Goal: Task Accomplishment & Management: Use online tool/utility

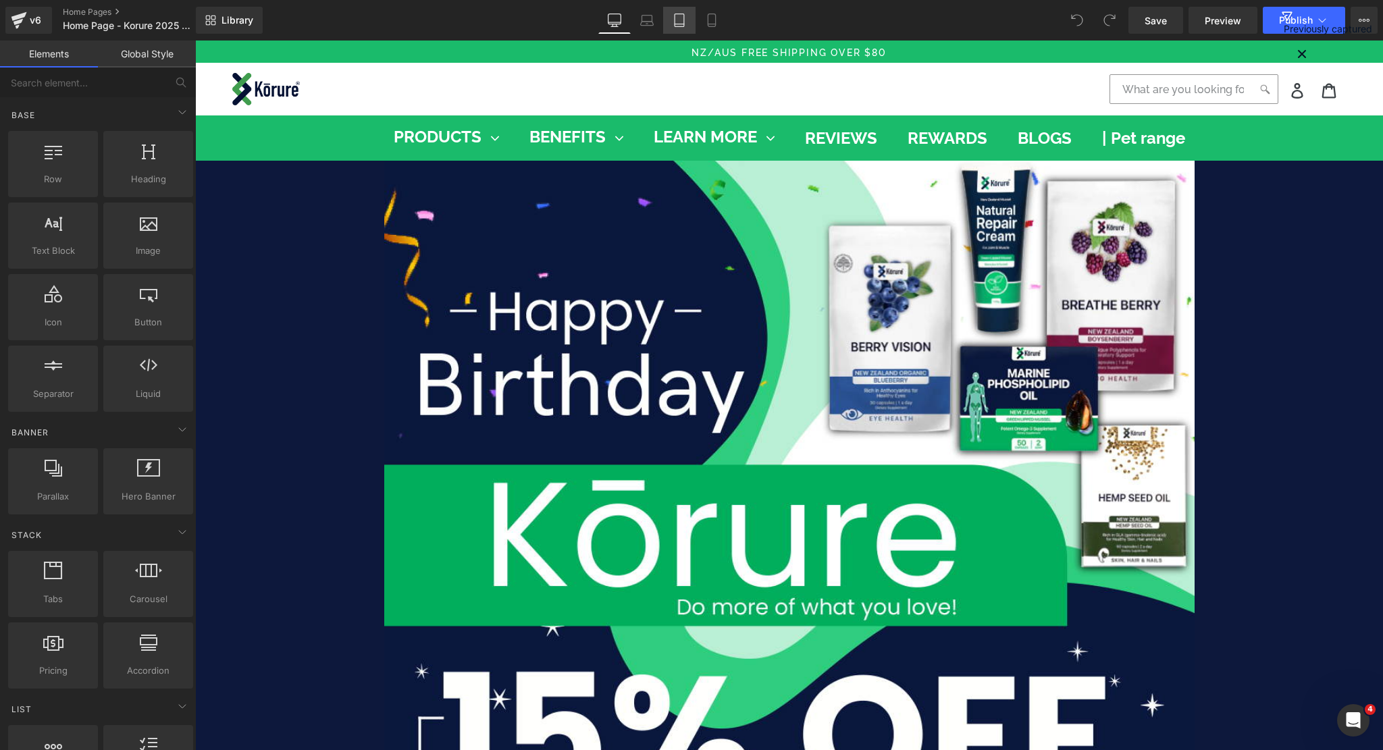
click at [684, 22] on icon at bounding box center [680, 21] width 14 height 14
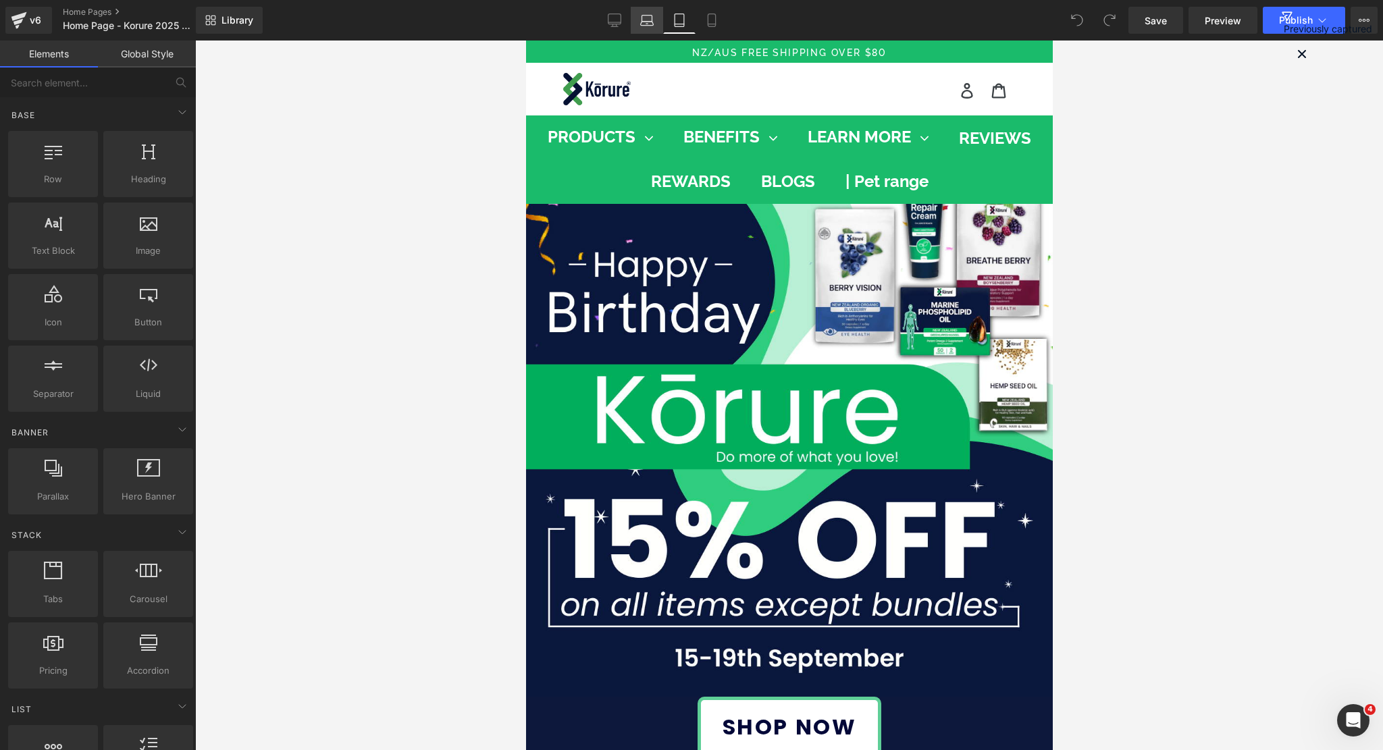
click at [654, 22] on icon at bounding box center [647, 21] width 14 height 14
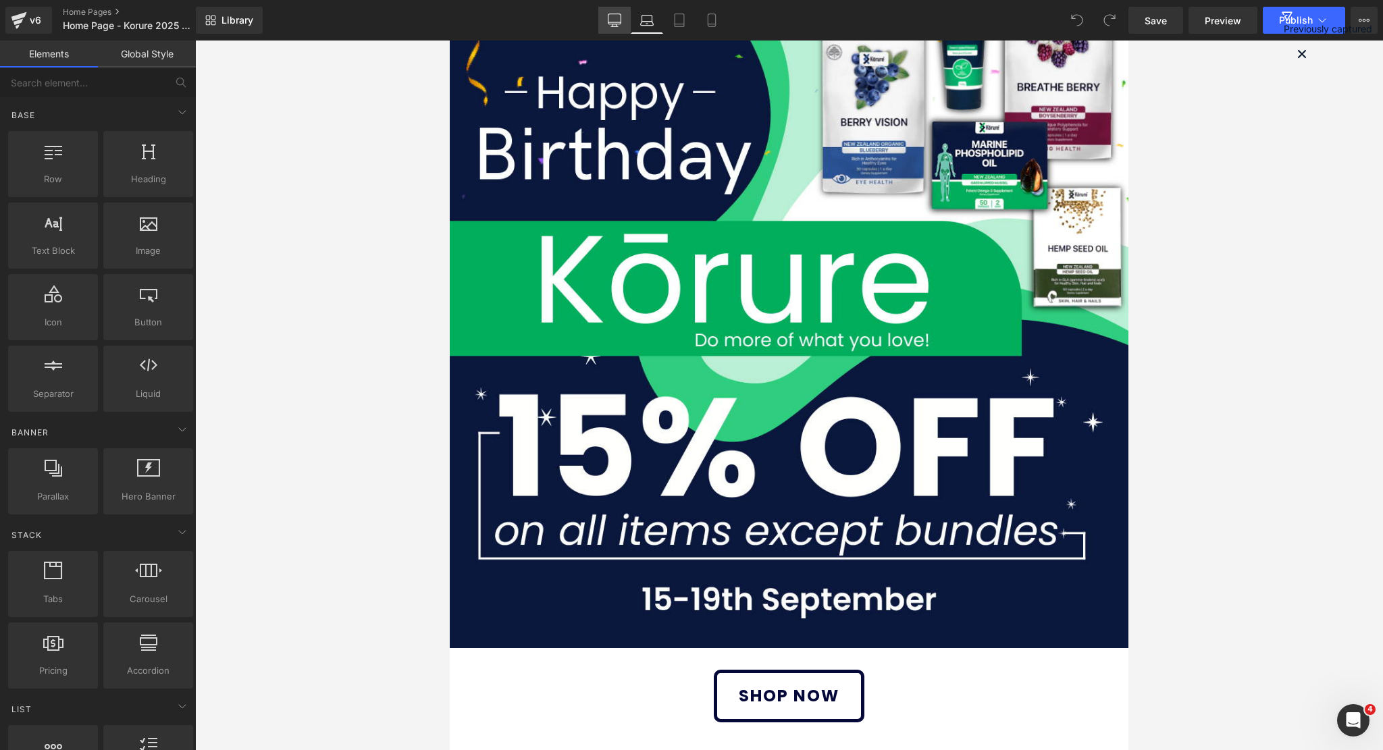
click at [624, 13] on link "Desktop" at bounding box center [614, 20] width 32 height 27
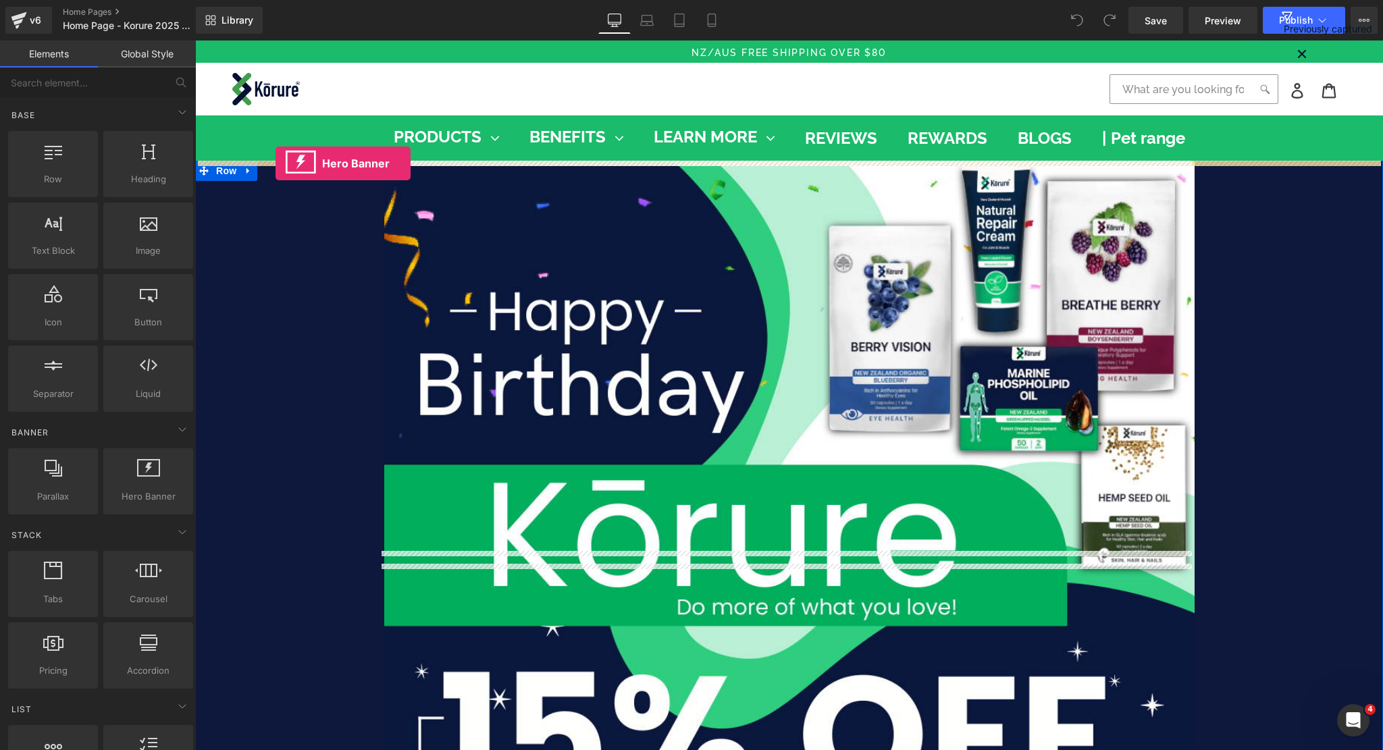
drag, startPoint x: 338, startPoint y: 529, endPoint x: 276, endPoint y: 163, distance: 370.7
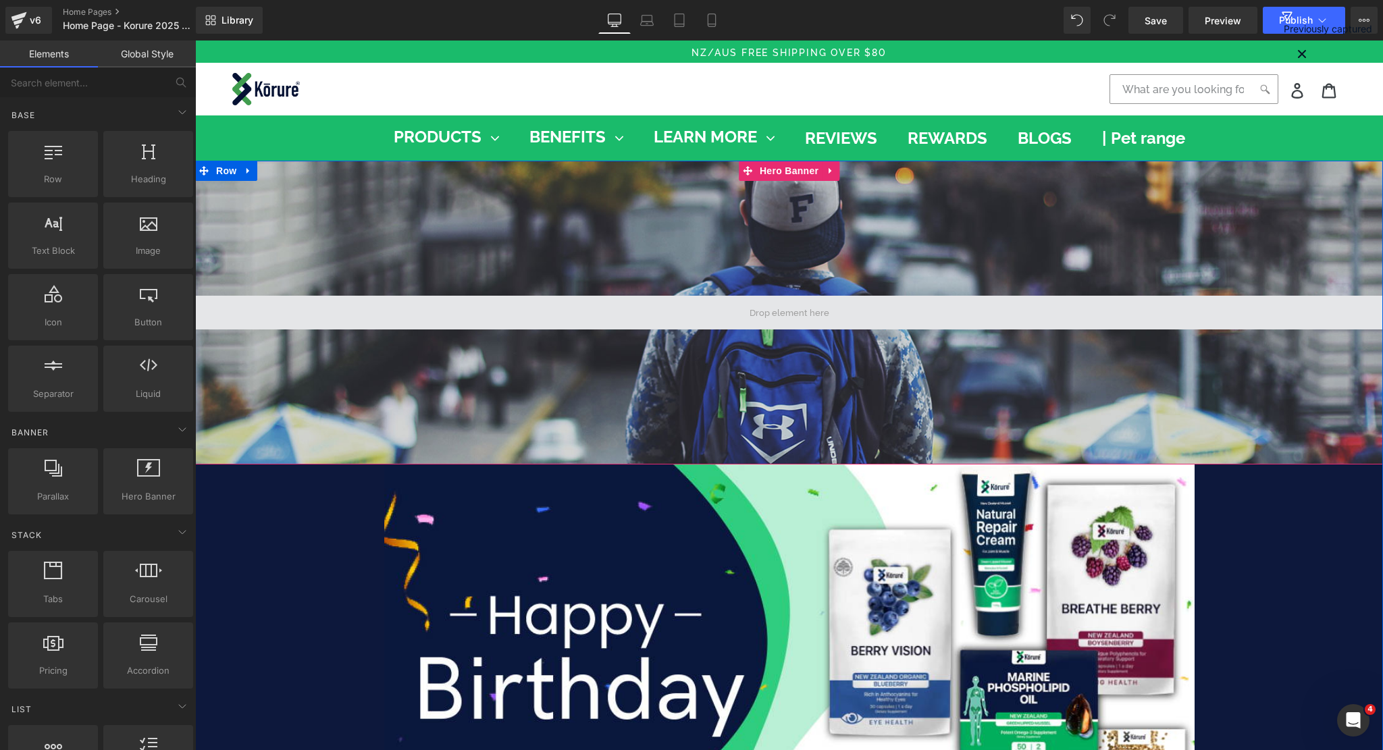
click at [764, 317] on span at bounding box center [789, 313] width 89 height 20
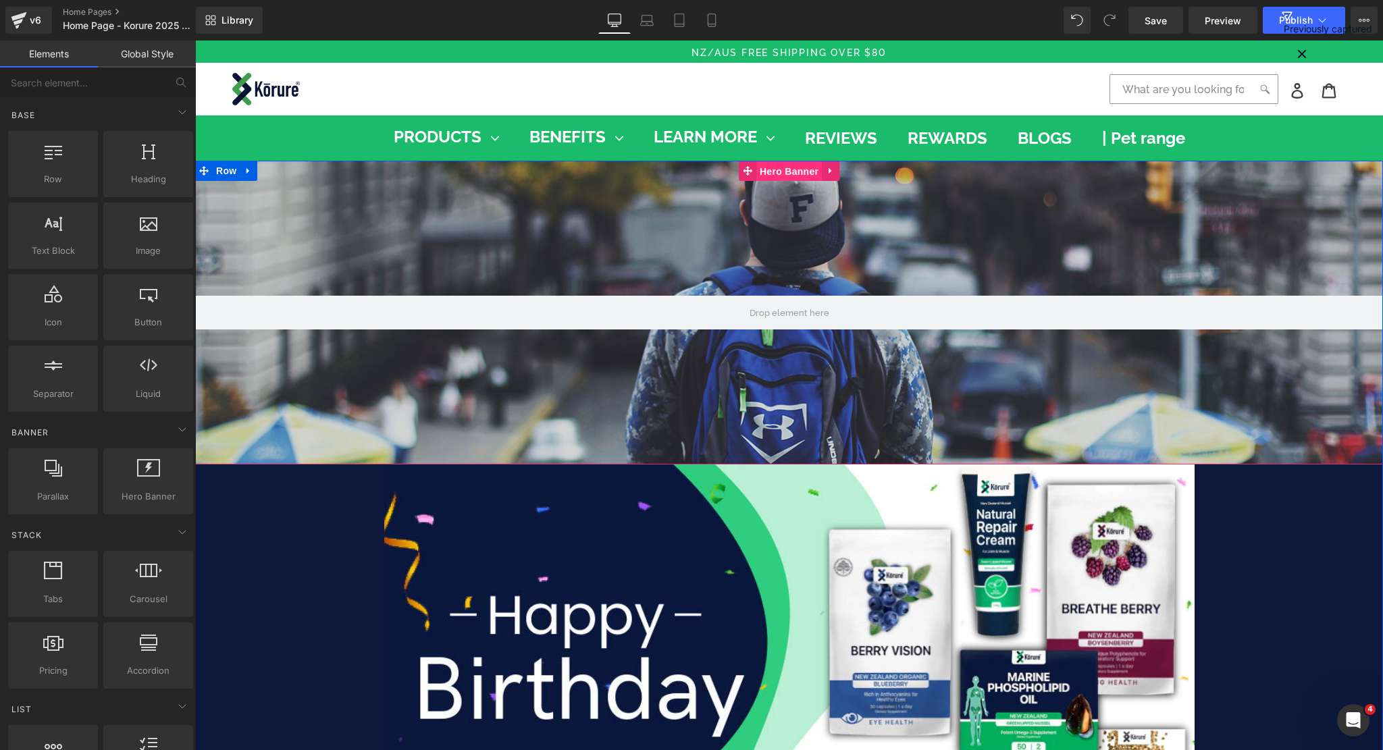
click at [780, 172] on span "Hero Banner" at bounding box center [790, 171] width 66 height 20
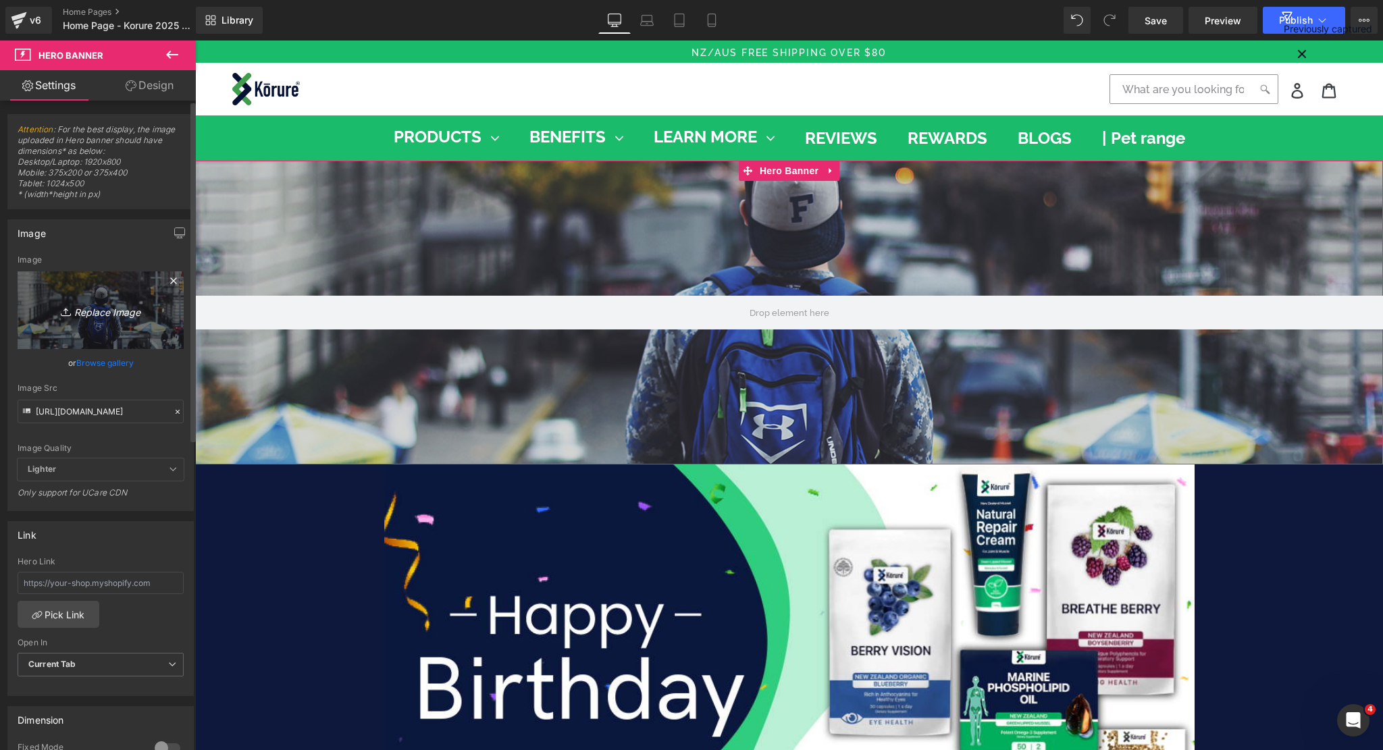
click at [97, 315] on icon "Replace Image" at bounding box center [101, 310] width 108 height 17
type input "C:\fakepath\website banner korure birthday sale 2025.png"
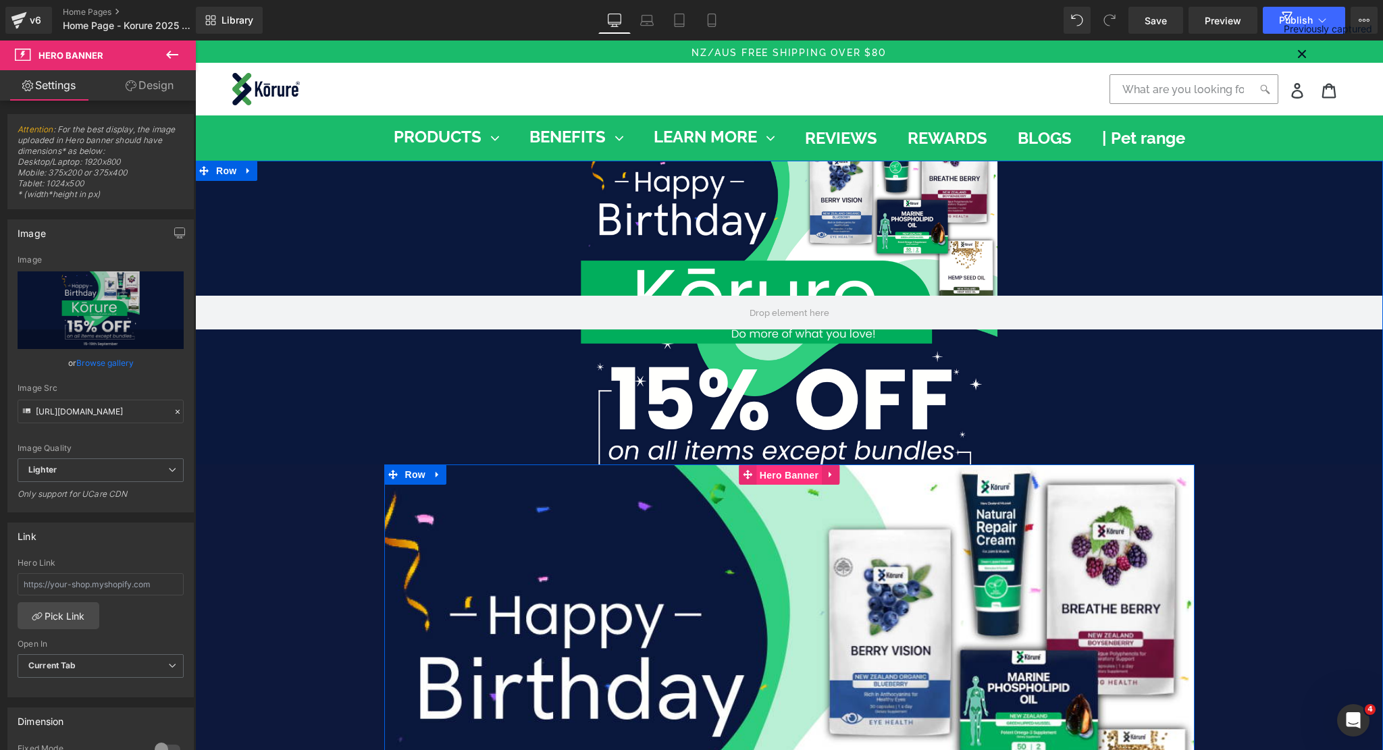
click at [767, 475] on span "Hero Banner" at bounding box center [790, 475] width 66 height 20
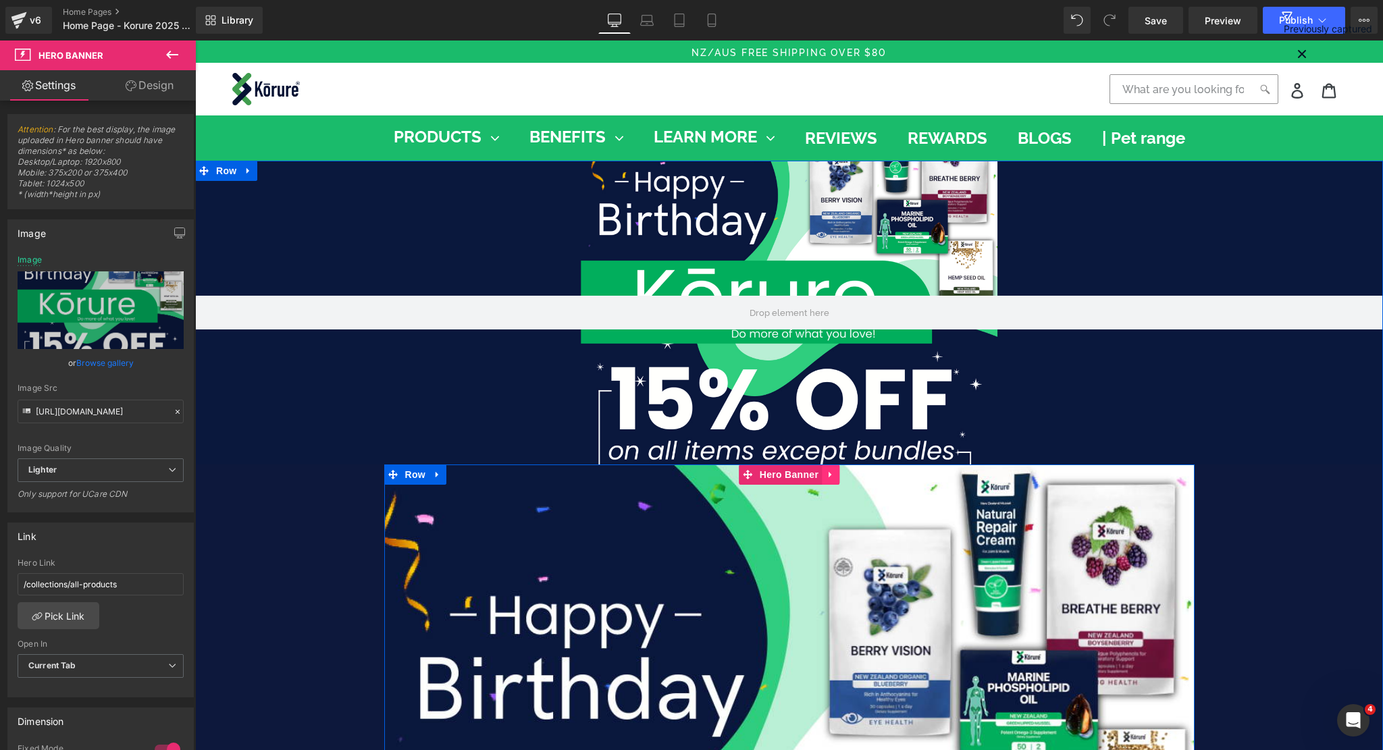
click at [826, 472] on icon at bounding box center [830, 475] width 9 height 10
click at [835, 476] on icon at bounding box center [839, 475] width 9 height 10
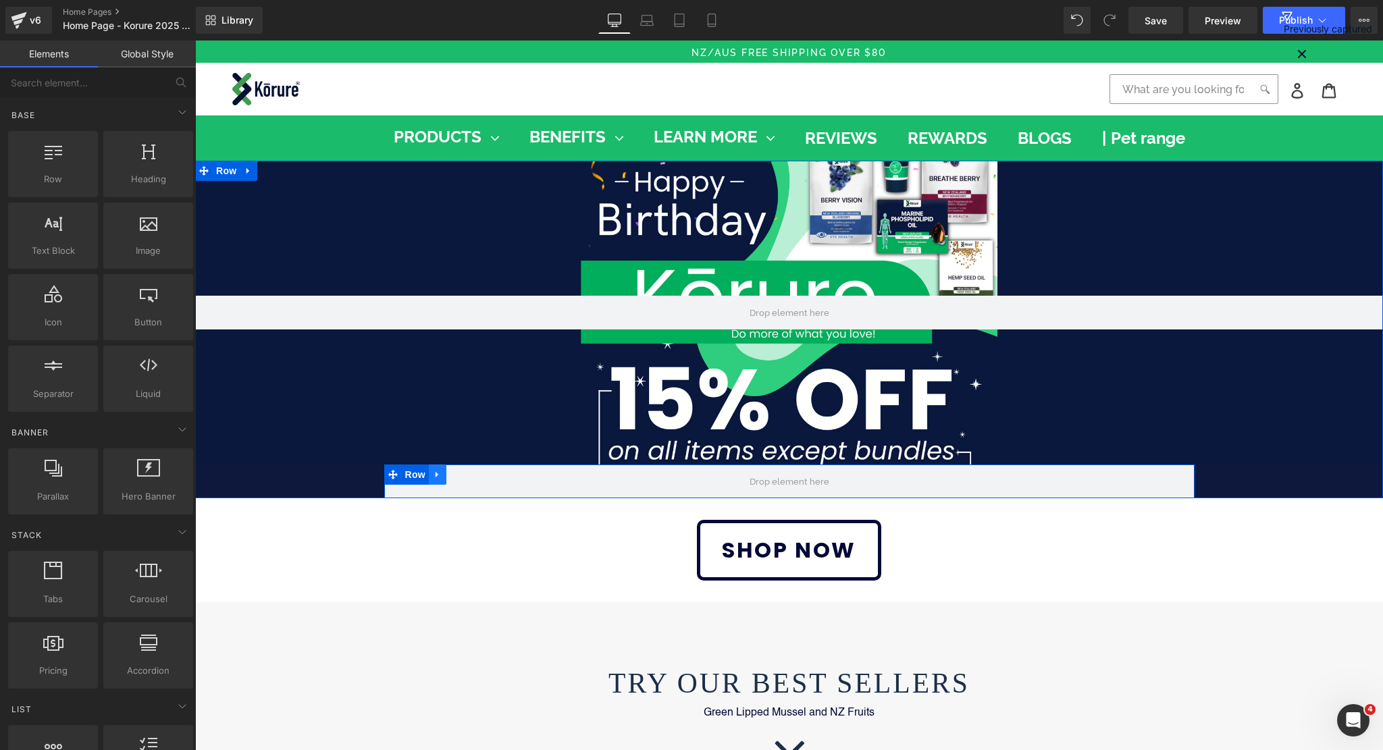
click at [429, 472] on link at bounding box center [438, 475] width 18 height 20
click at [468, 478] on icon at bounding box center [472, 474] width 9 height 9
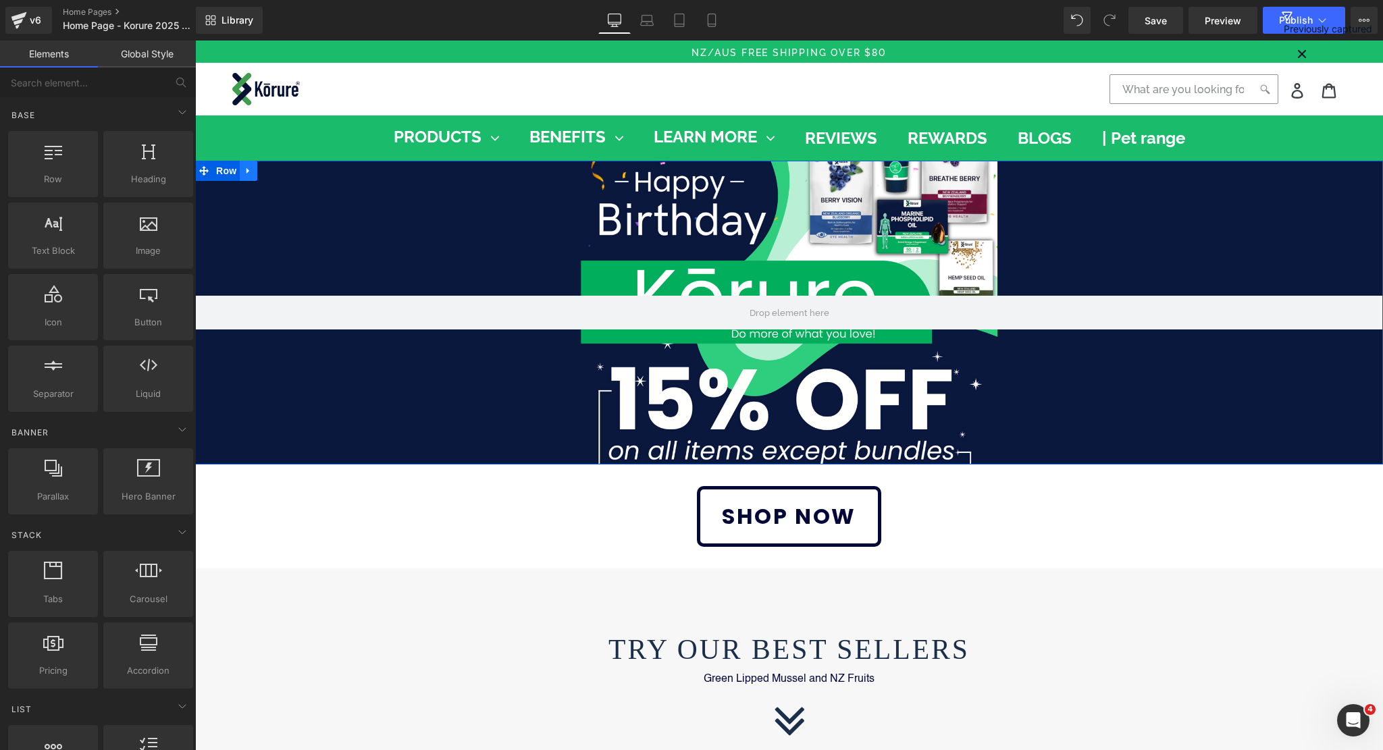
click at [247, 175] on link at bounding box center [249, 171] width 18 height 20
click at [283, 170] on link at bounding box center [284, 171] width 18 height 20
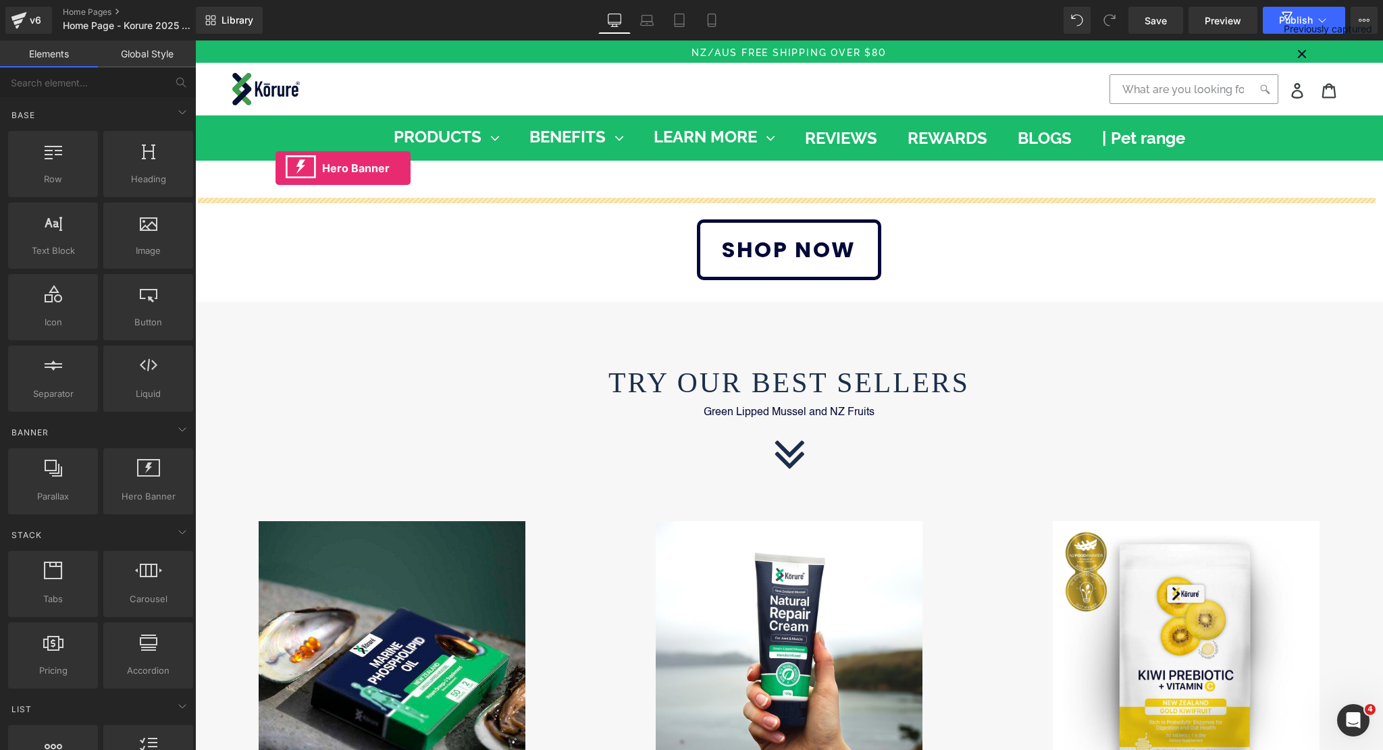
drag, startPoint x: 336, startPoint y: 534, endPoint x: 276, endPoint y: 168, distance: 371.0
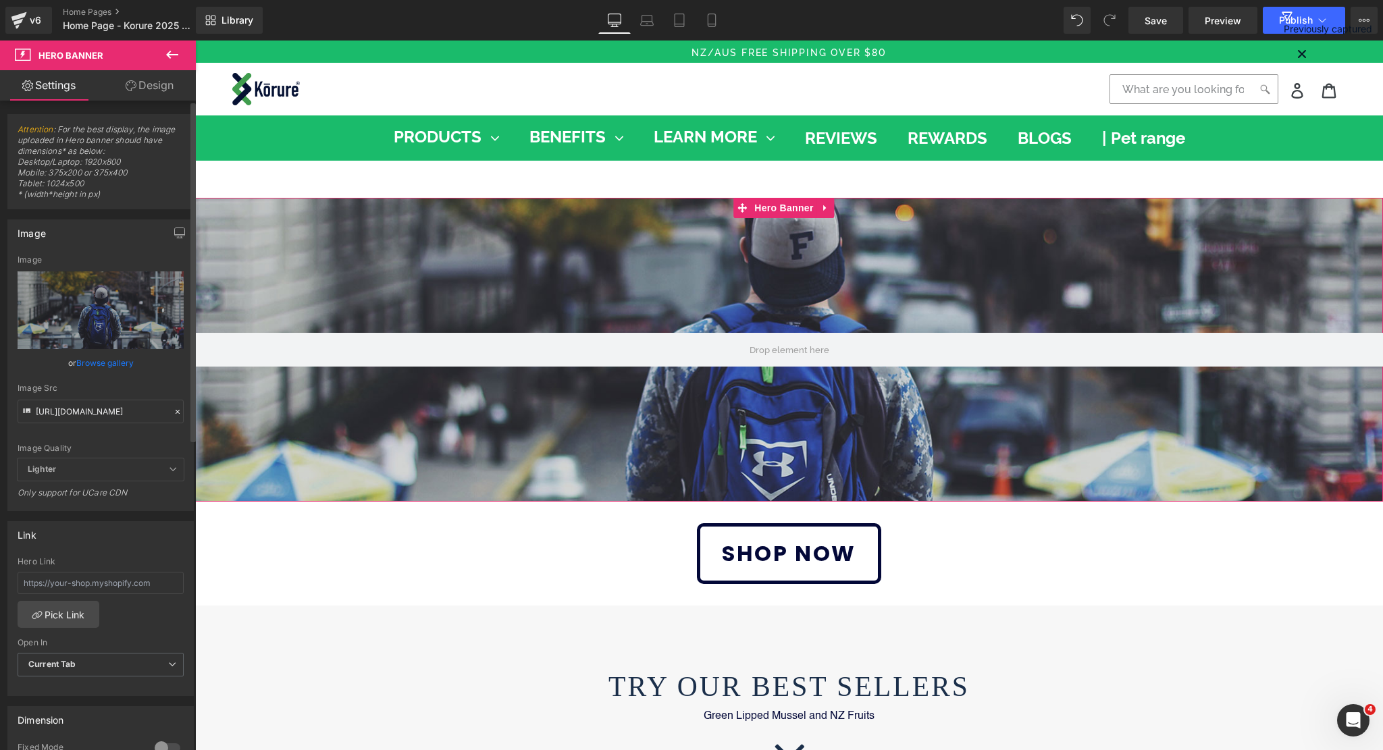
click at [97, 358] on link "Browse gallery" at bounding box center [104, 363] width 57 height 24
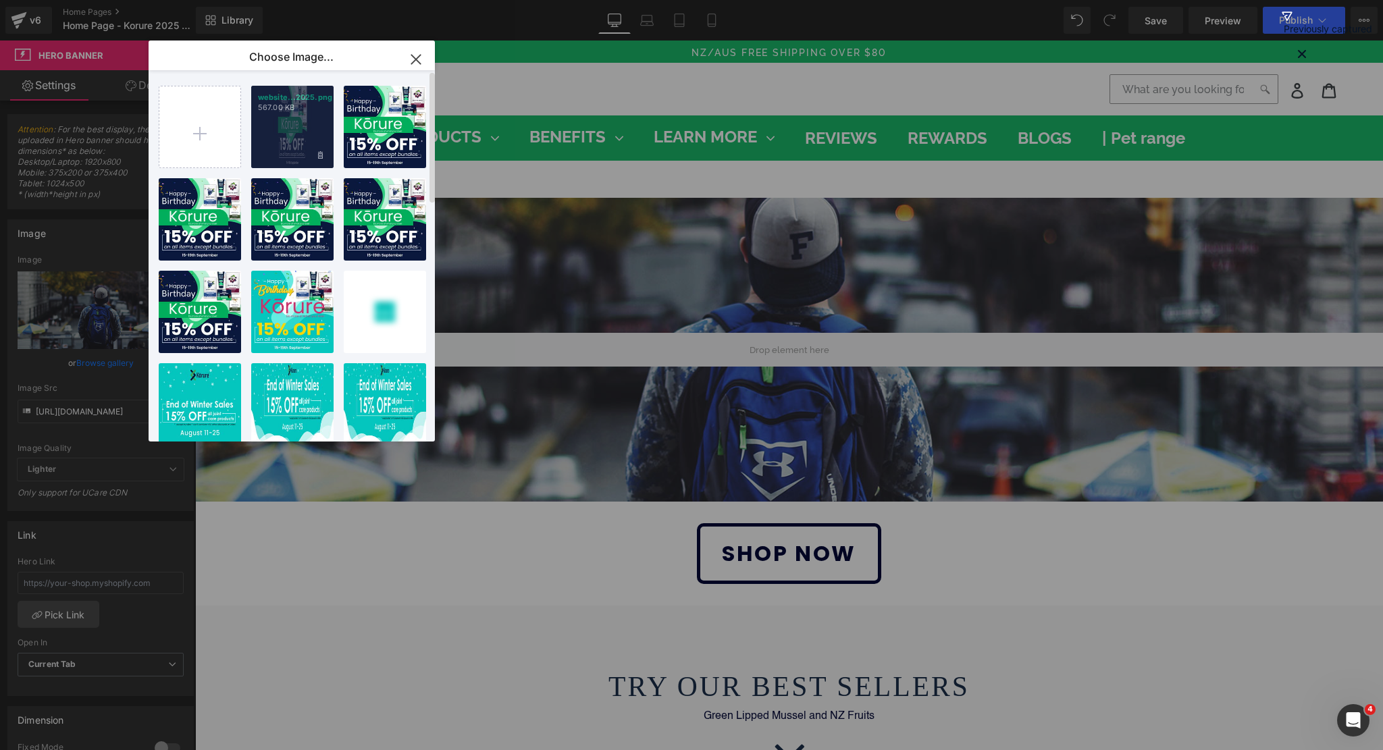
click at [278, 143] on div "website...2025.png 567.00 KB" at bounding box center [292, 127] width 82 height 82
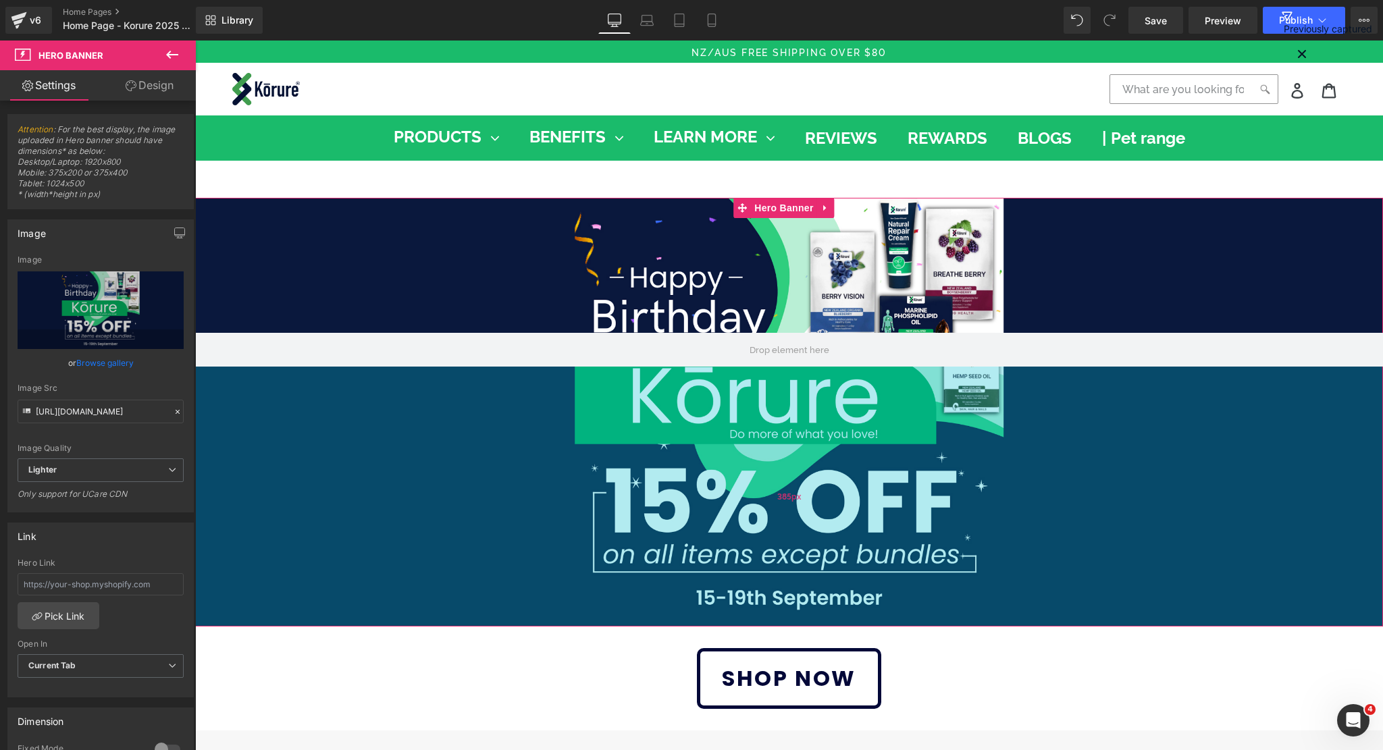
drag, startPoint x: 788, startPoint y: 498, endPoint x: 806, endPoint y: 623, distance: 126.2
click at [806, 623] on div "385px" at bounding box center [789, 497] width 1188 height 260
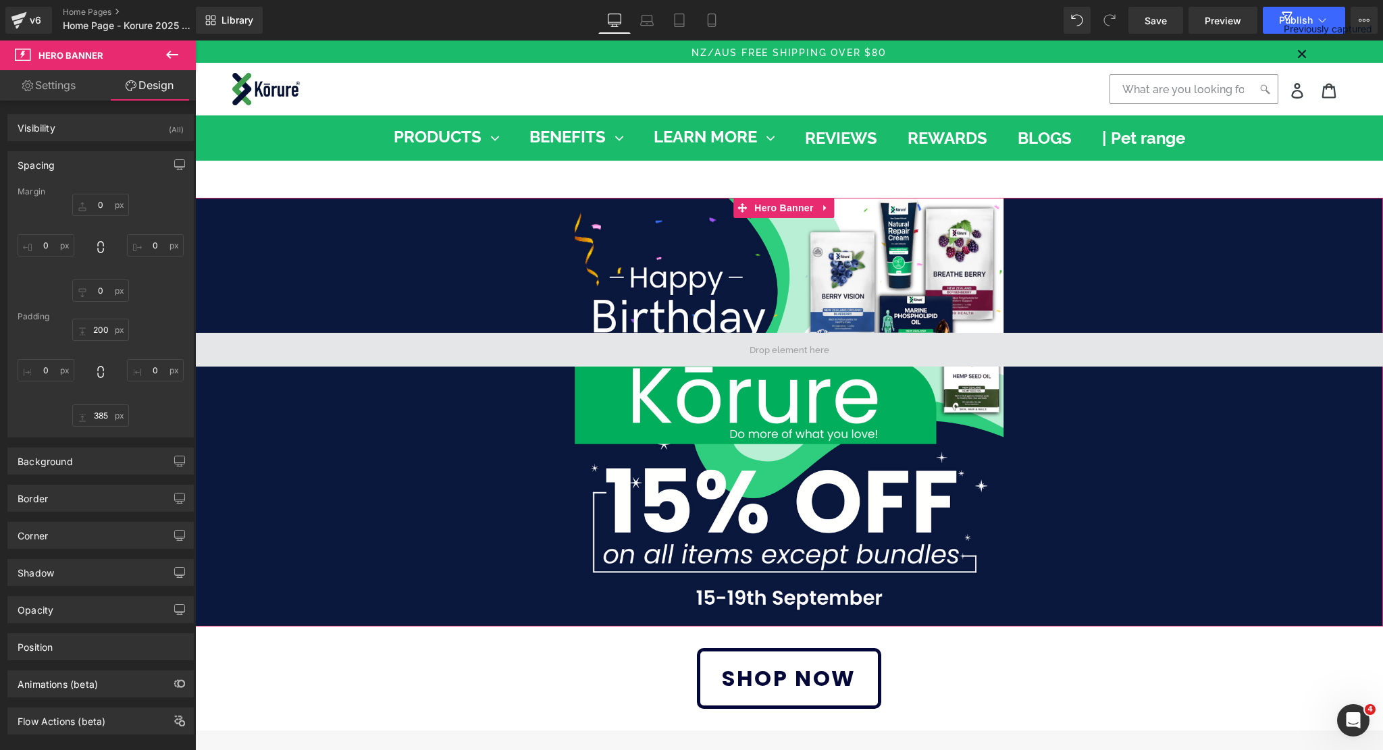
click at [791, 349] on span at bounding box center [789, 350] width 89 height 20
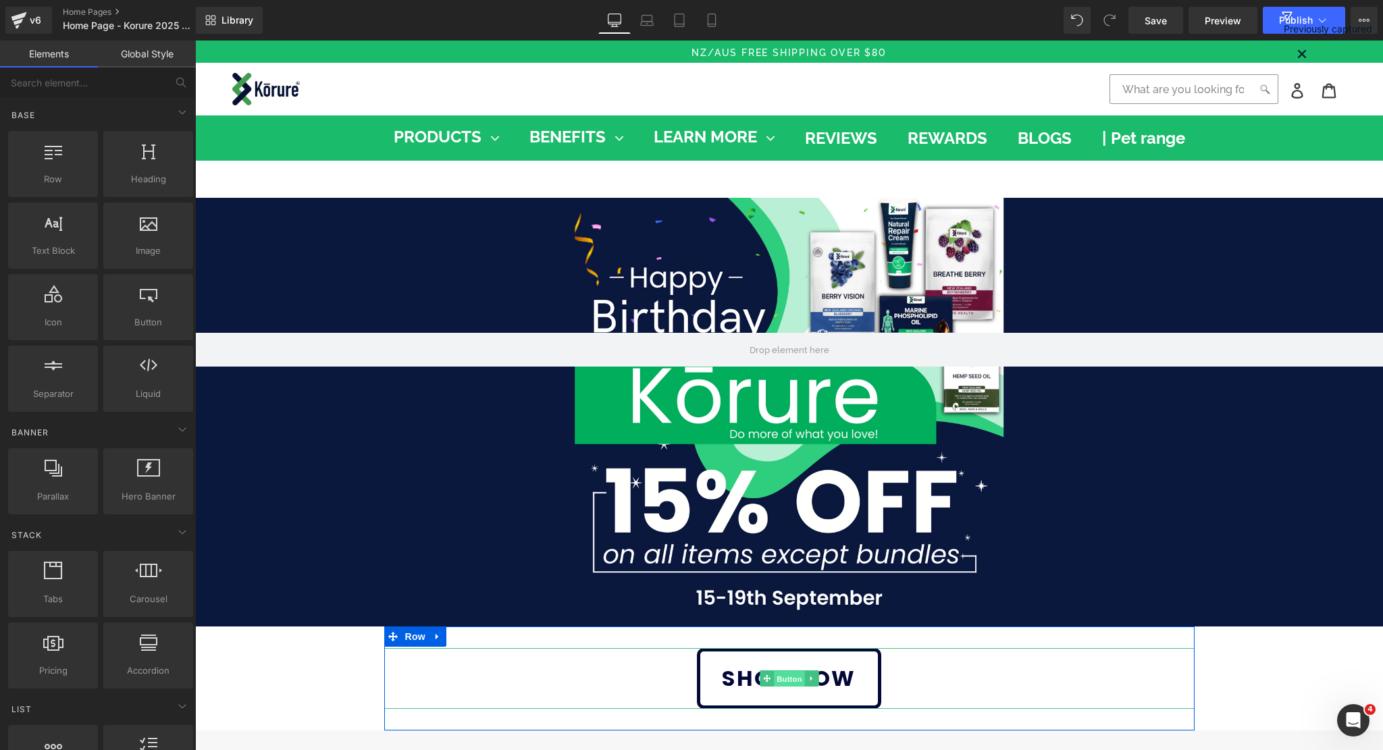
click at [774, 680] on span "Button" at bounding box center [789, 679] width 31 height 16
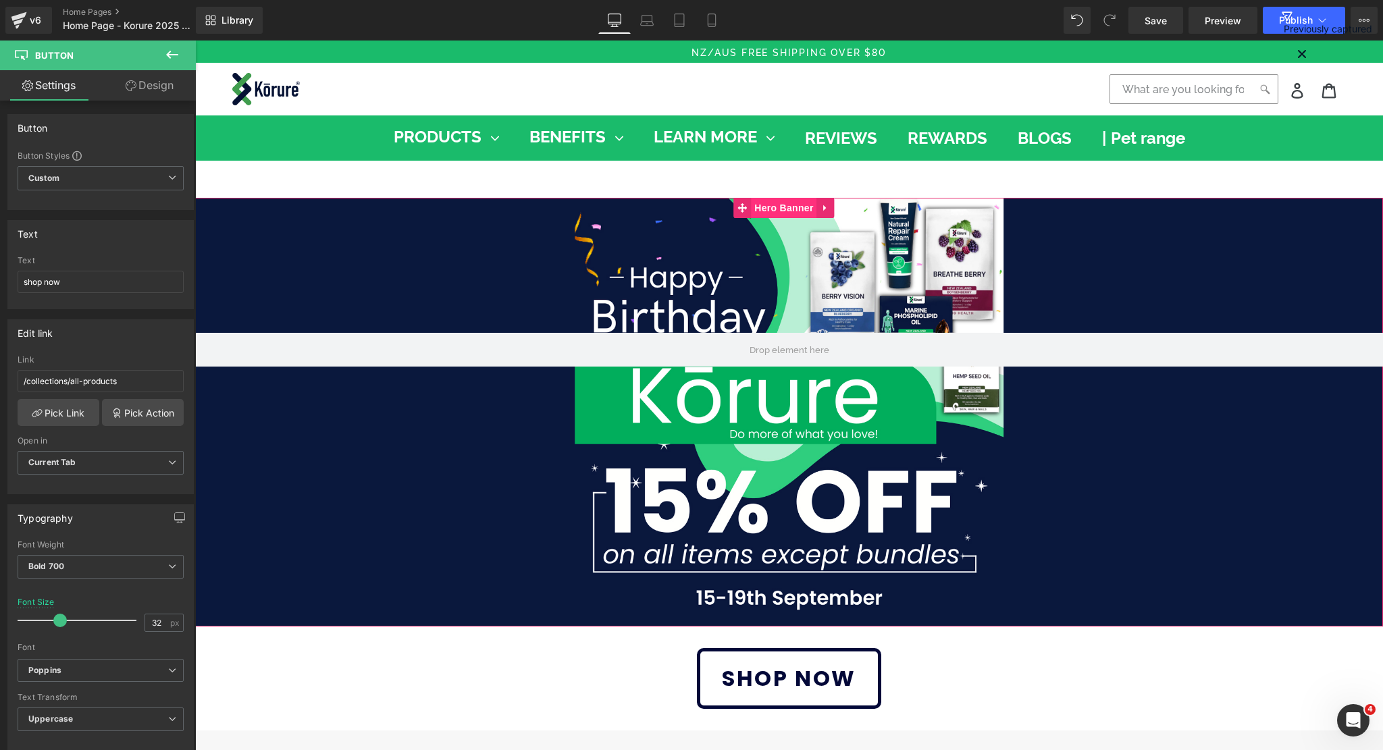
click at [778, 215] on span "Hero Banner" at bounding box center [784, 208] width 66 height 20
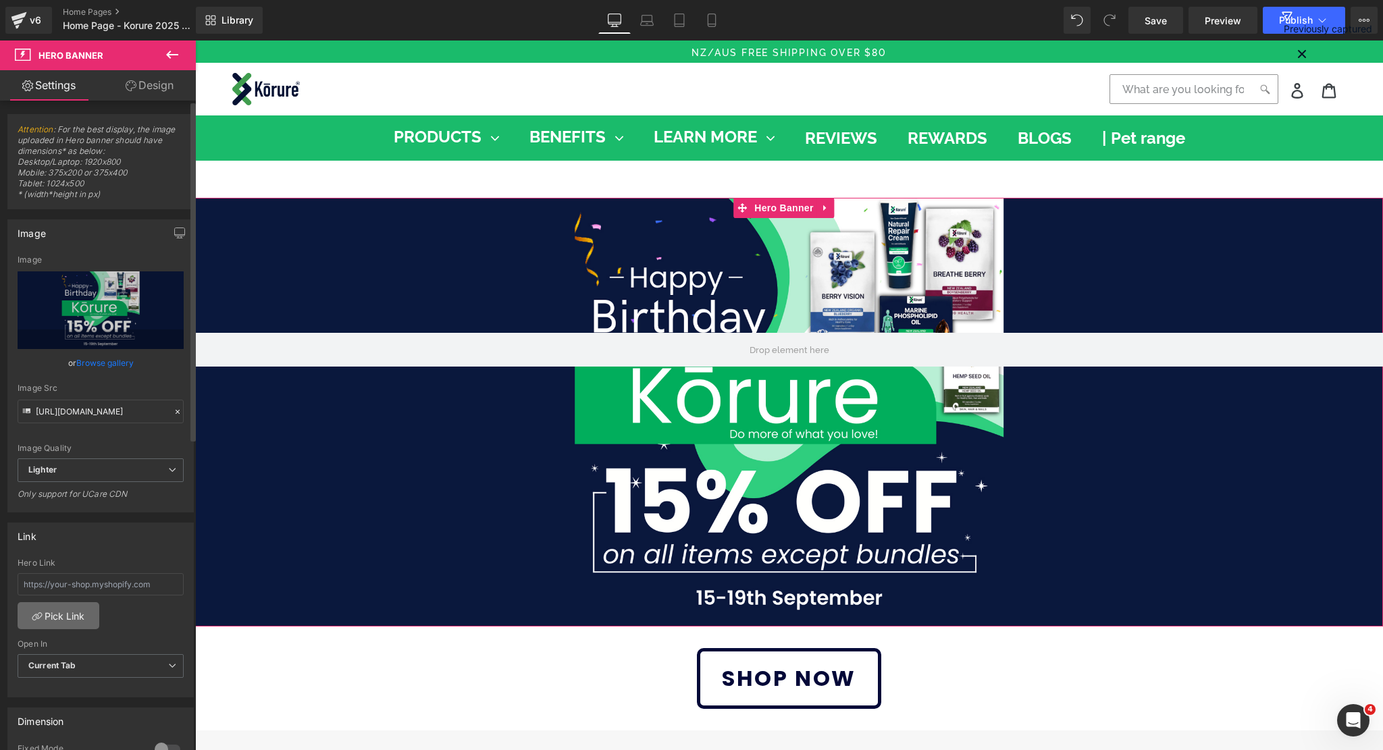
click at [57, 615] on link "Pick Link" at bounding box center [59, 616] width 82 height 27
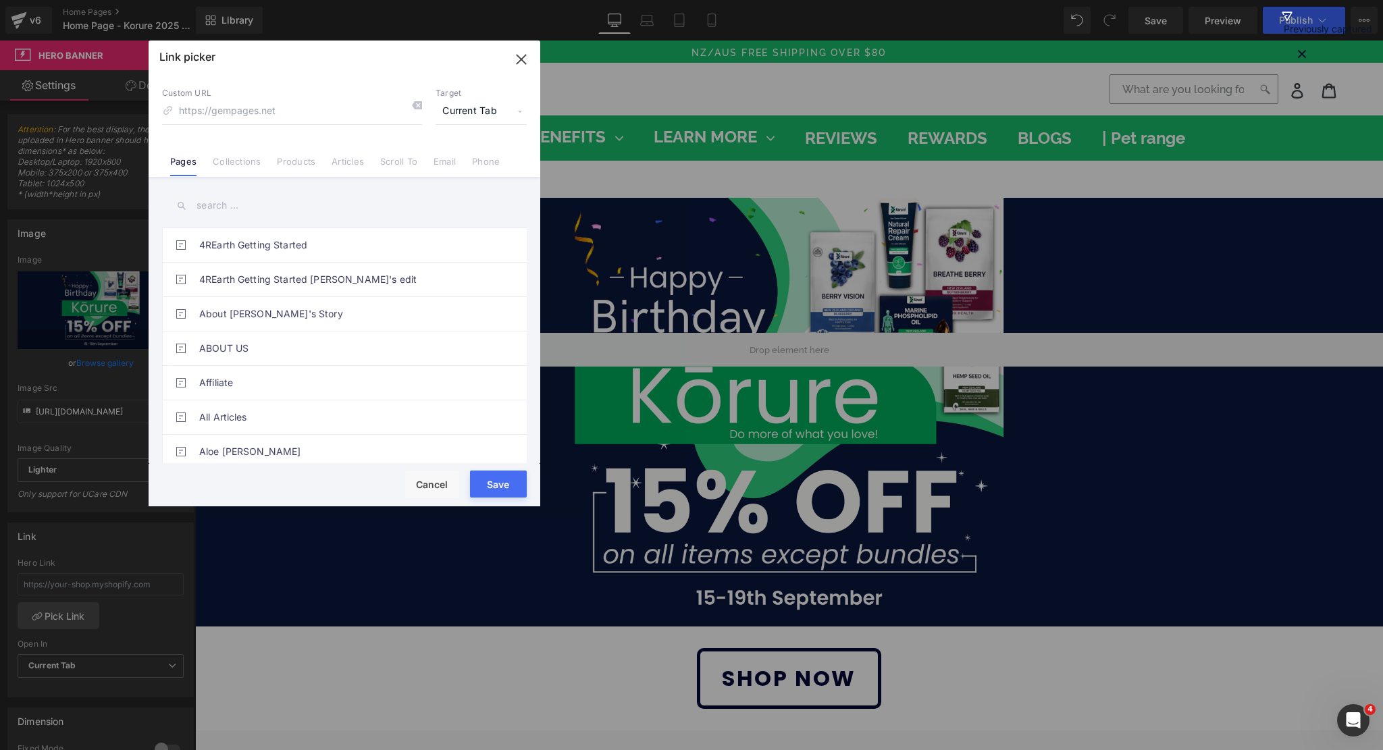
click at [240, 162] on link "Collections" at bounding box center [237, 166] width 48 height 20
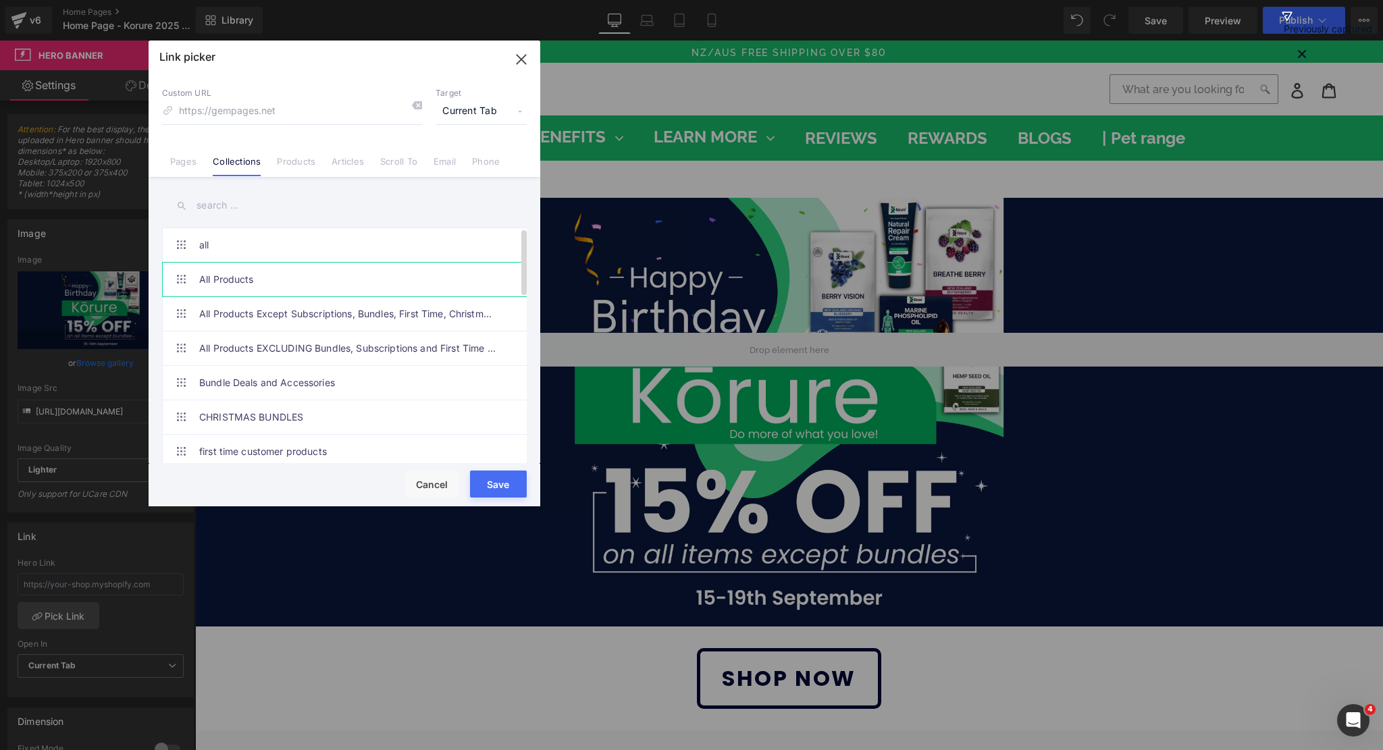
click at [226, 272] on link "All Products" at bounding box center [347, 280] width 297 height 34
click at [486, 483] on button "Save" at bounding box center [498, 484] width 57 height 27
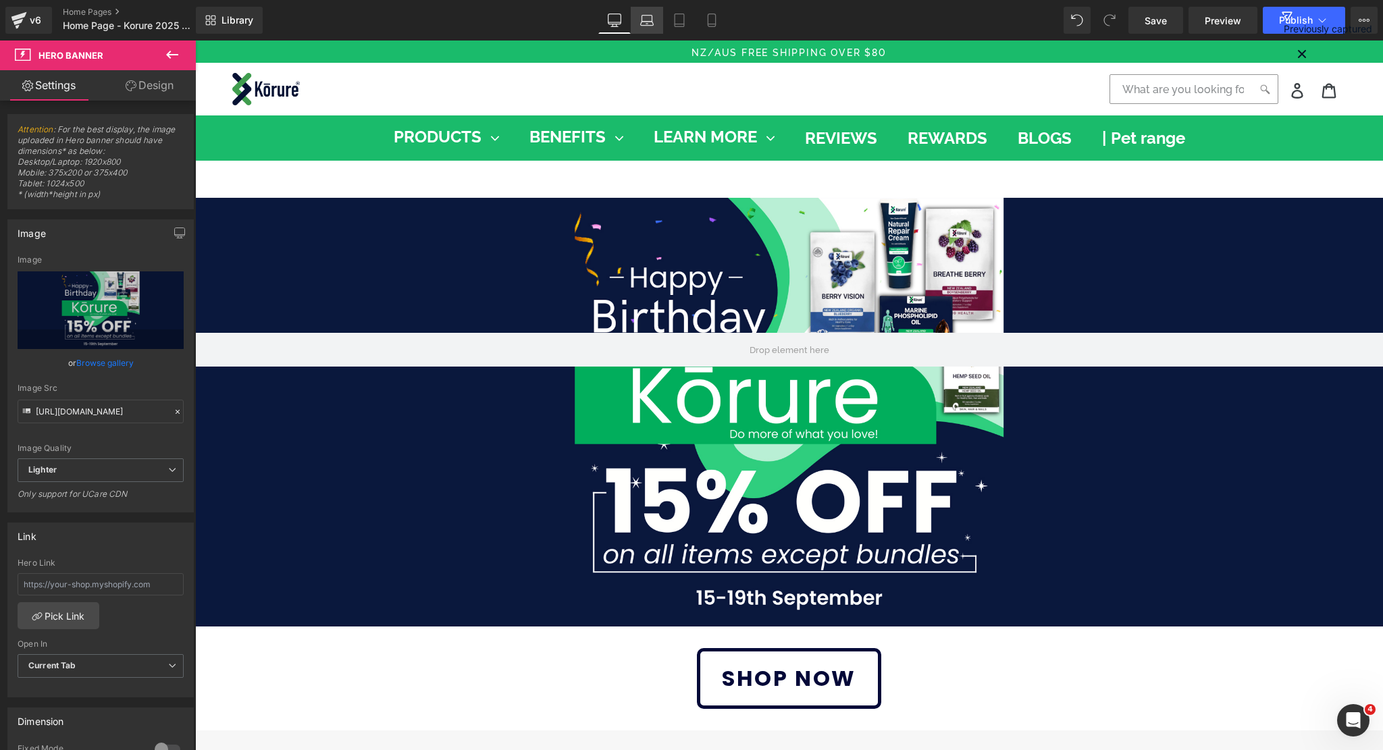
click at [653, 28] on link "Laptop" at bounding box center [647, 20] width 32 height 27
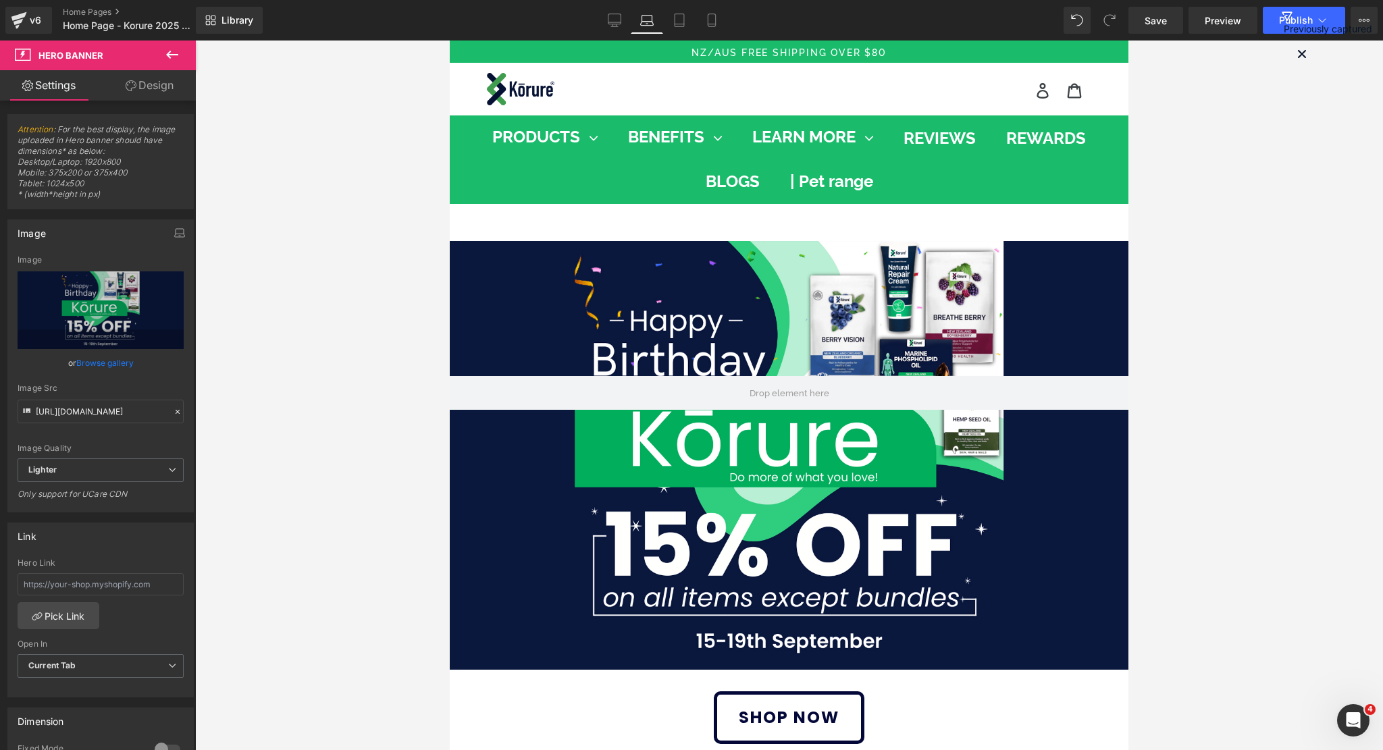
scroll to position [43, 0]
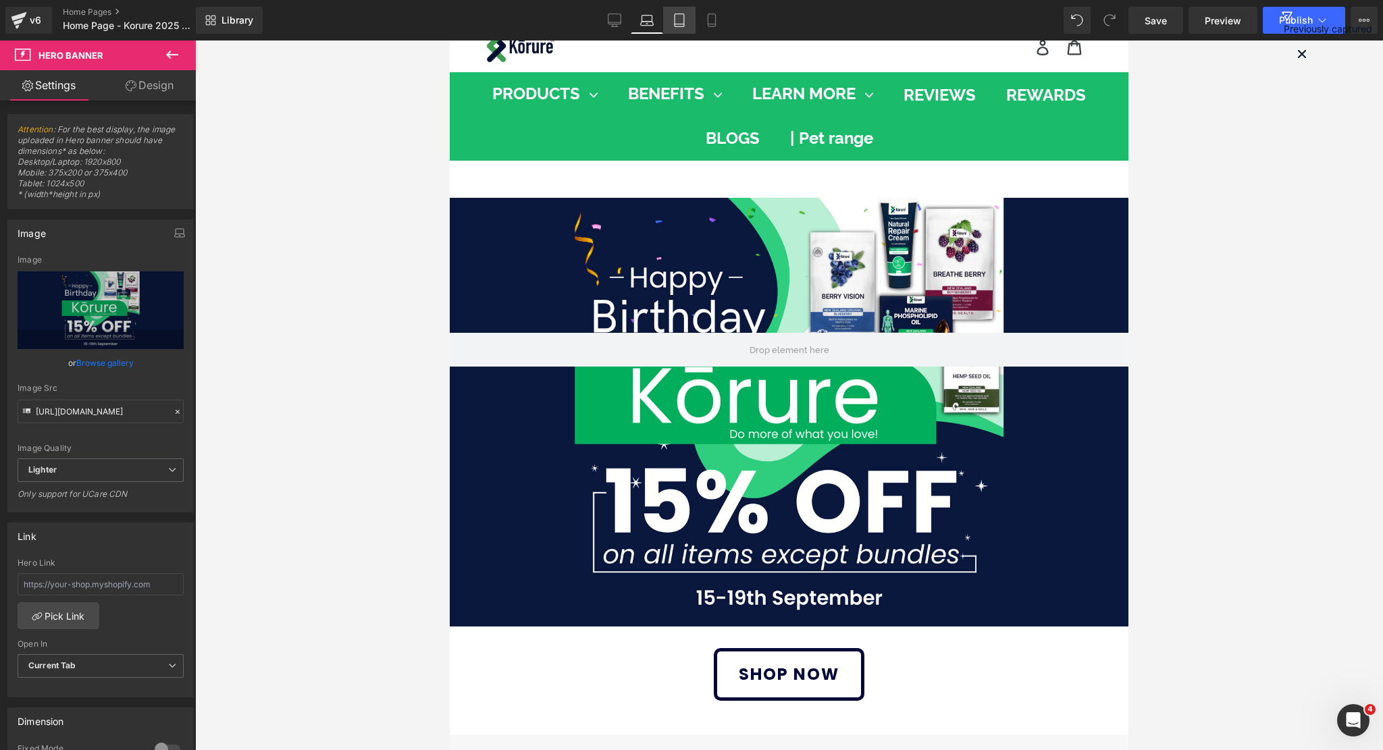
click at [666, 24] on link "Tablet" at bounding box center [679, 20] width 32 height 27
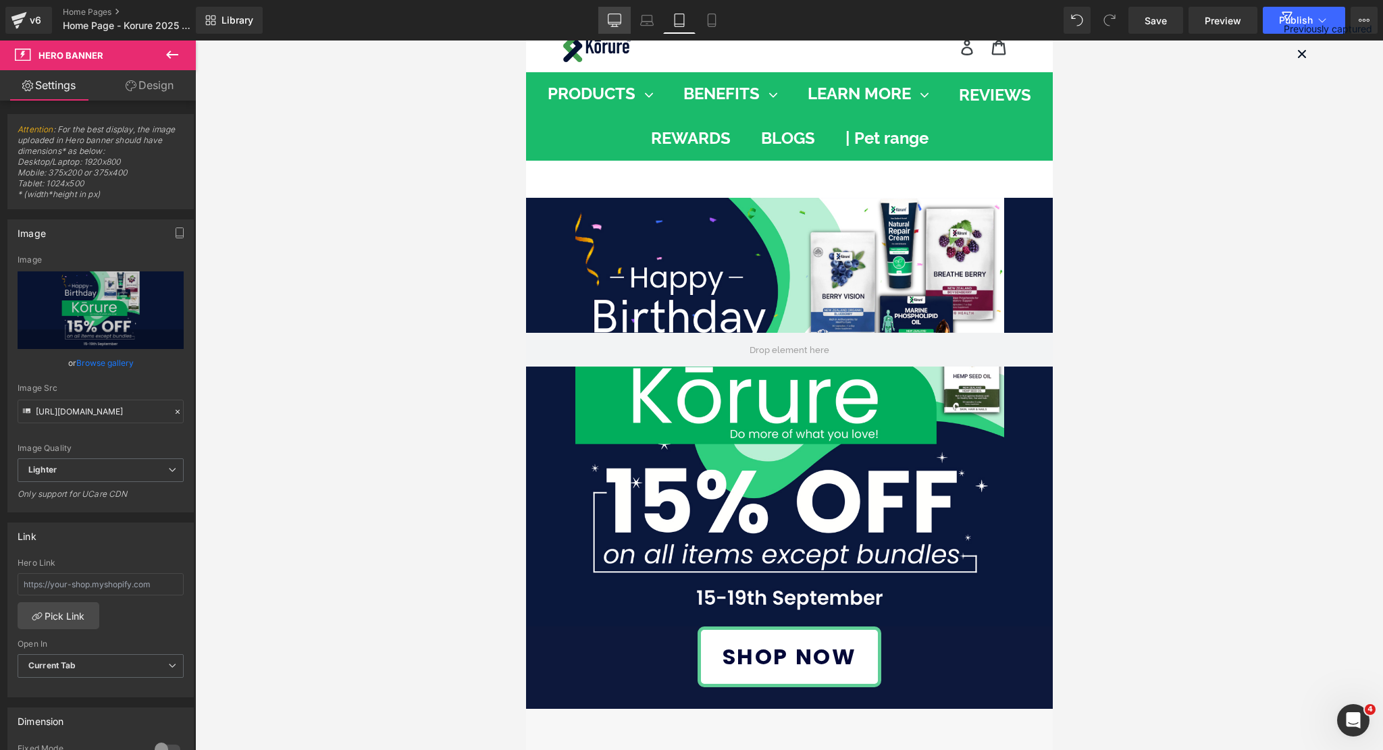
click at [624, 16] on link "Desktop" at bounding box center [614, 20] width 32 height 27
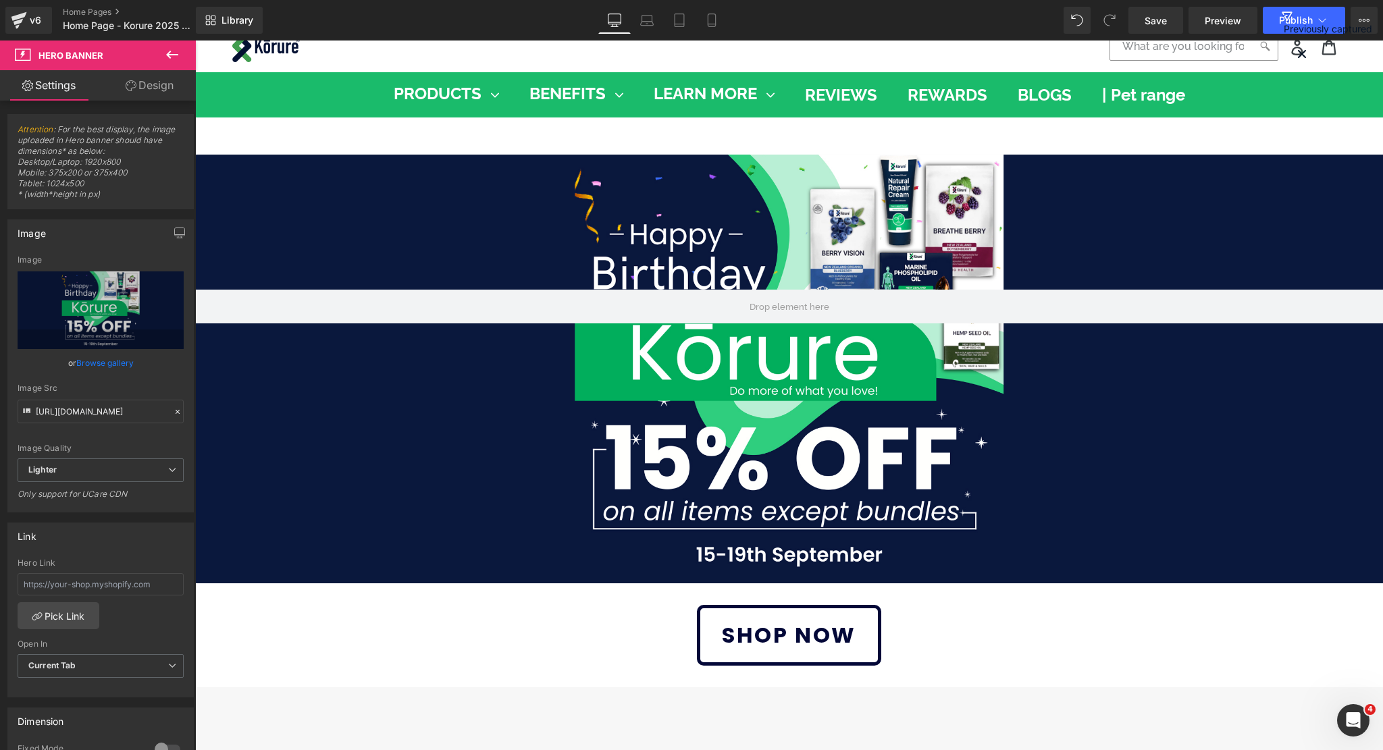
scroll to position [0, 0]
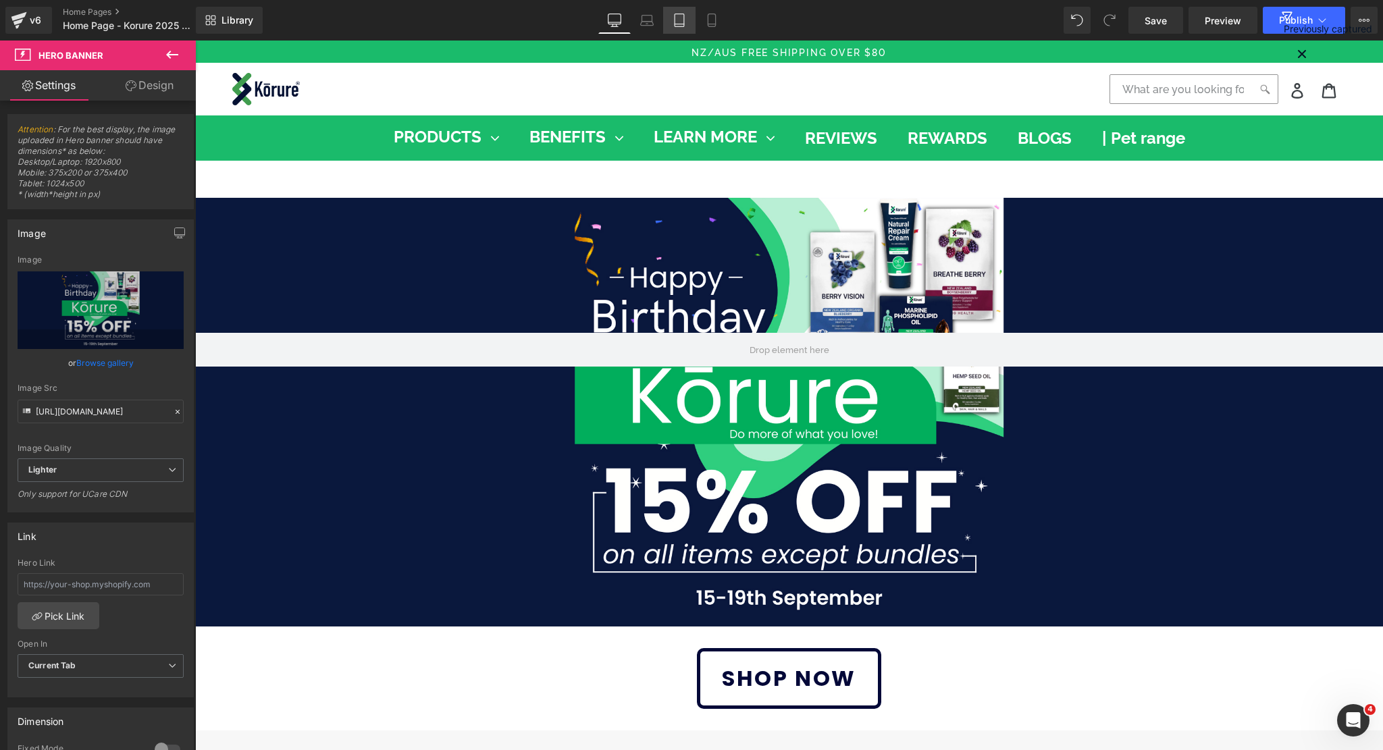
click at [684, 22] on icon at bounding box center [680, 21] width 14 height 14
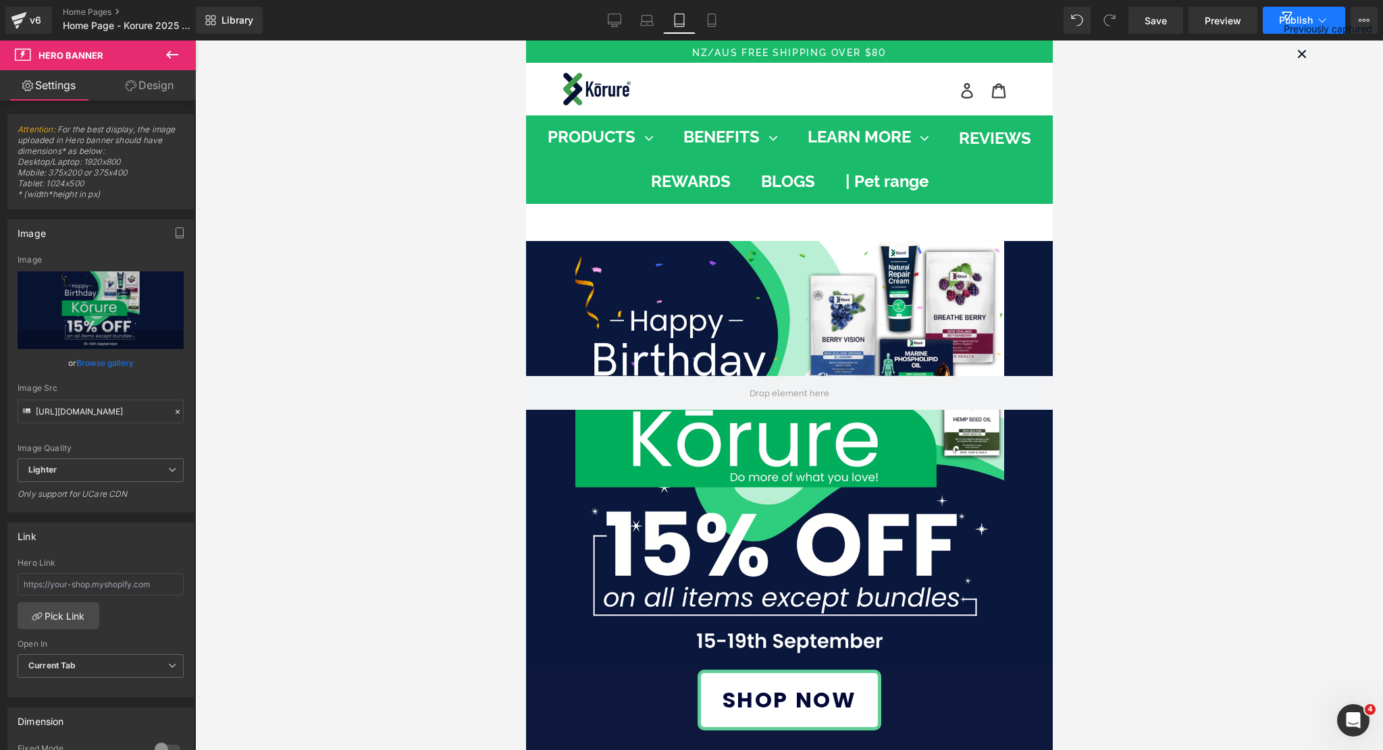
click at [1294, 18] on span "Publish" at bounding box center [1296, 20] width 34 height 11
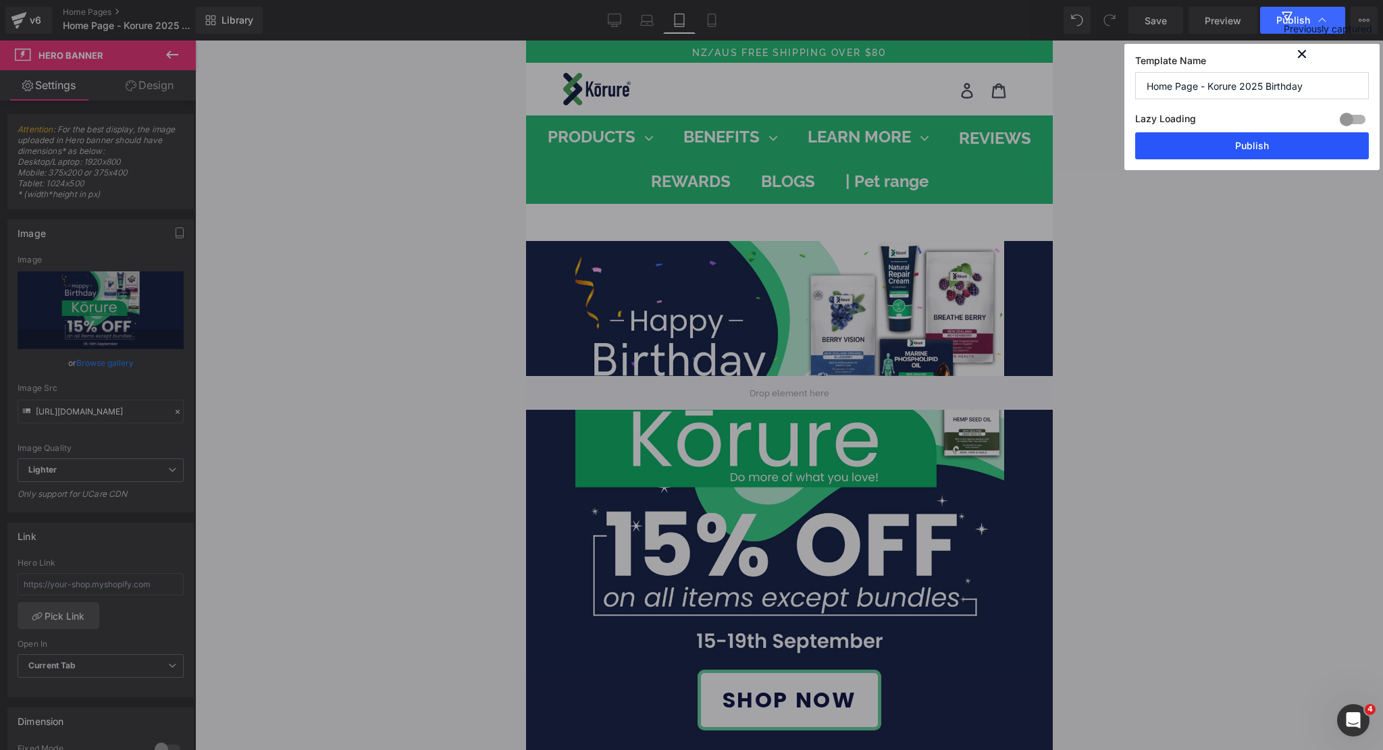
click at [1176, 153] on button "Publish" at bounding box center [1252, 145] width 234 height 27
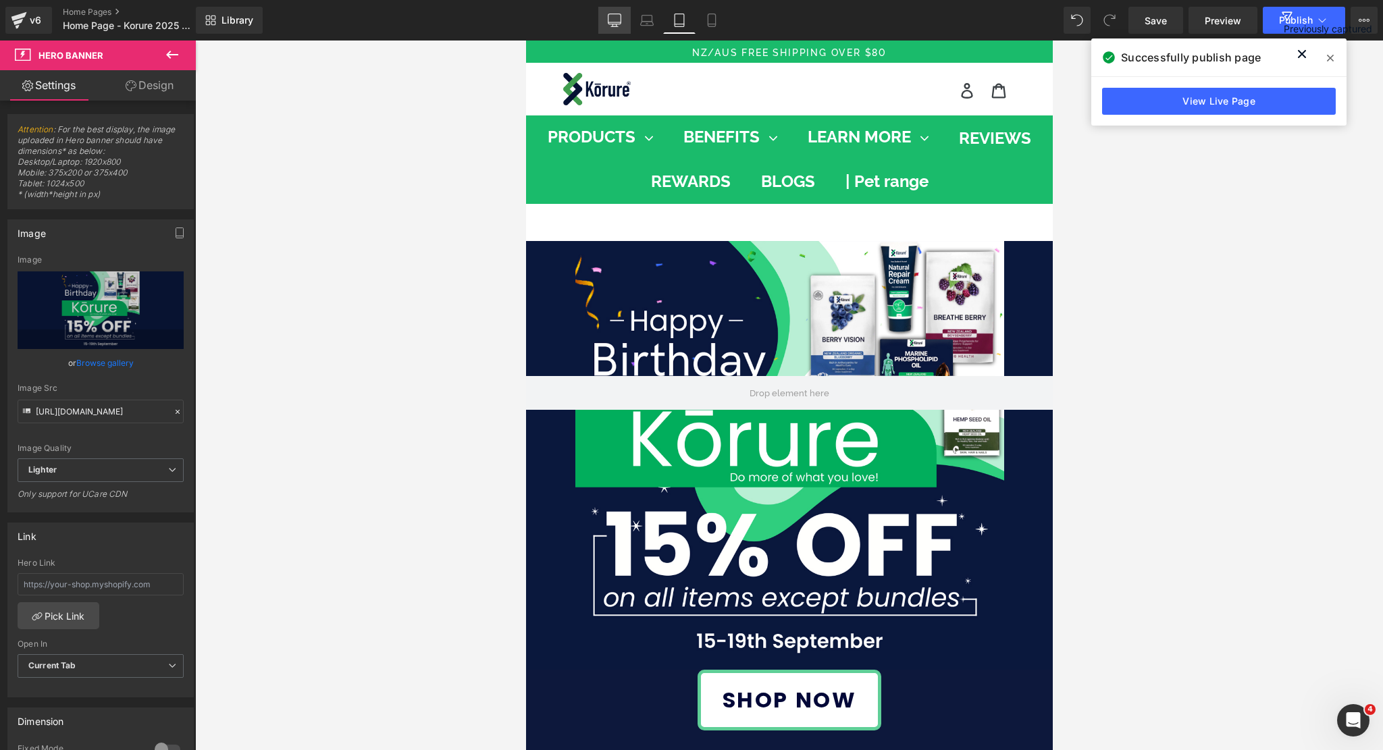
click at [613, 20] on icon at bounding box center [615, 21] width 14 height 14
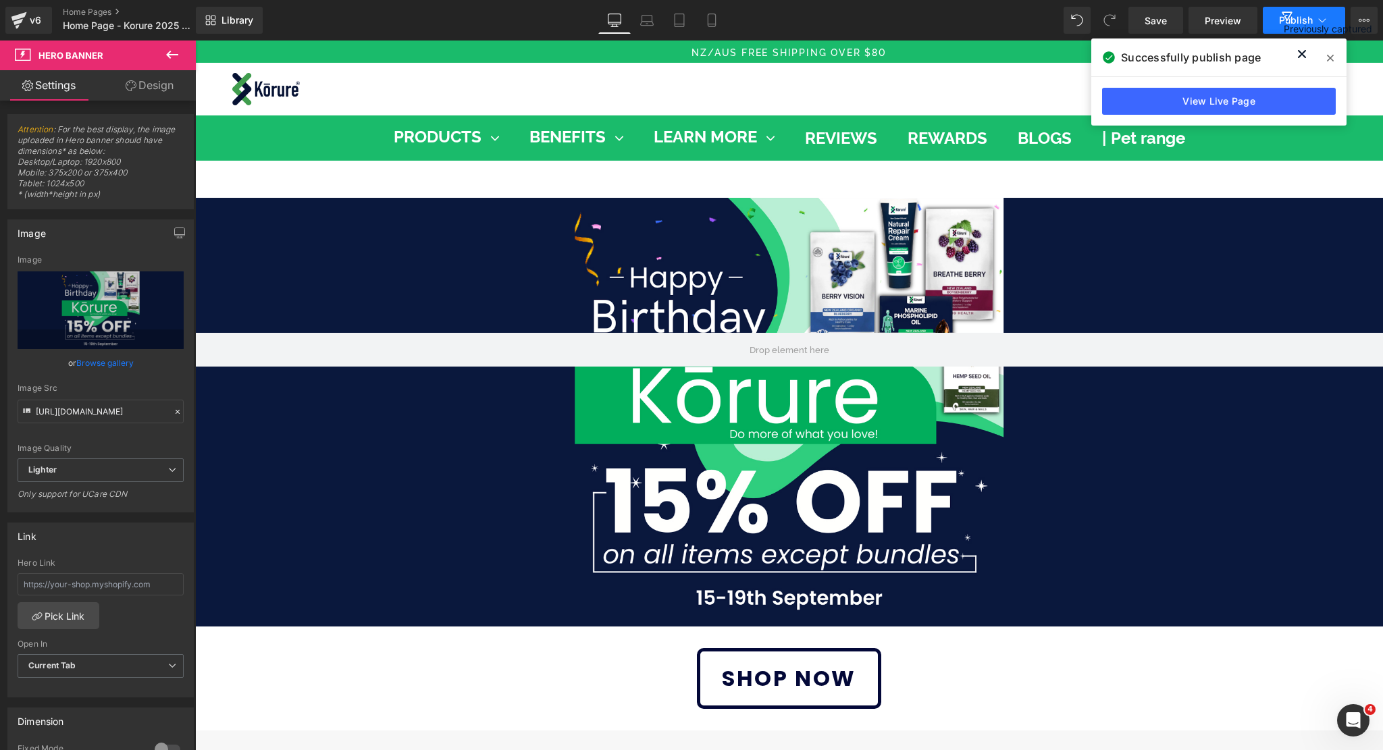
click at [1278, 21] on button "Publish" at bounding box center [1304, 20] width 82 height 27
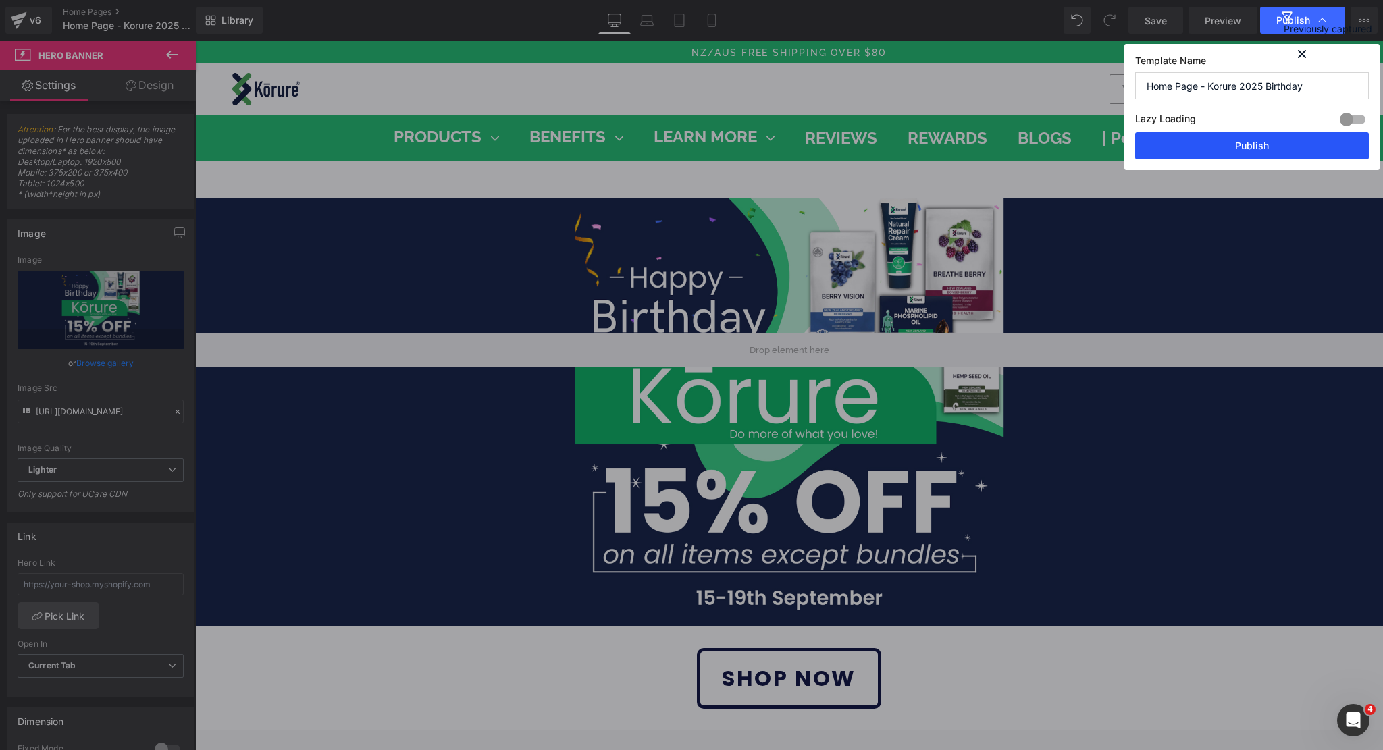
drag, startPoint x: 1278, startPoint y: 147, endPoint x: 265, endPoint y: 405, distance: 1044.9
click at [1278, 147] on button "Publish" at bounding box center [1252, 145] width 234 height 27
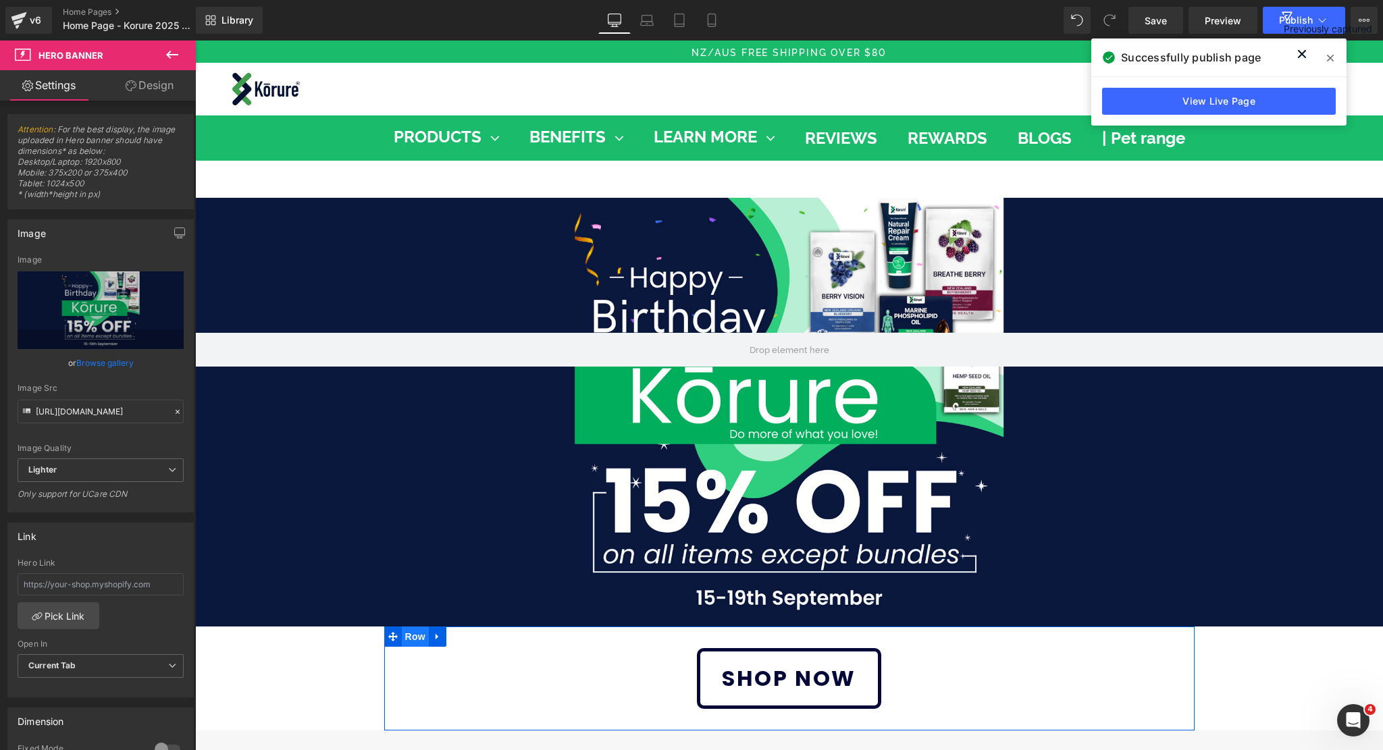
click at [415, 638] on span "Row" at bounding box center [415, 637] width 27 height 20
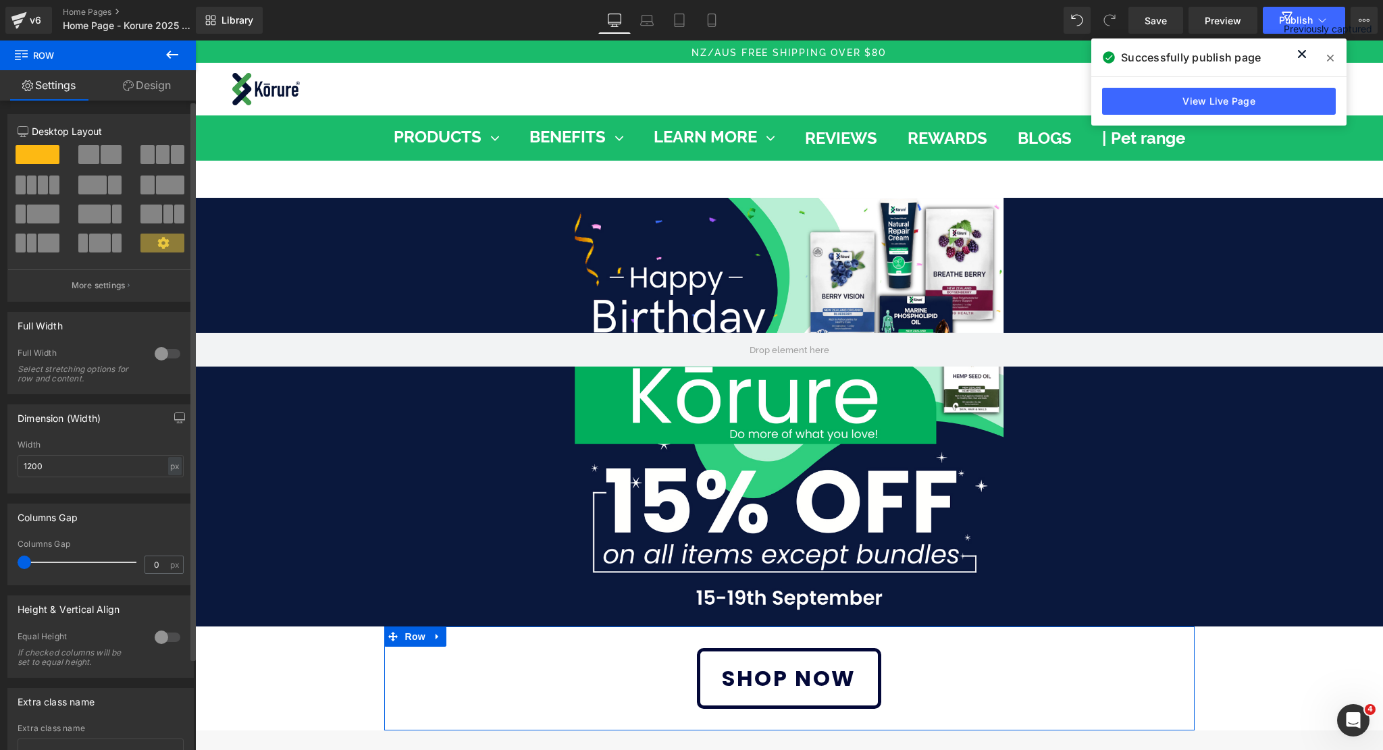
click at [165, 355] on div at bounding box center [167, 354] width 32 height 22
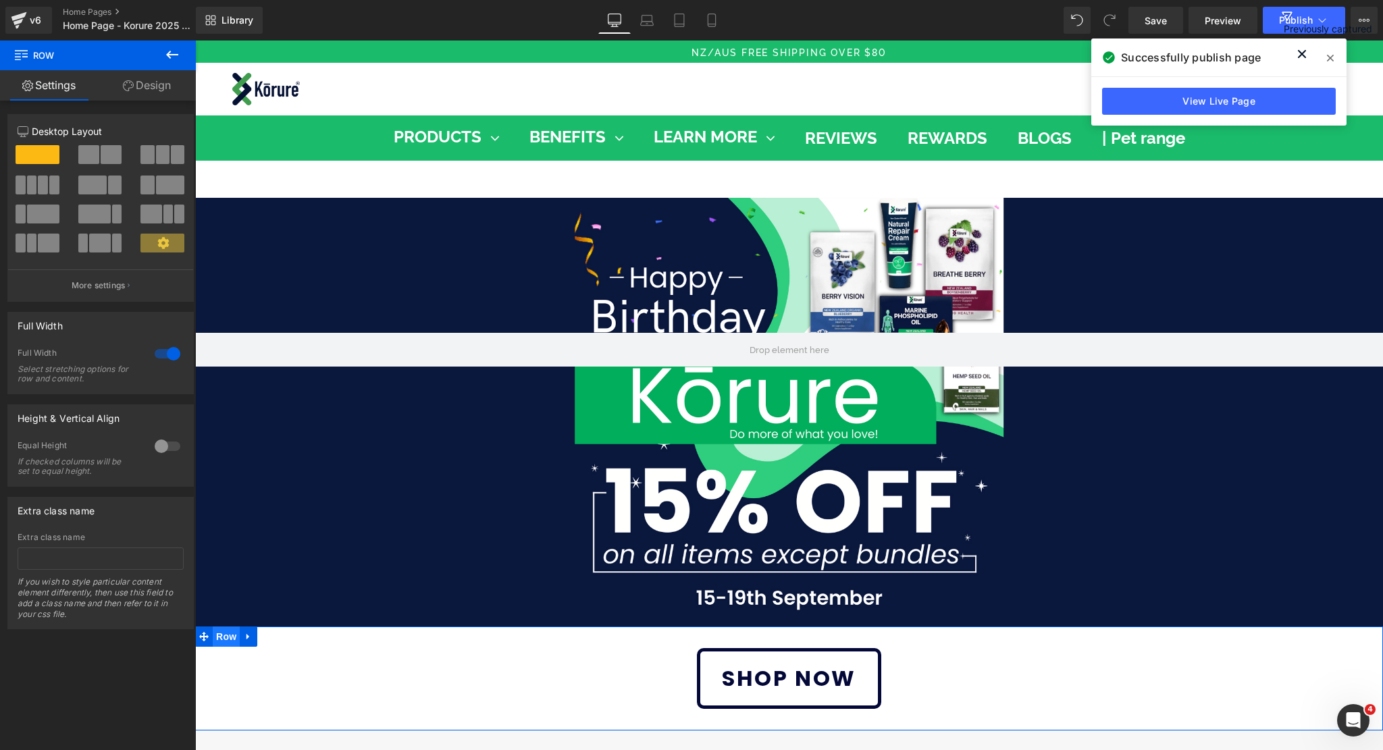
click at [223, 636] on span "Row" at bounding box center [226, 637] width 27 height 20
click at [153, 90] on link "Design" at bounding box center [147, 85] width 98 height 30
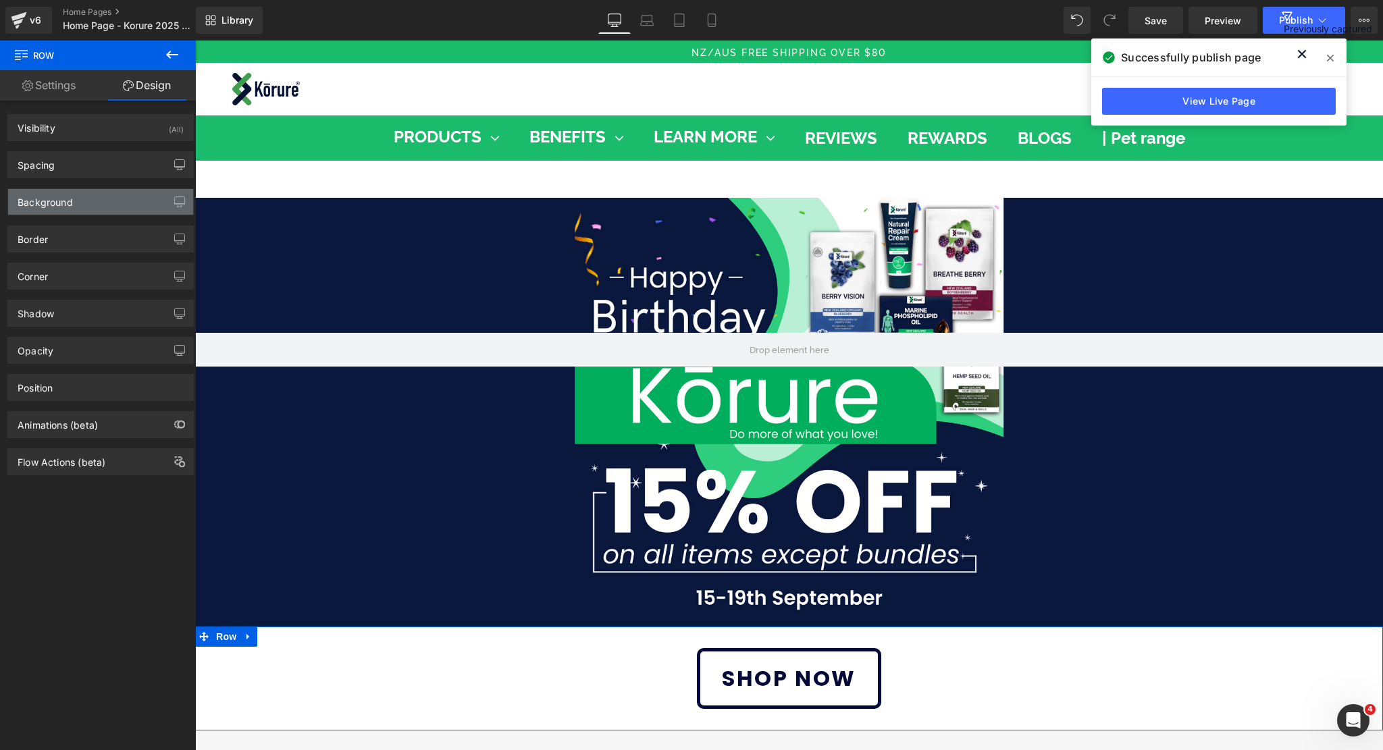
click at [89, 201] on div "Background" at bounding box center [100, 202] width 185 height 26
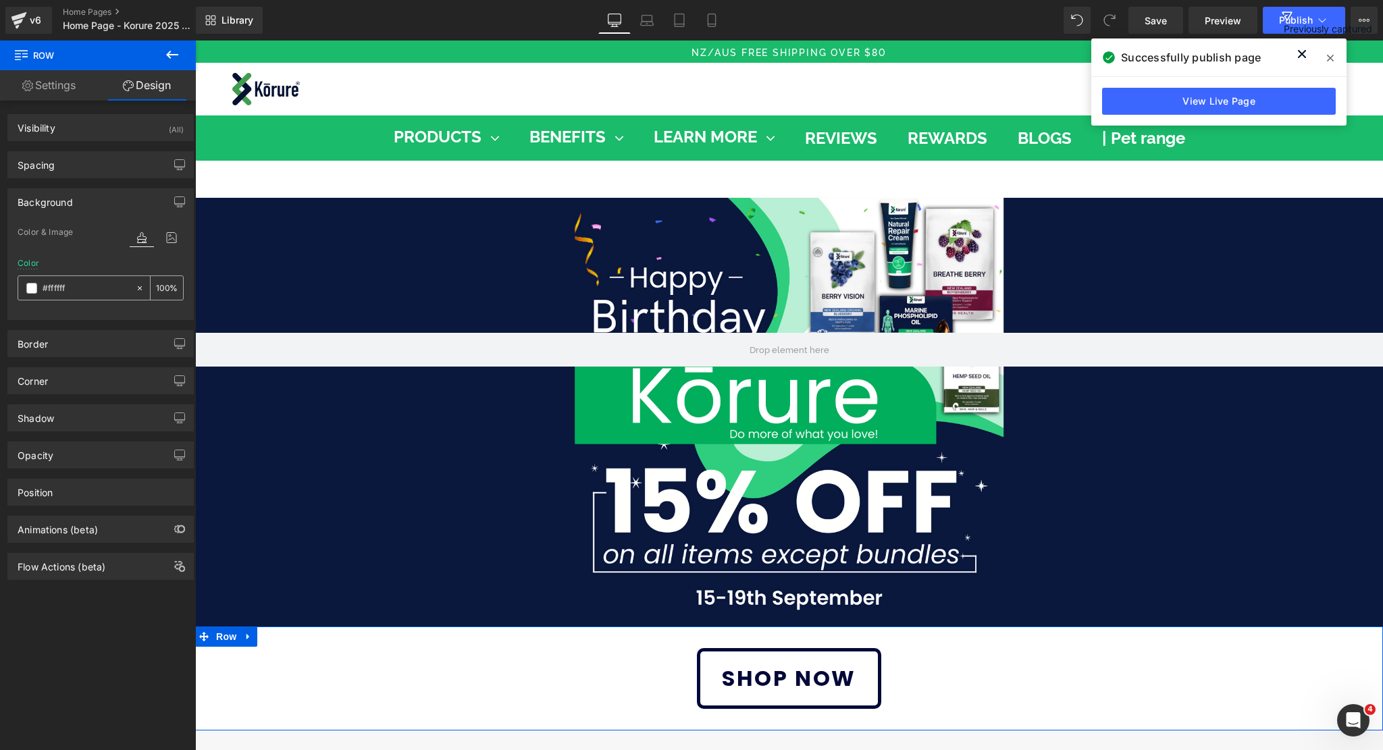
click at [63, 291] on input "#ffffff" at bounding box center [86, 288] width 86 height 15
paste input "text"
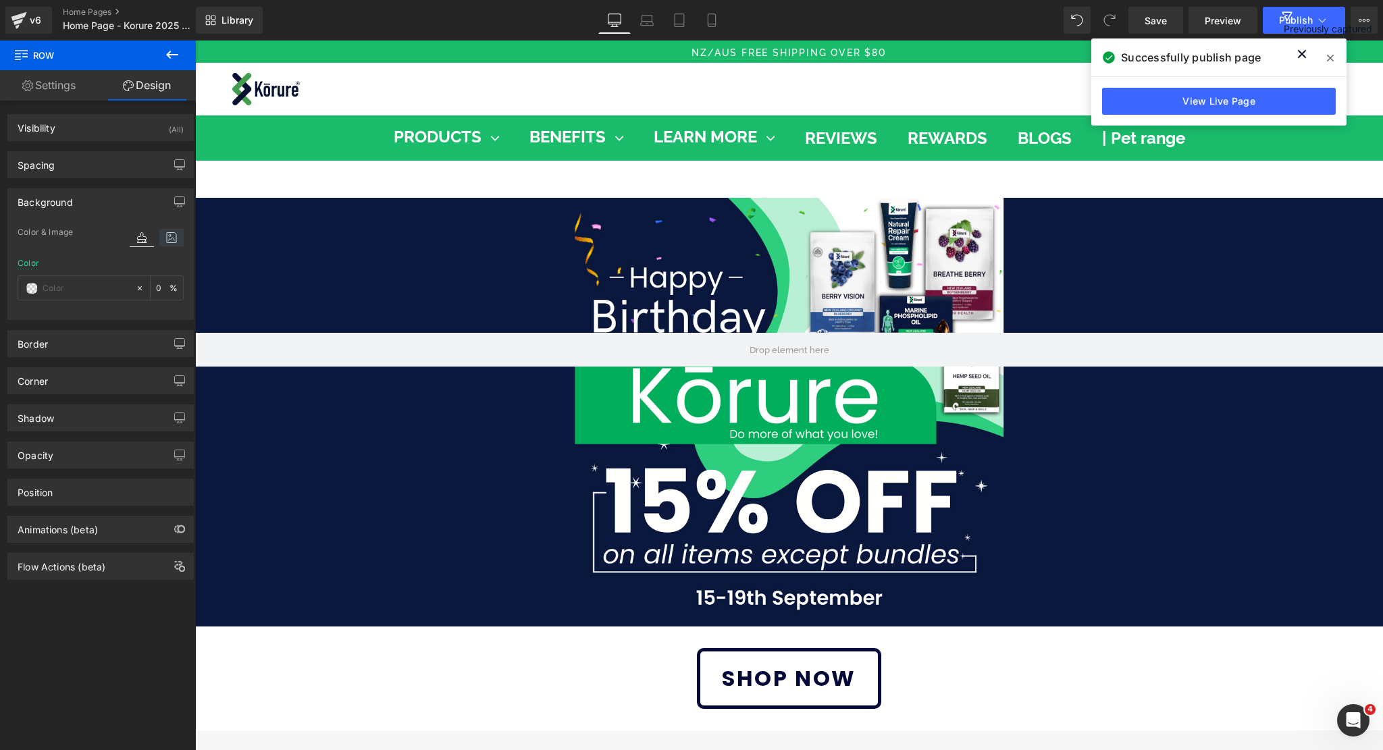
paste input "0d183c"
type input "0d183c"
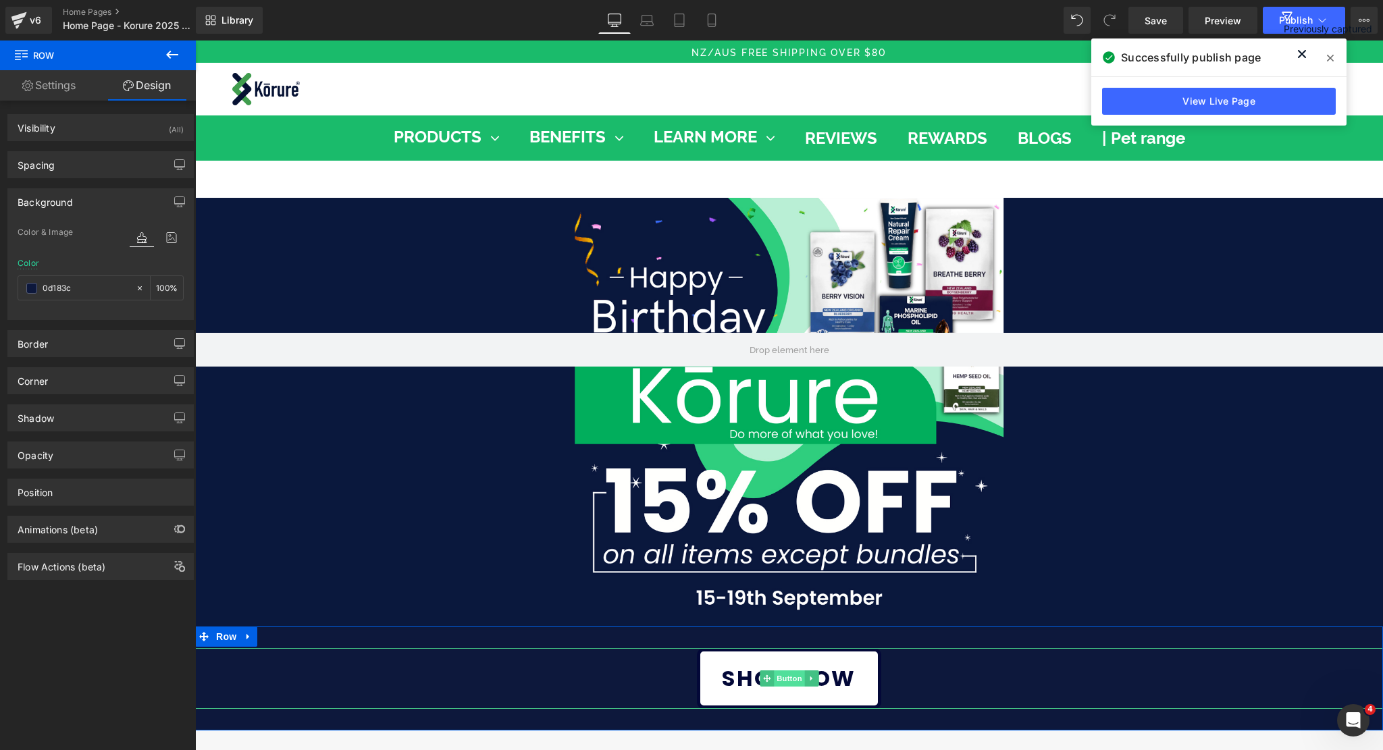
click at [774, 680] on span "Button" at bounding box center [789, 679] width 31 height 16
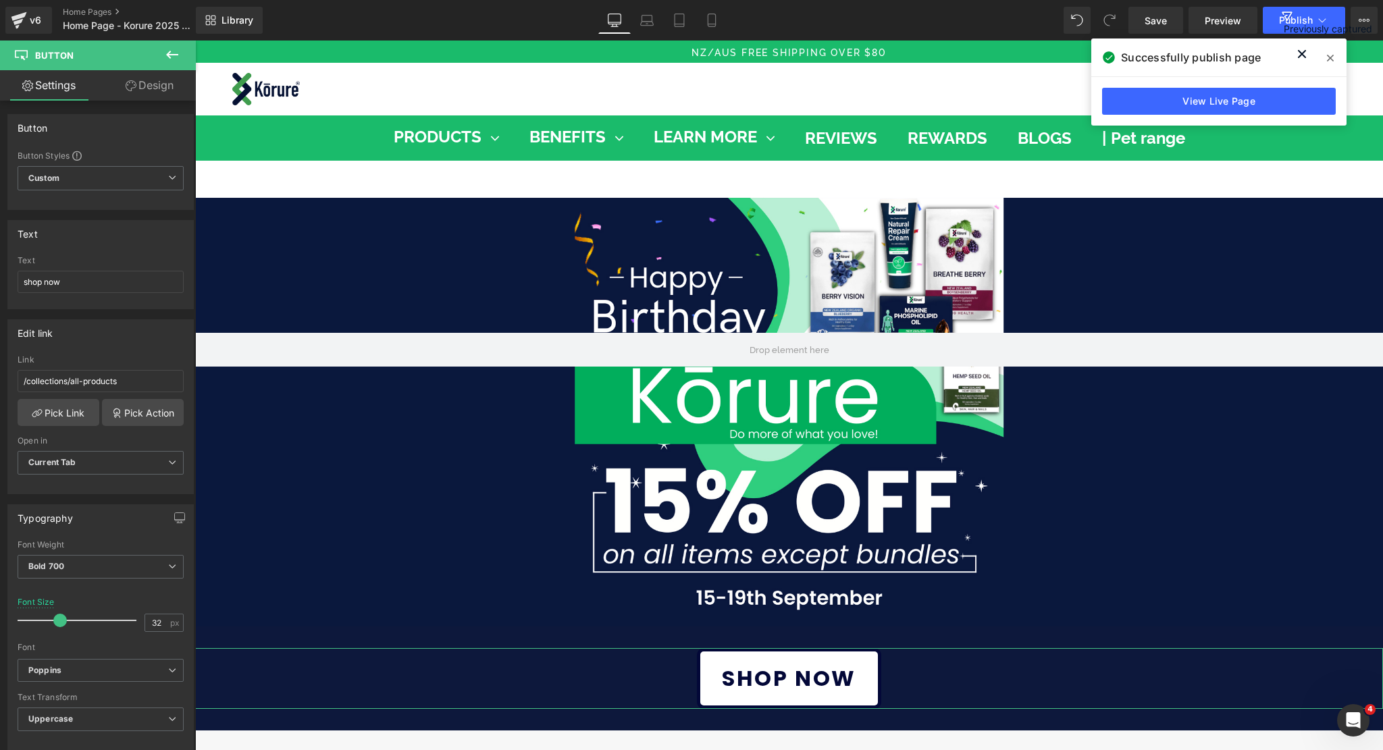
click at [126, 87] on icon at bounding box center [131, 85] width 11 height 11
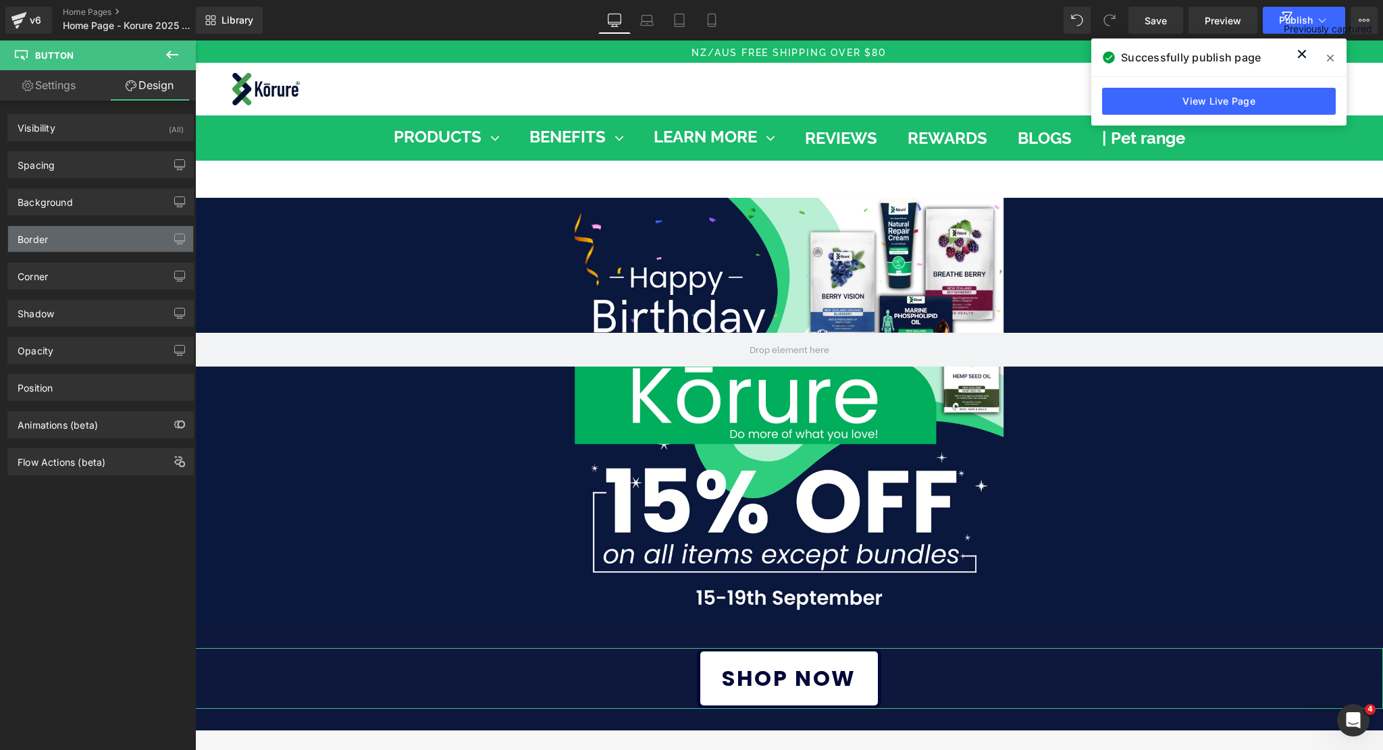
click at [57, 239] on div "Border" at bounding box center [100, 239] width 185 height 26
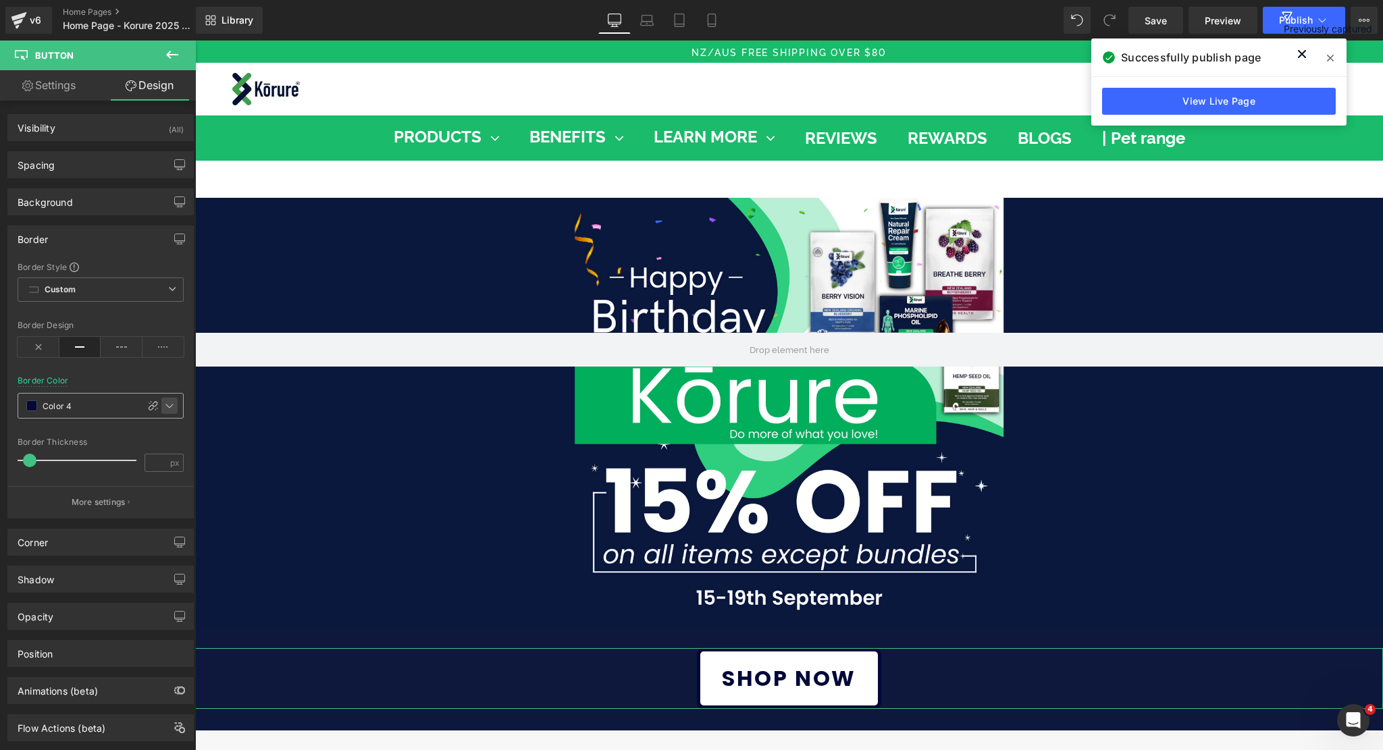
click at [166, 405] on icon at bounding box center [169, 407] width 7 height 4
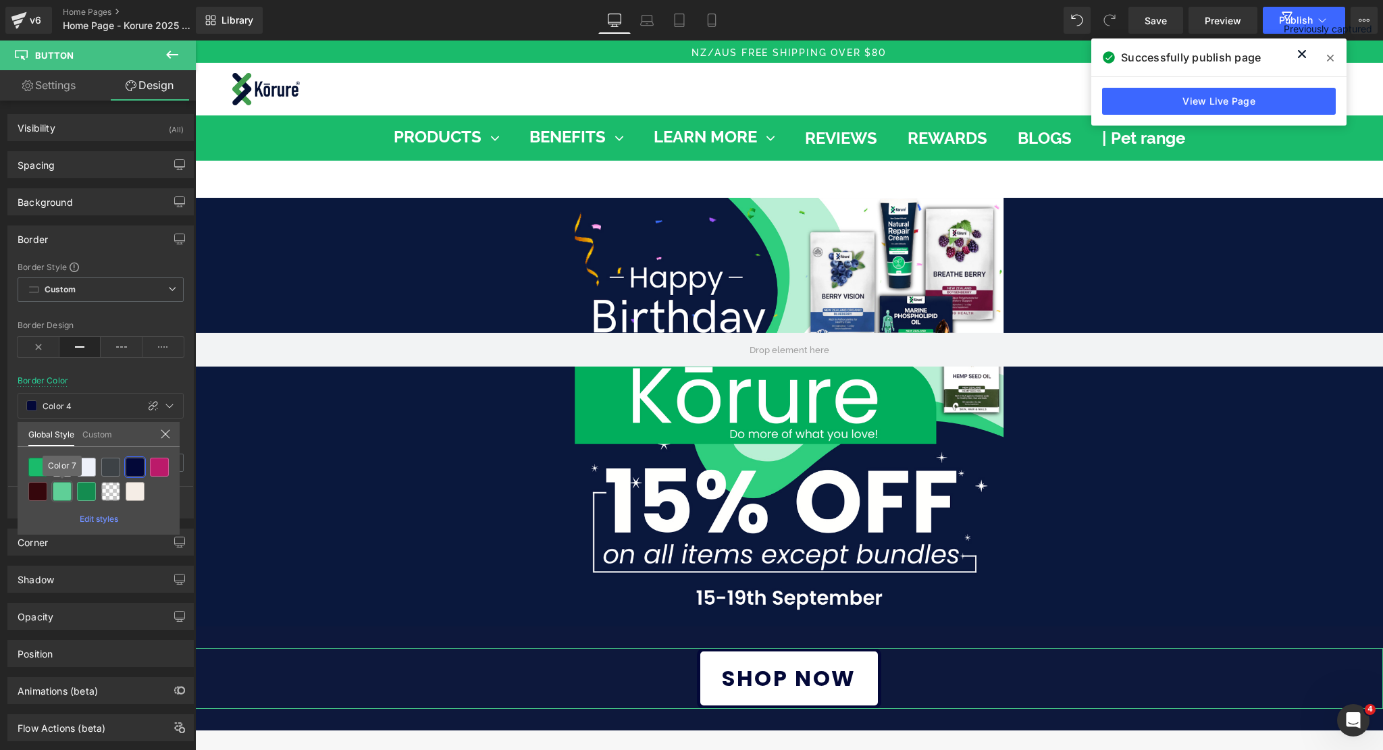
click at [59, 489] on div at bounding box center [62, 491] width 19 height 19
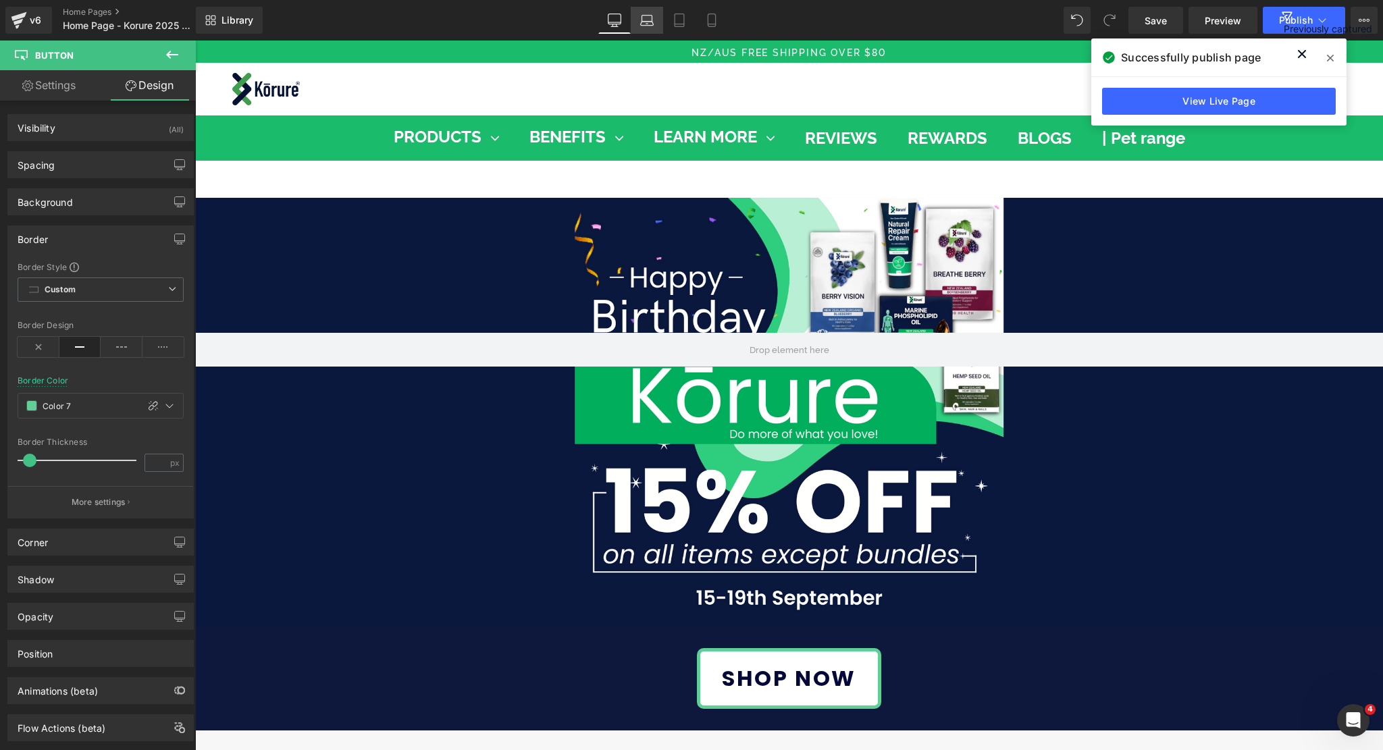
click at [644, 24] on icon at bounding box center [647, 21] width 14 height 14
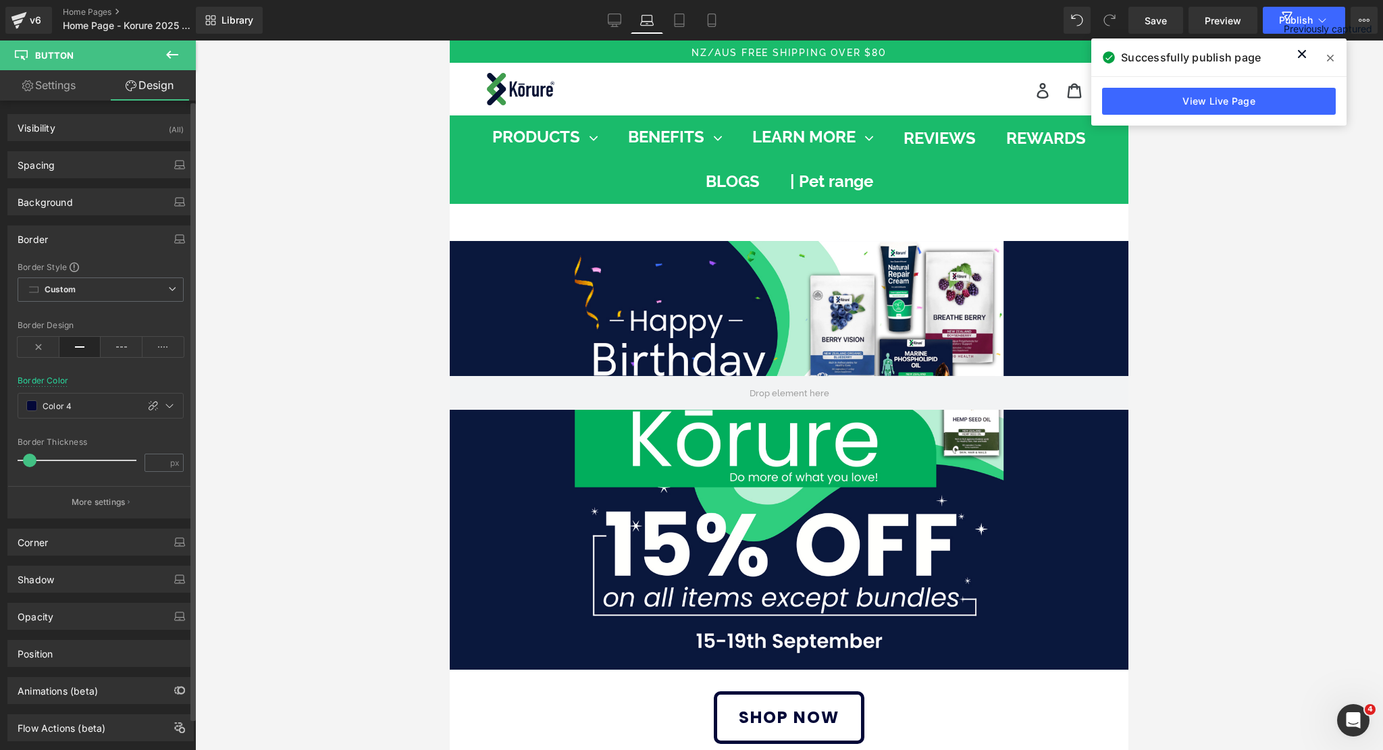
scroll to position [43, 0]
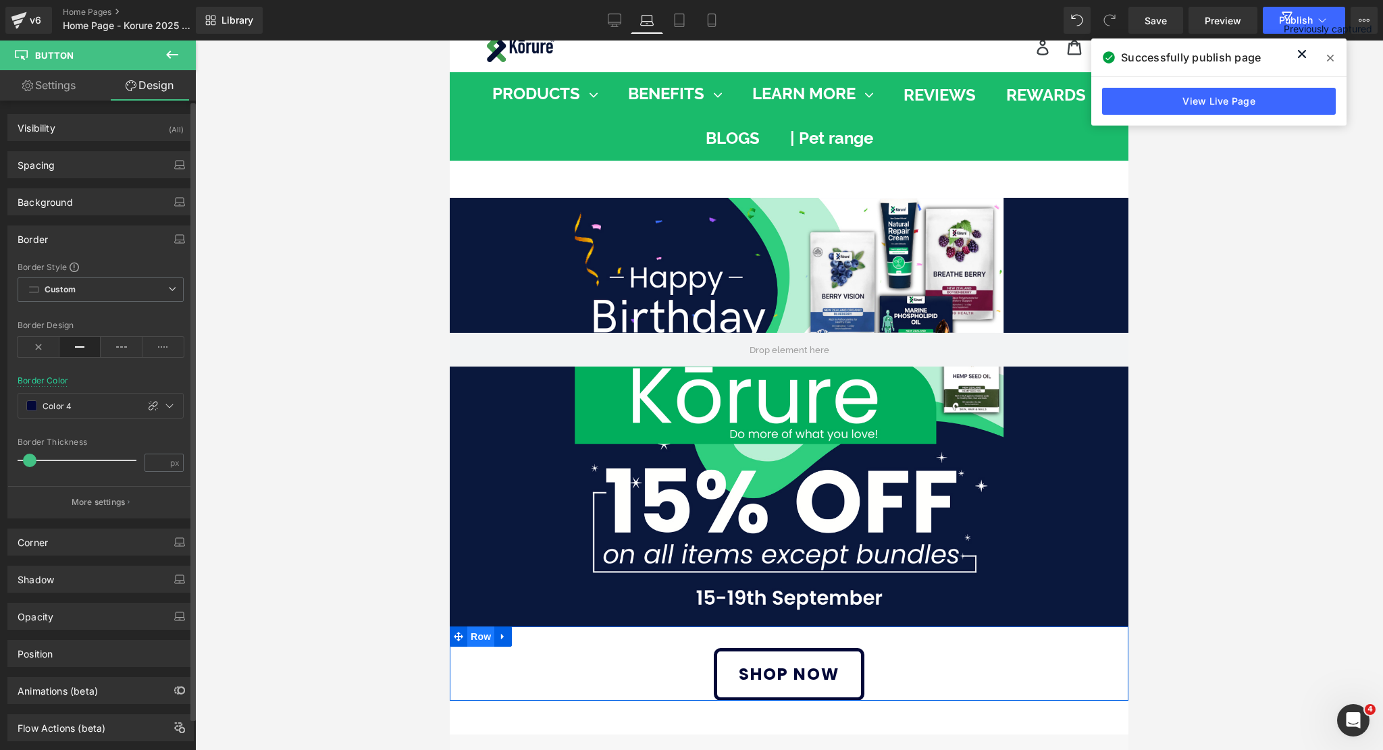
click at [474, 636] on span "Row" at bounding box center [480, 637] width 27 height 20
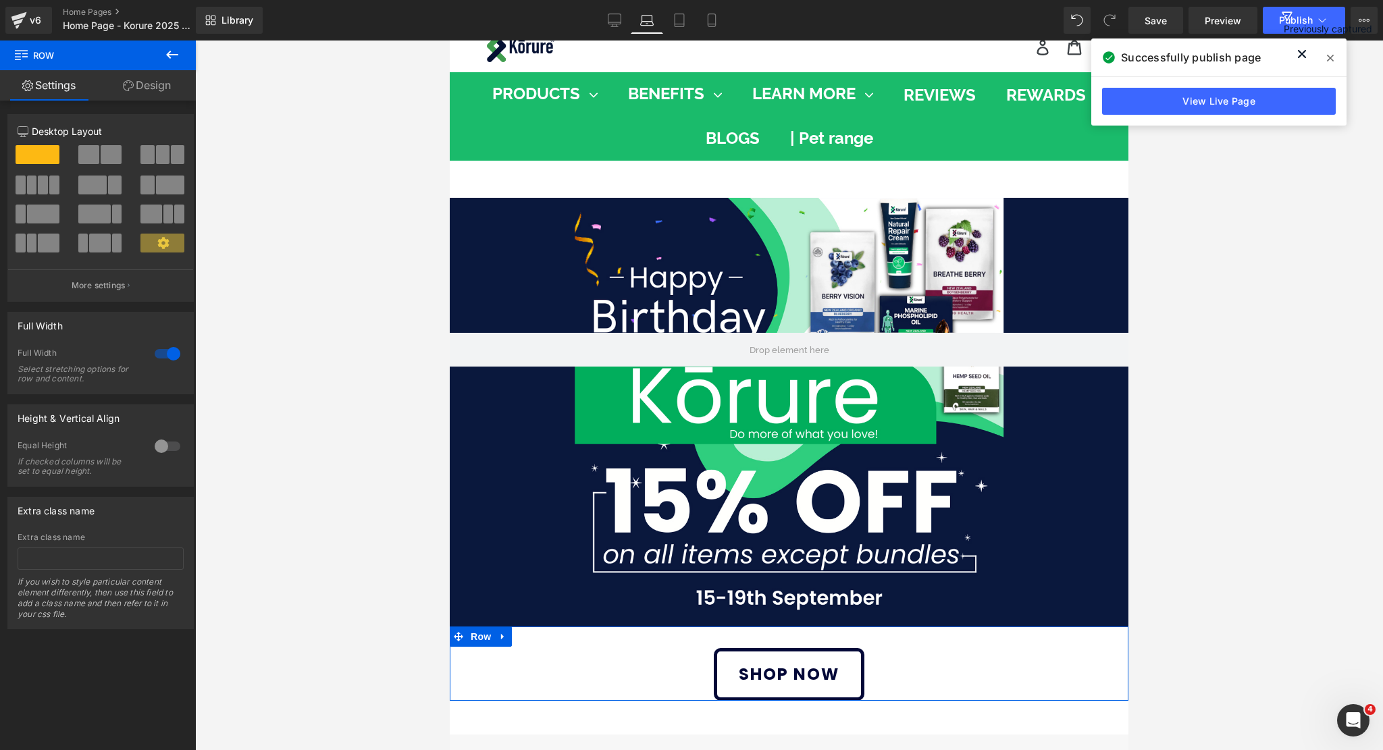
click at [157, 84] on link "Design" at bounding box center [147, 85] width 98 height 30
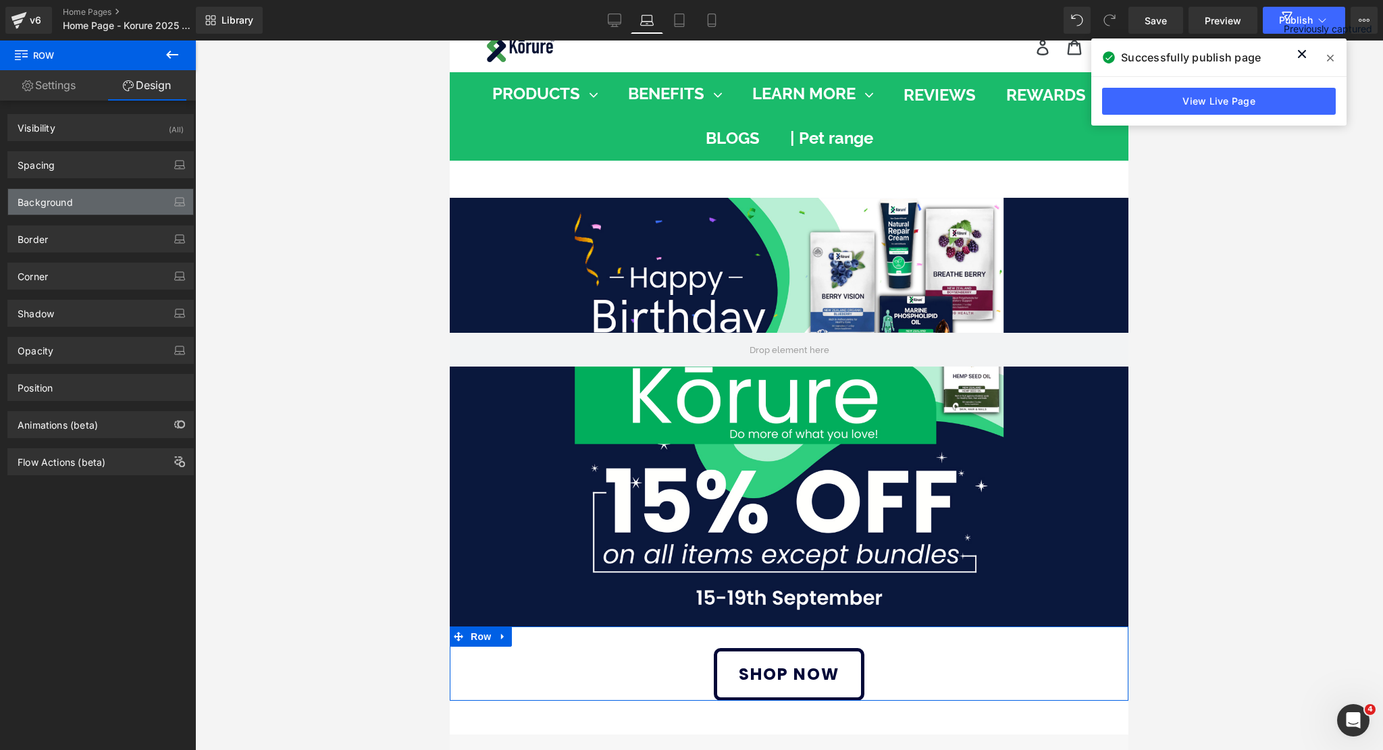
drag, startPoint x: 57, startPoint y: 197, endPoint x: 63, endPoint y: 203, distance: 9.6
click at [58, 198] on div "Background" at bounding box center [45, 198] width 55 height 19
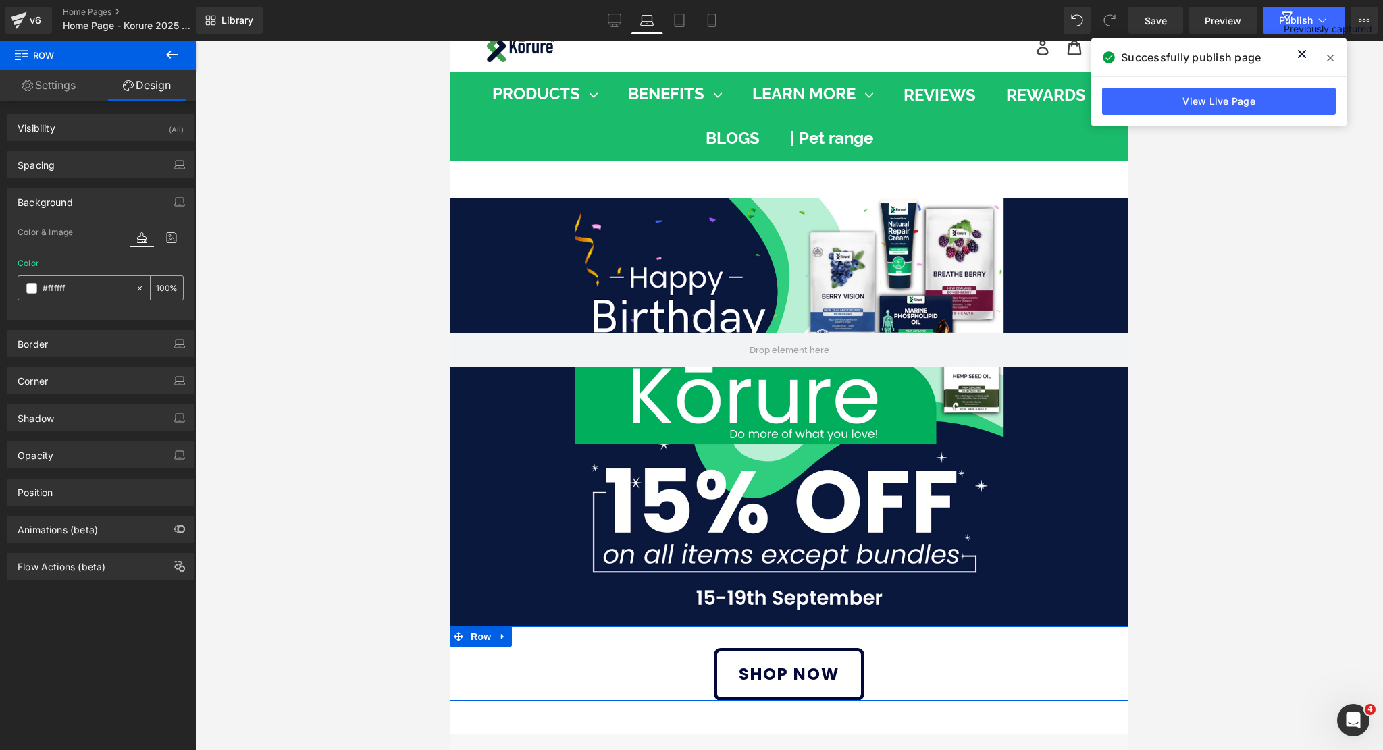
click at [91, 286] on input "#ffffff" at bounding box center [86, 288] width 86 height 15
paste input "0d183c"
type input "0d183c"
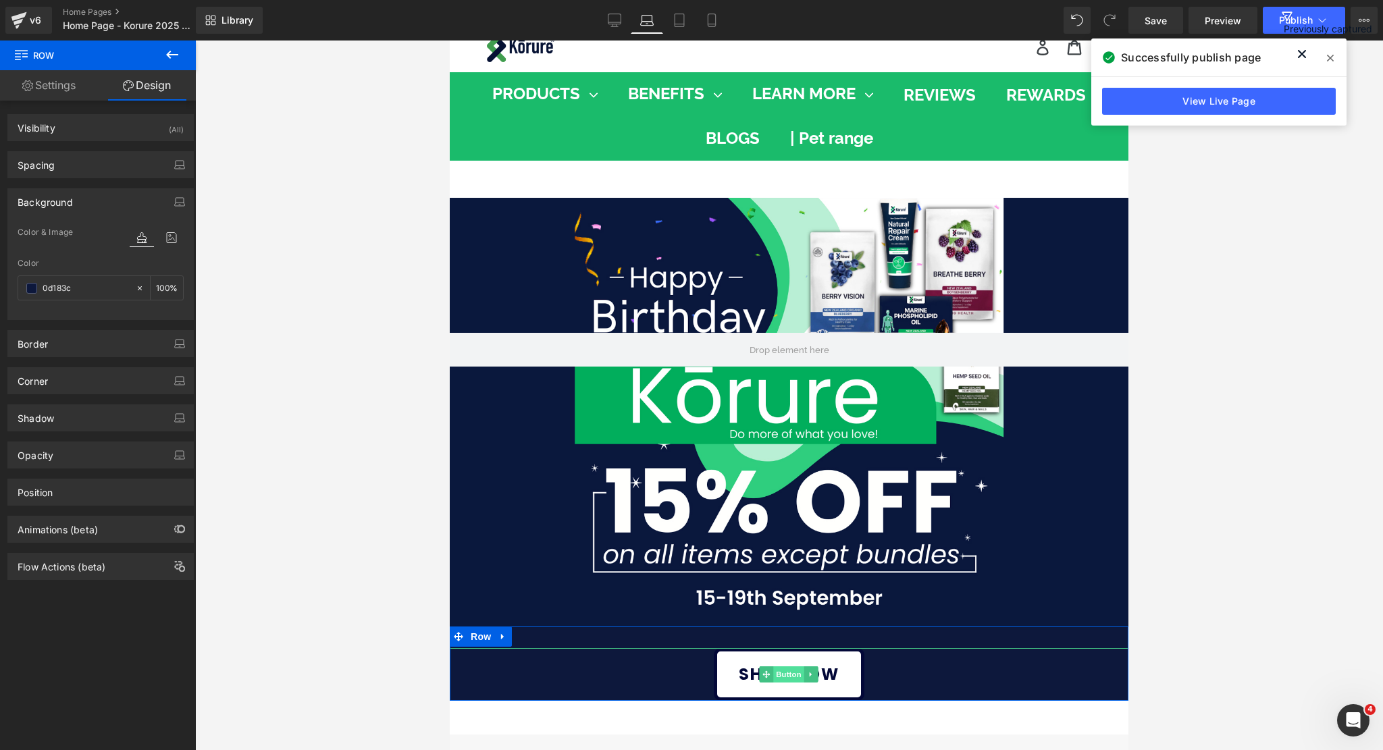
click at [782, 669] on span "Button" at bounding box center [789, 675] width 31 height 16
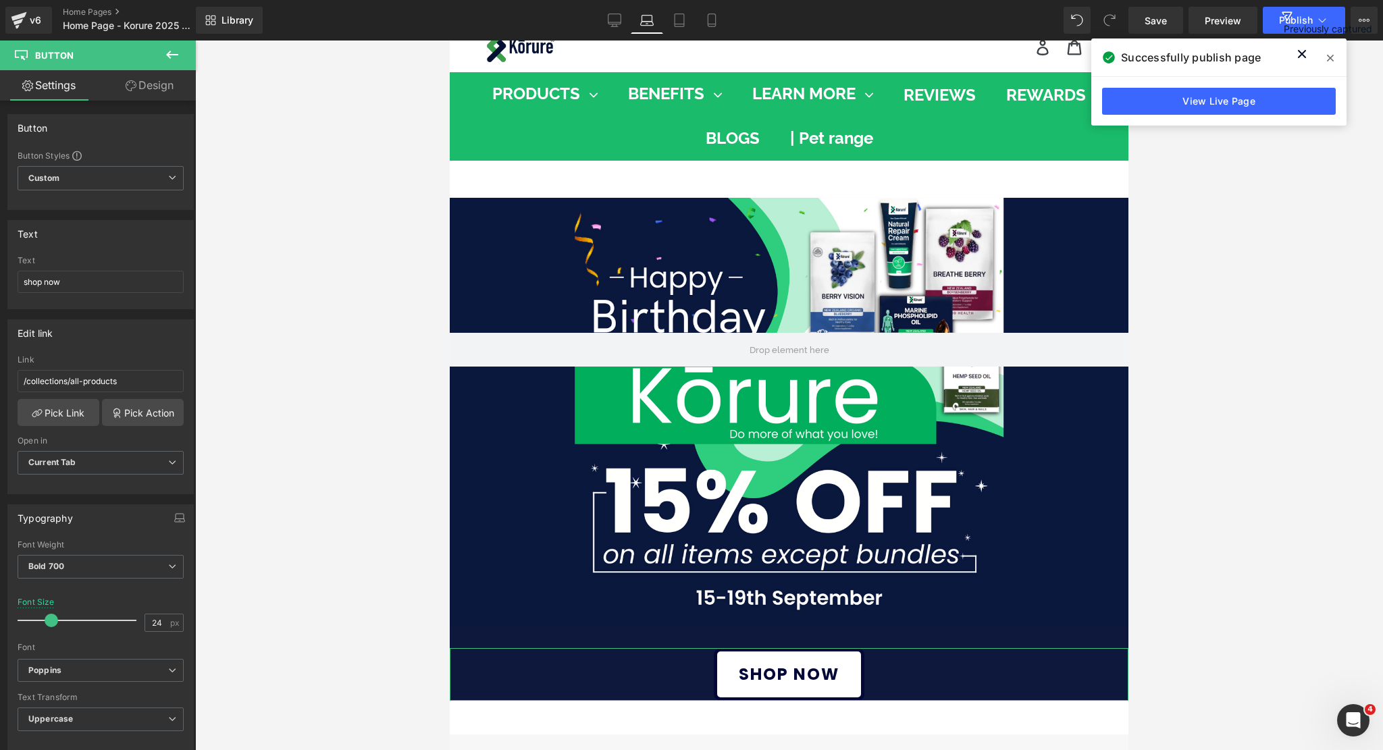
click at [135, 90] on link "Design" at bounding box center [150, 85] width 98 height 30
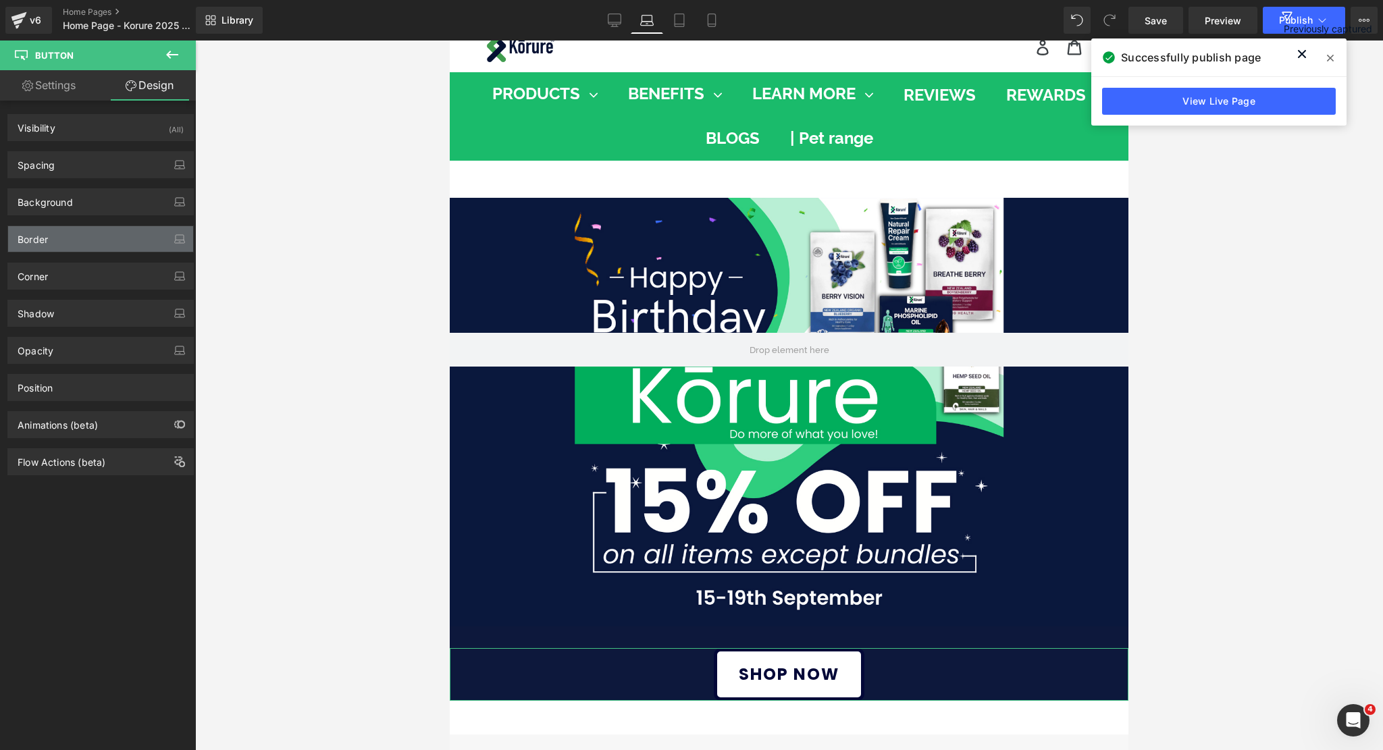
click at [43, 245] on div "Border" at bounding box center [100, 239] width 185 height 26
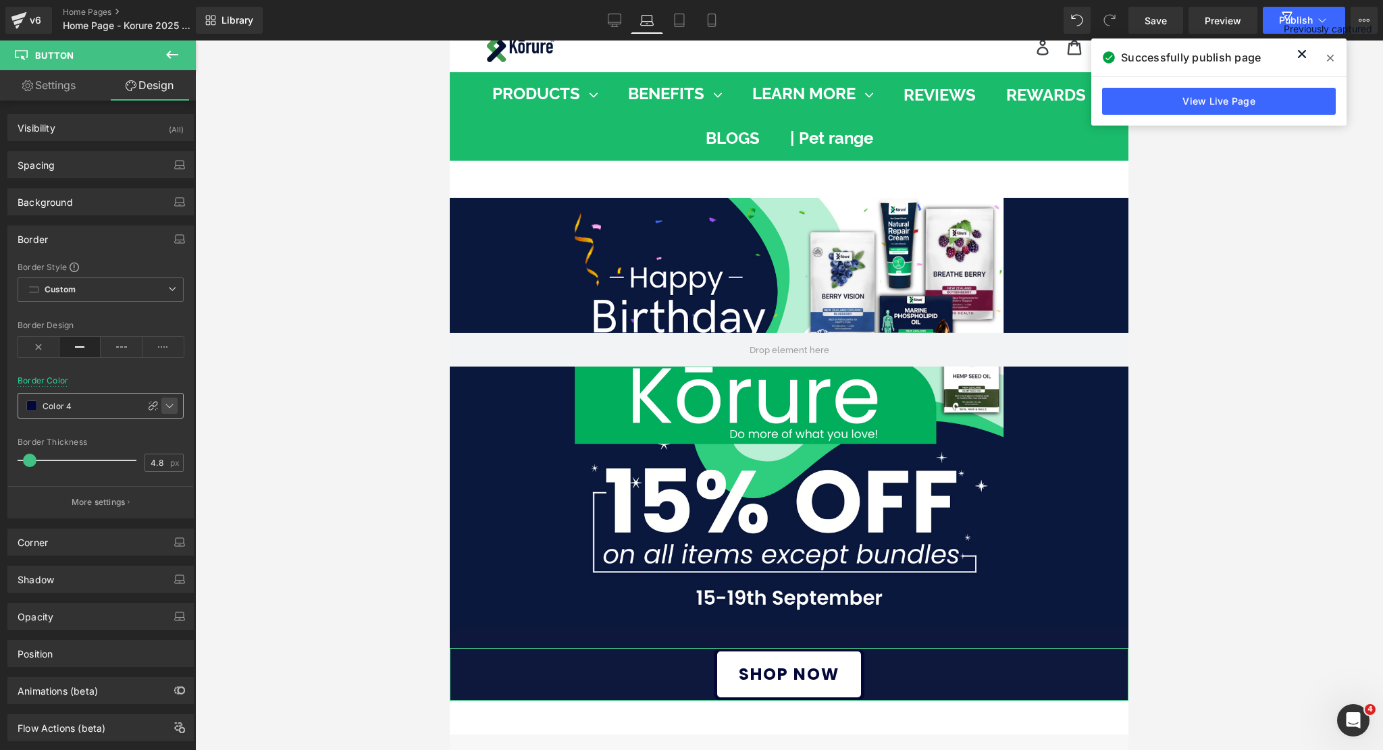
click at [166, 406] on icon at bounding box center [169, 407] width 7 height 4
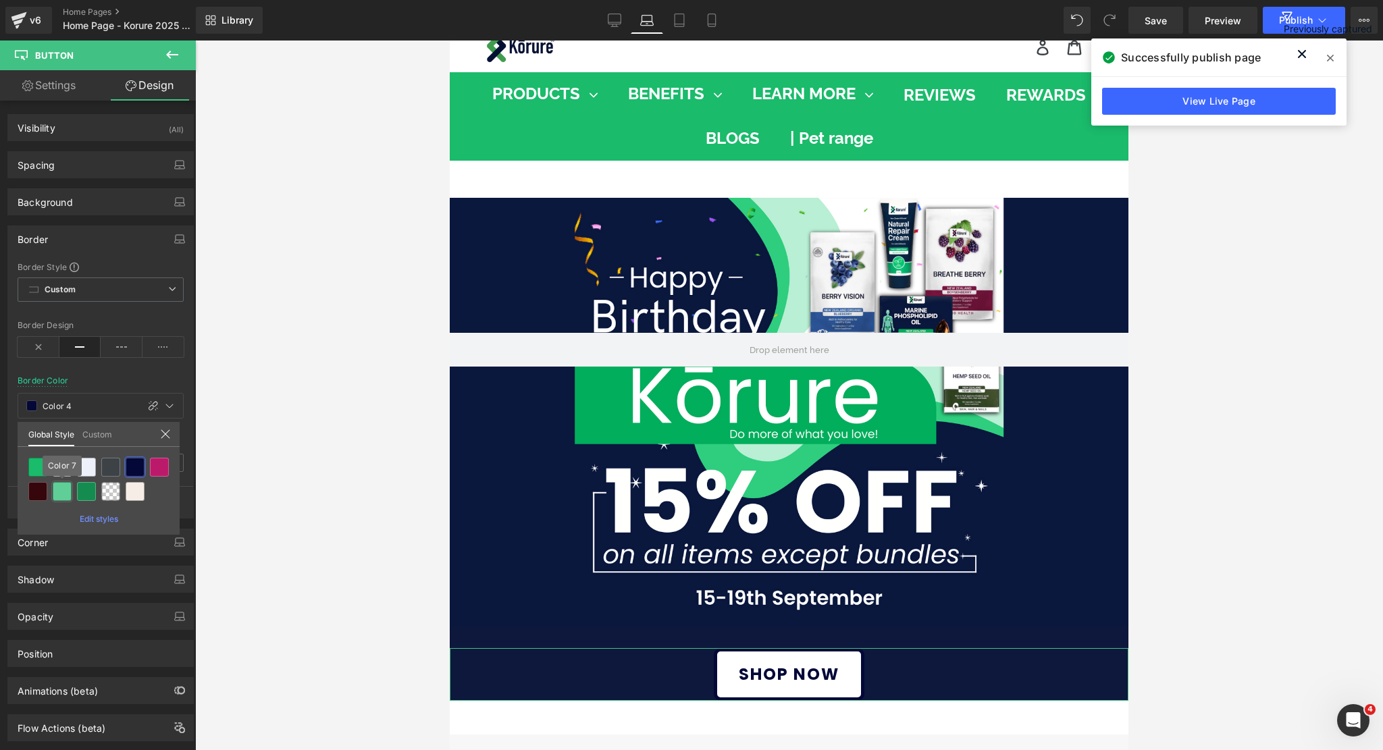
click at [57, 496] on div at bounding box center [62, 491] width 19 height 19
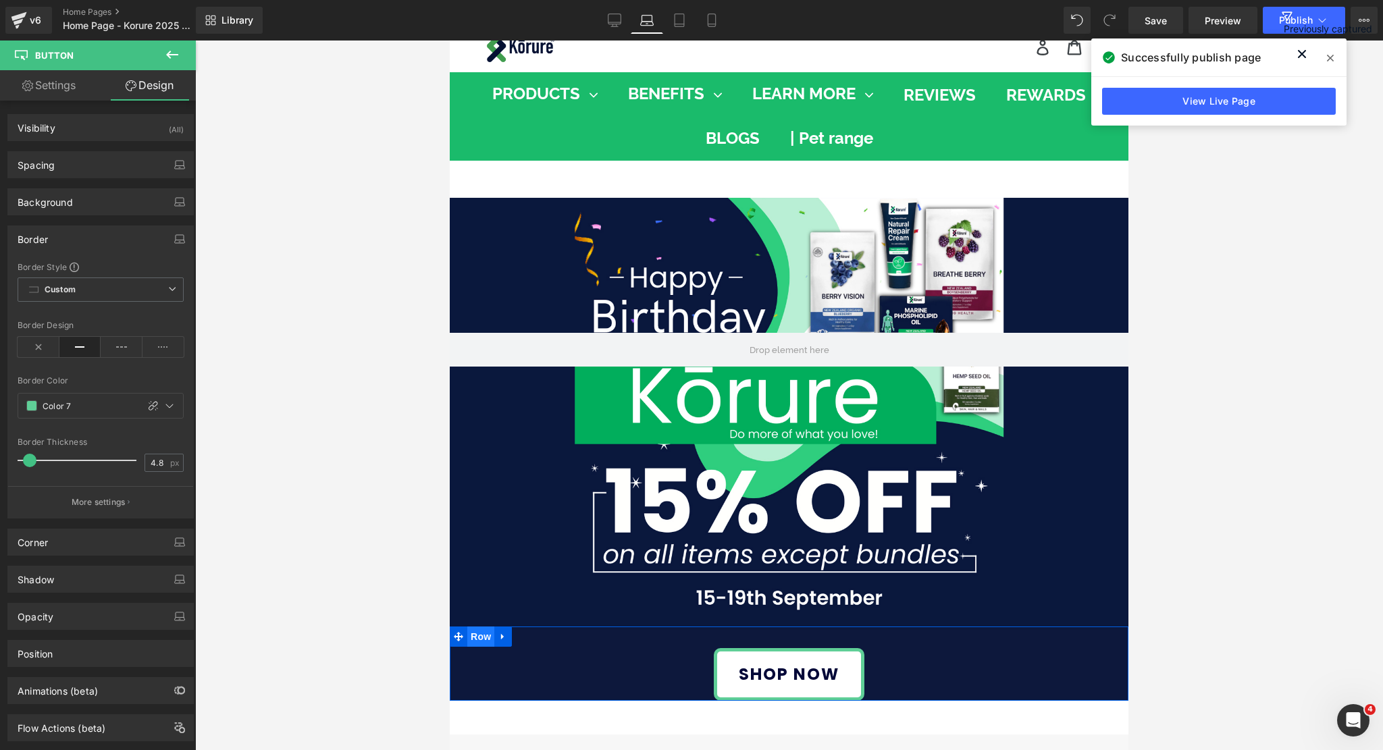
click at [471, 632] on span "Row" at bounding box center [480, 637] width 27 height 20
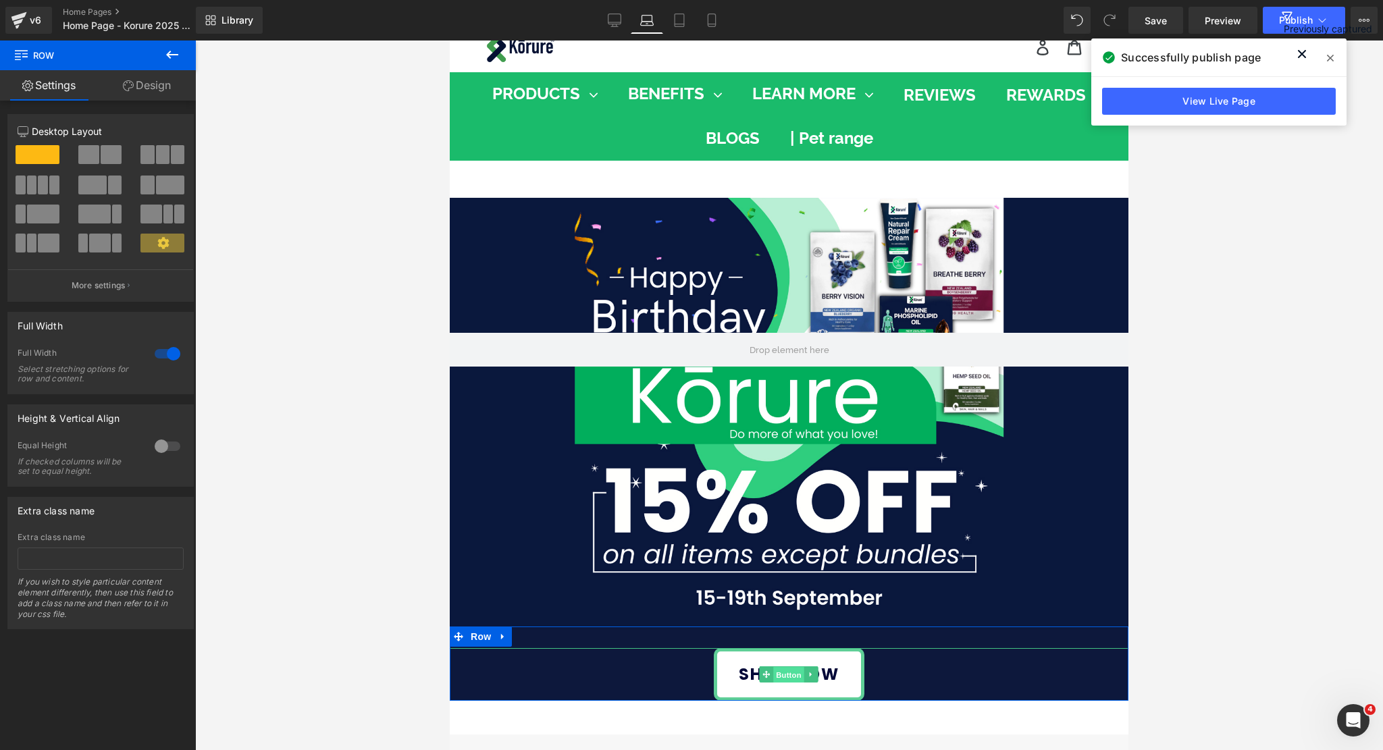
click at [786, 675] on span "Button" at bounding box center [789, 675] width 31 height 16
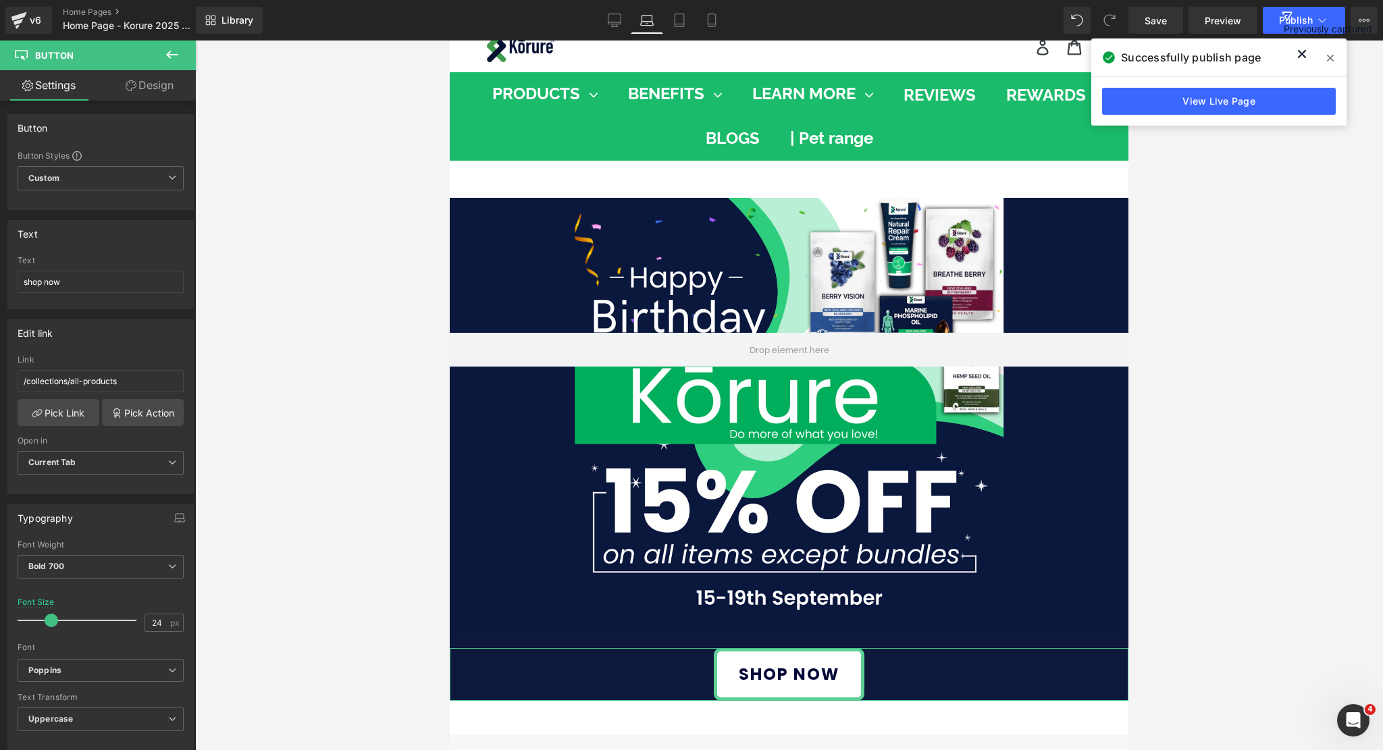
click at [156, 85] on link "Design" at bounding box center [150, 85] width 98 height 30
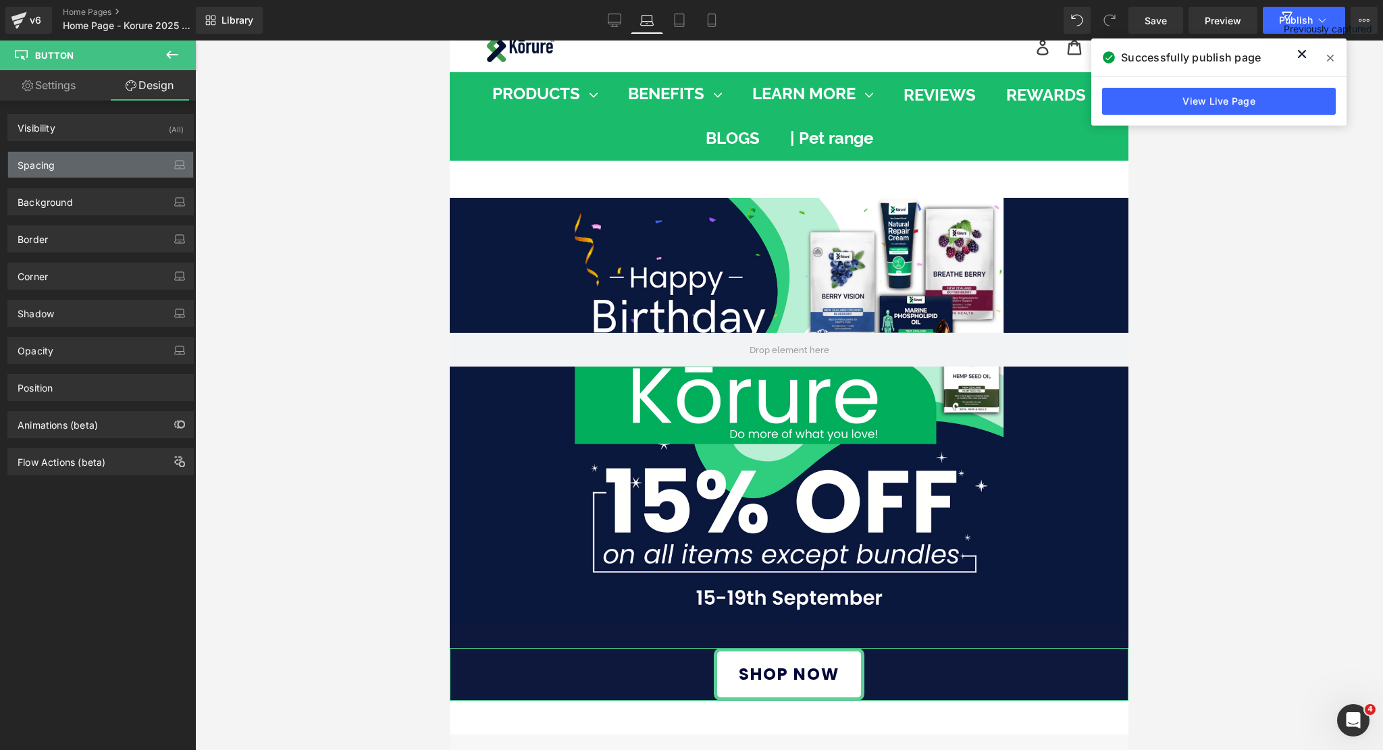
click at [53, 154] on div "Spacing" at bounding box center [36, 161] width 37 height 19
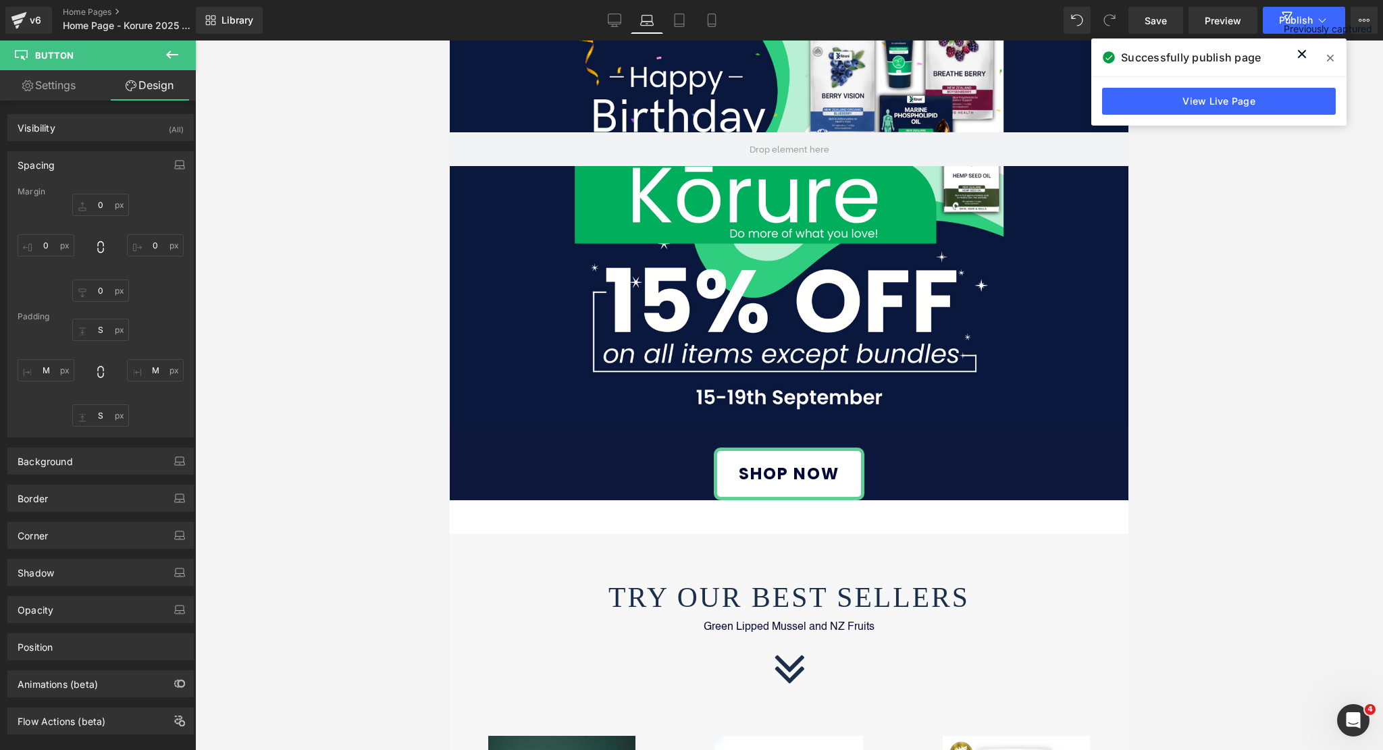
scroll to position [246, 0]
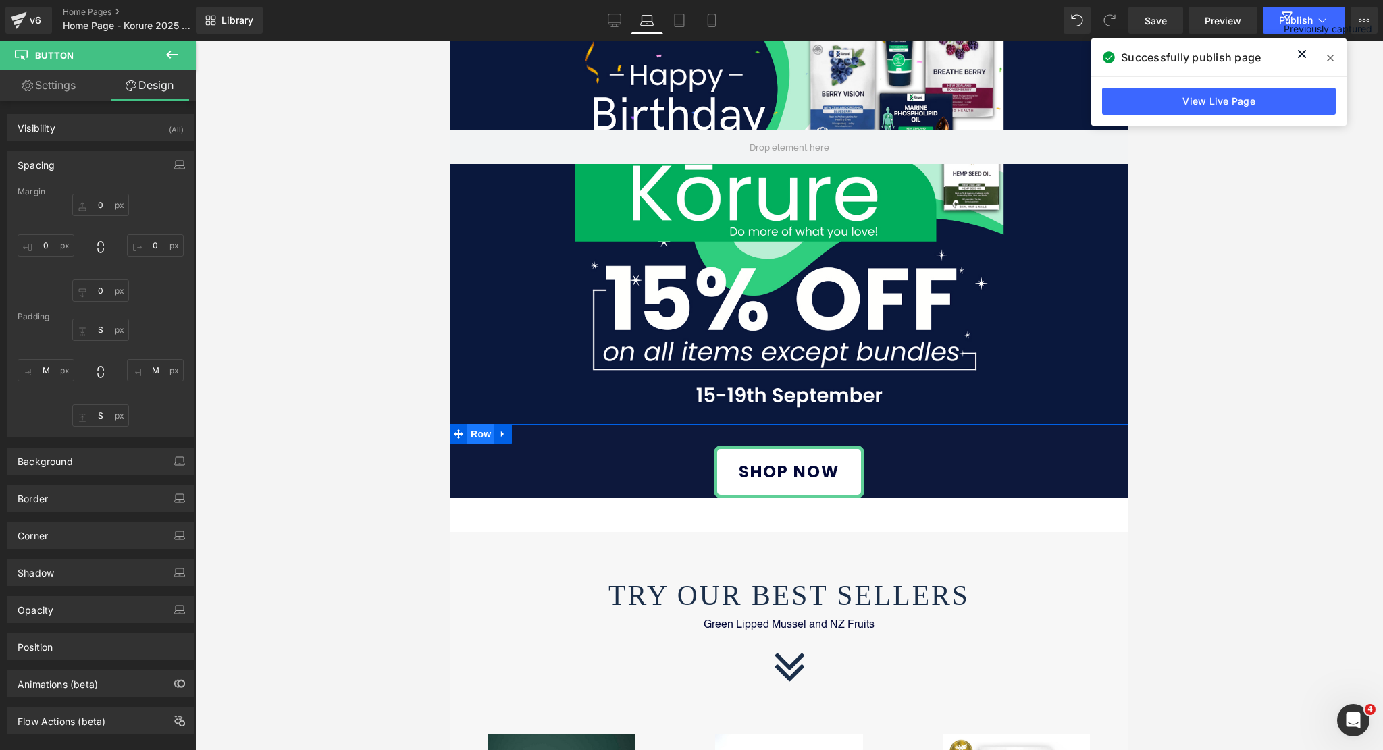
click at [469, 434] on span "Row" at bounding box center [480, 434] width 27 height 20
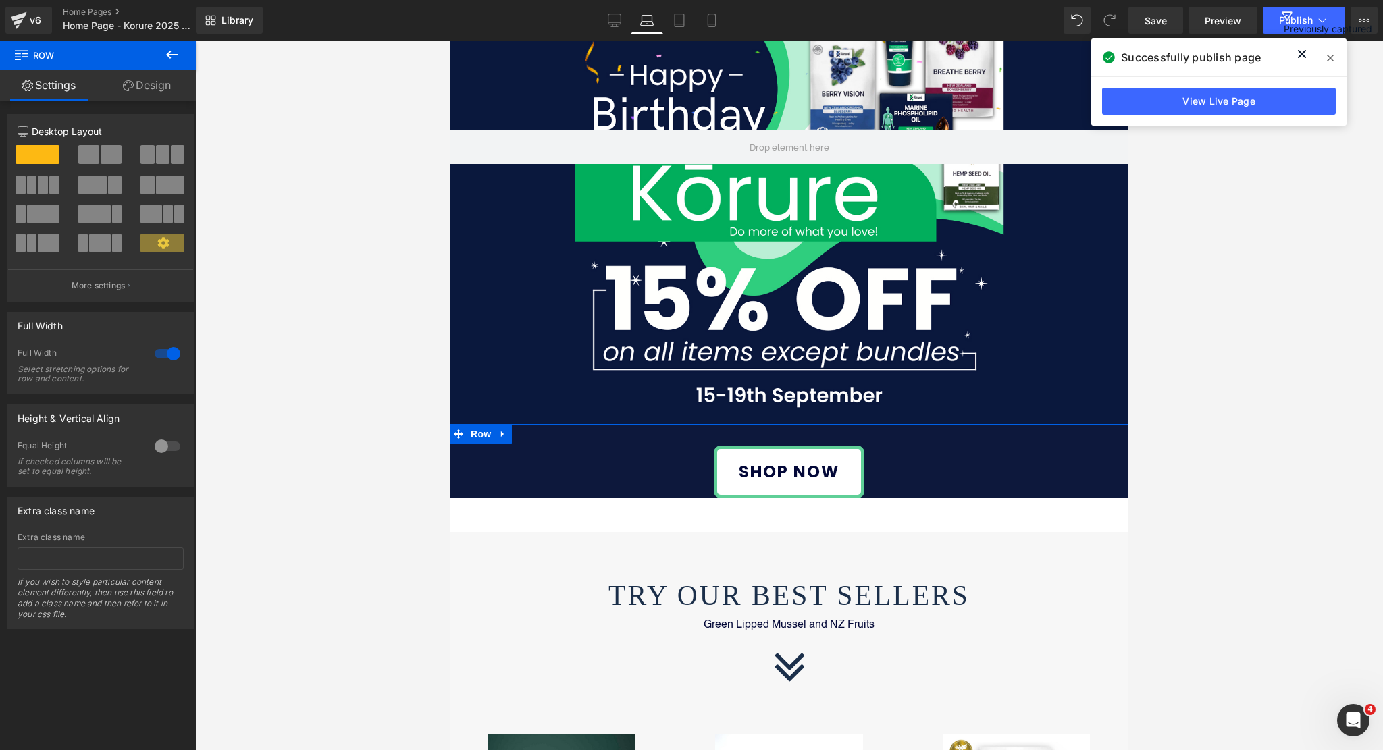
click at [145, 76] on link "Design" at bounding box center [147, 85] width 98 height 30
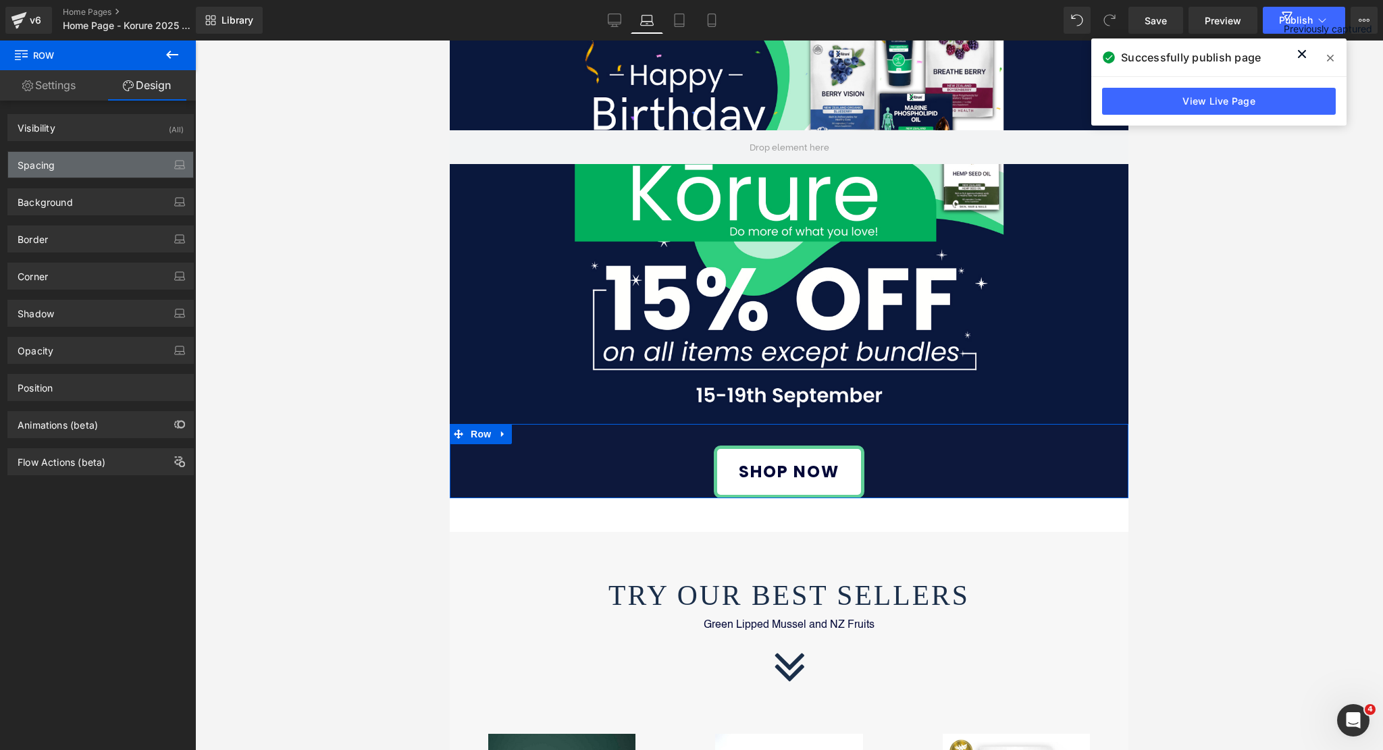
click at [59, 167] on div "Spacing" at bounding box center [100, 165] width 185 height 26
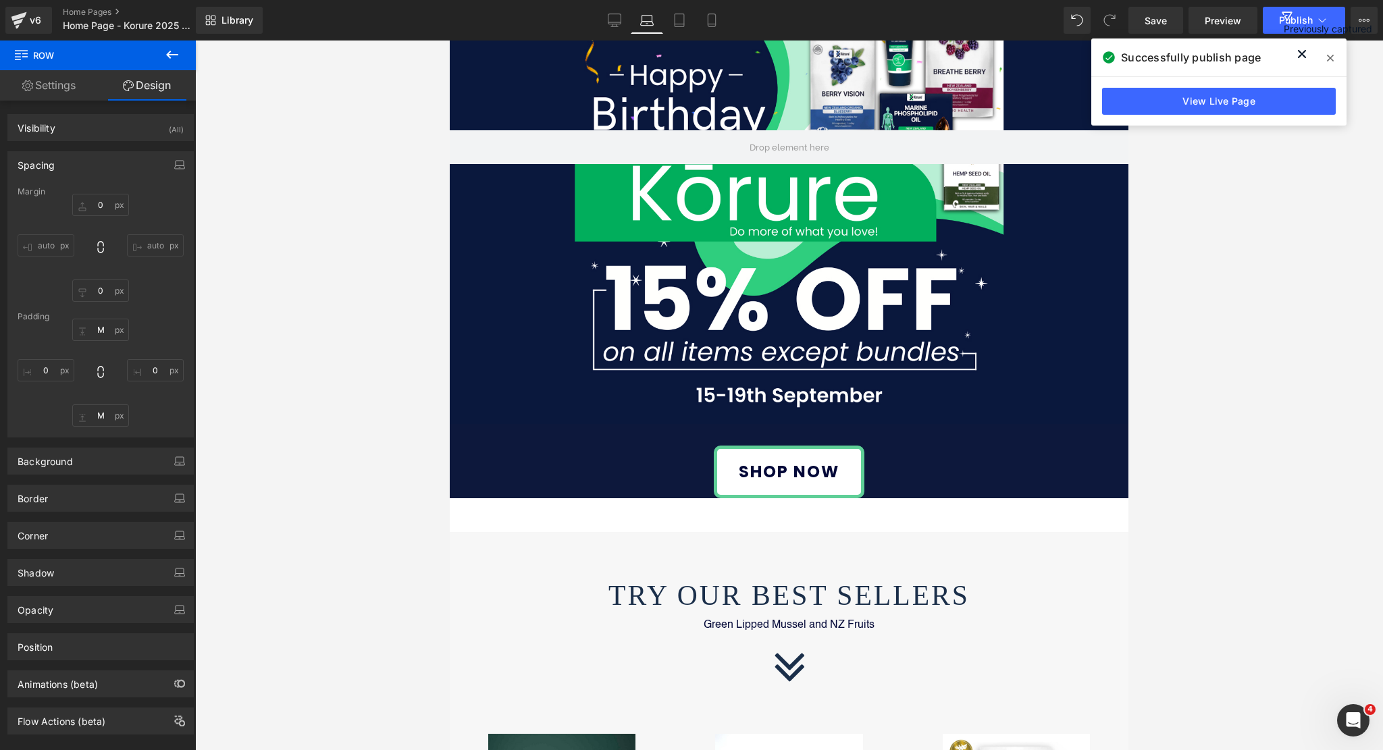
drag, startPoint x: 700, startPoint y: 511, endPoint x: 621, endPoint y: 509, distance: 79.0
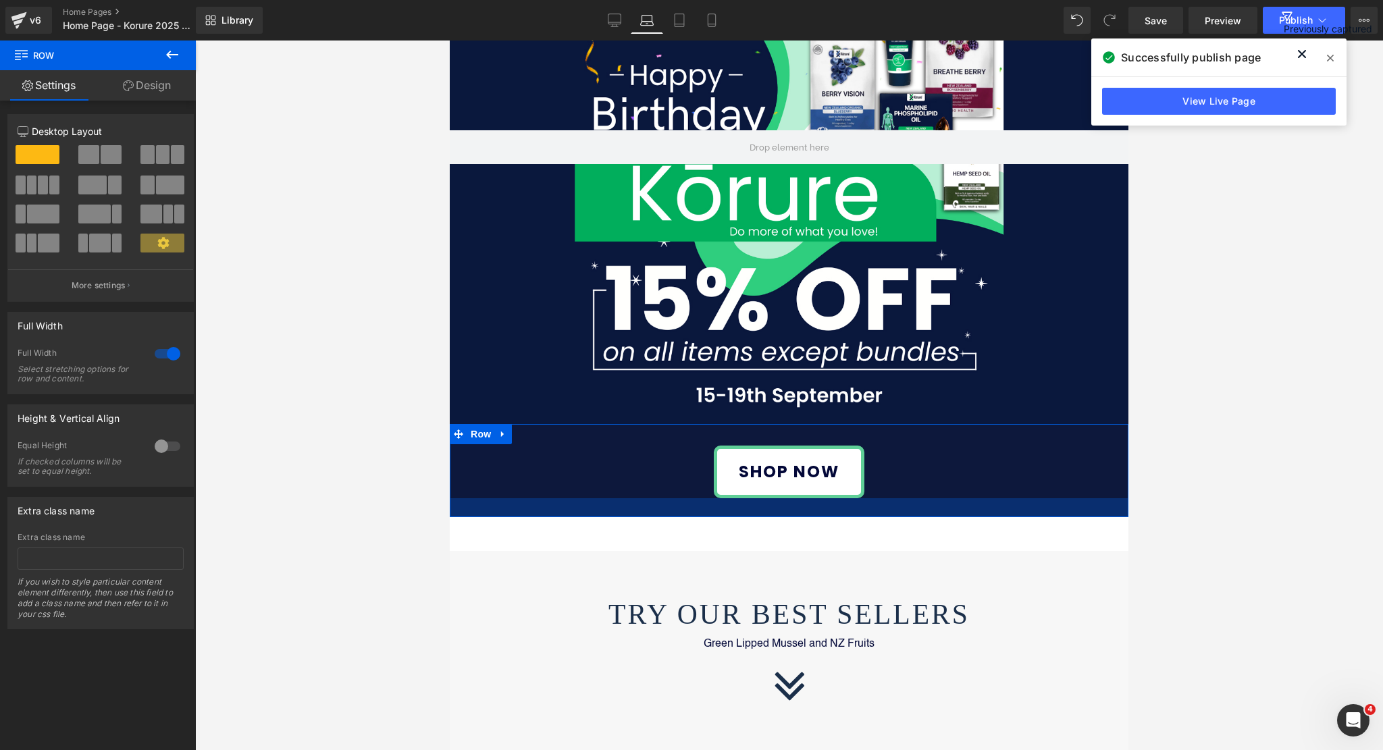
drag, startPoint x: 551, startPoint y: 496, endPoint x: 551, endPoint y: 515, distance: 18.9
click at [551, 515] on div at bounding box center [789, 507] width 679 height 19
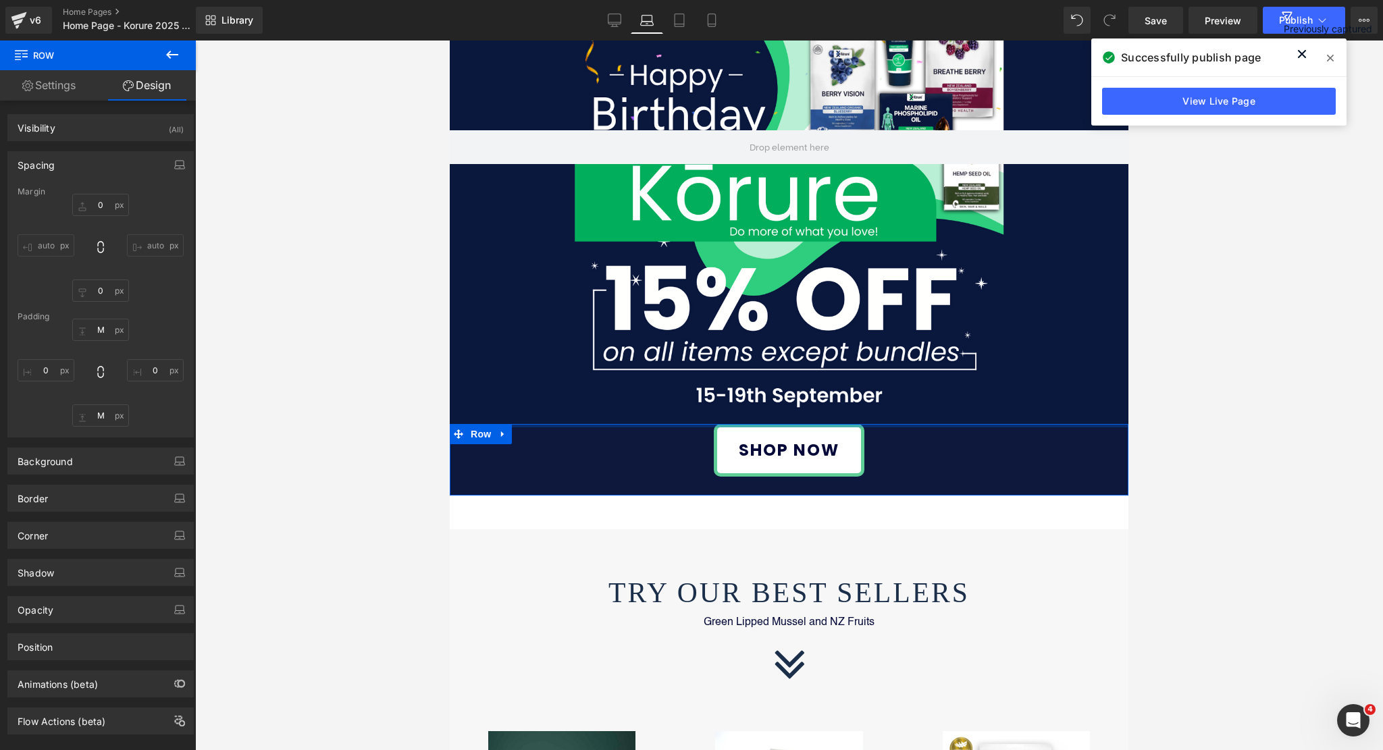
drag, startPoint x: 791, startPoint y: 434, endPoint x: 786, endPoint y: 394, distance: 40.2
click at [675, 34] on div "Library Laptop Desktop Laptop Tablet Mobile Save Preview Publish Scheduled View…" at bounding box center [789, 20] width 1187 height 41
click at [680, 26] on icon at bounding box center [679, 20] width 9 height 13
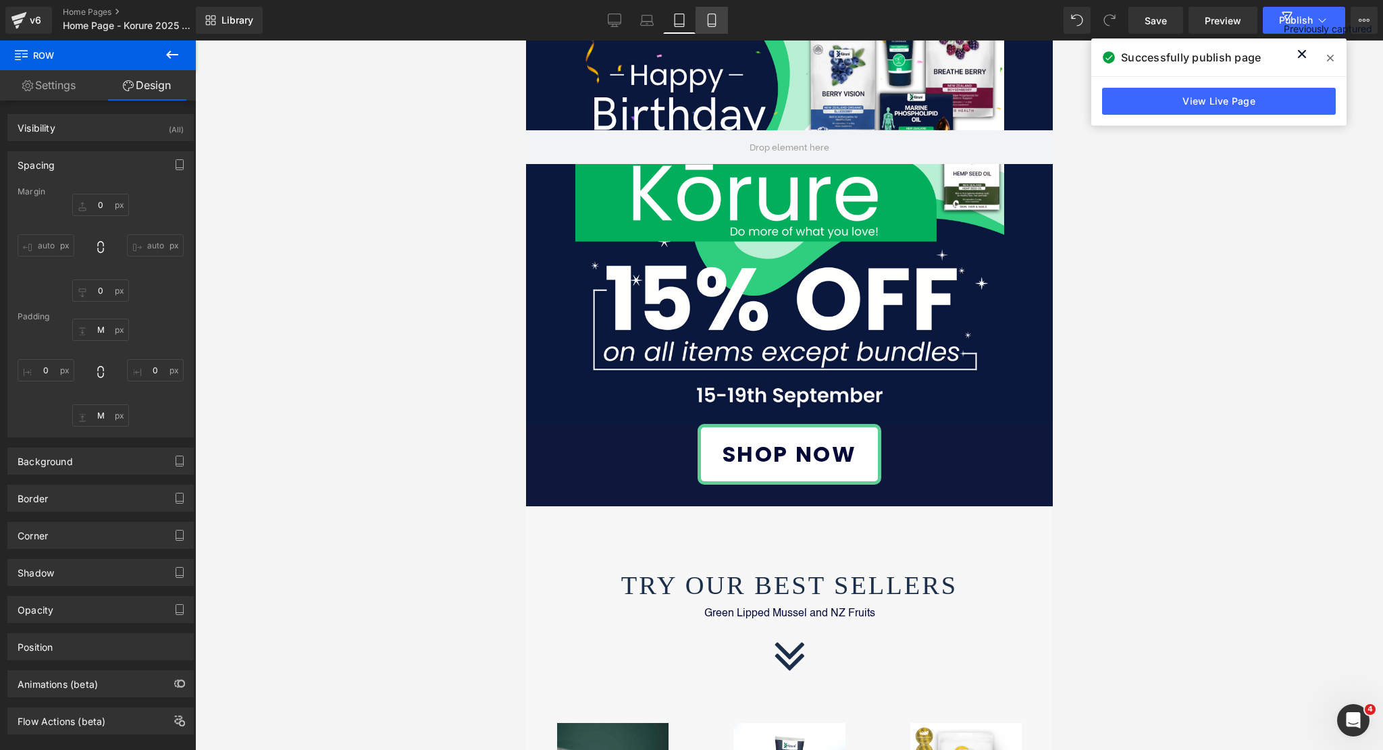
click at [710, 16] on icon at bounding box center [712, 21] width 14 height 14
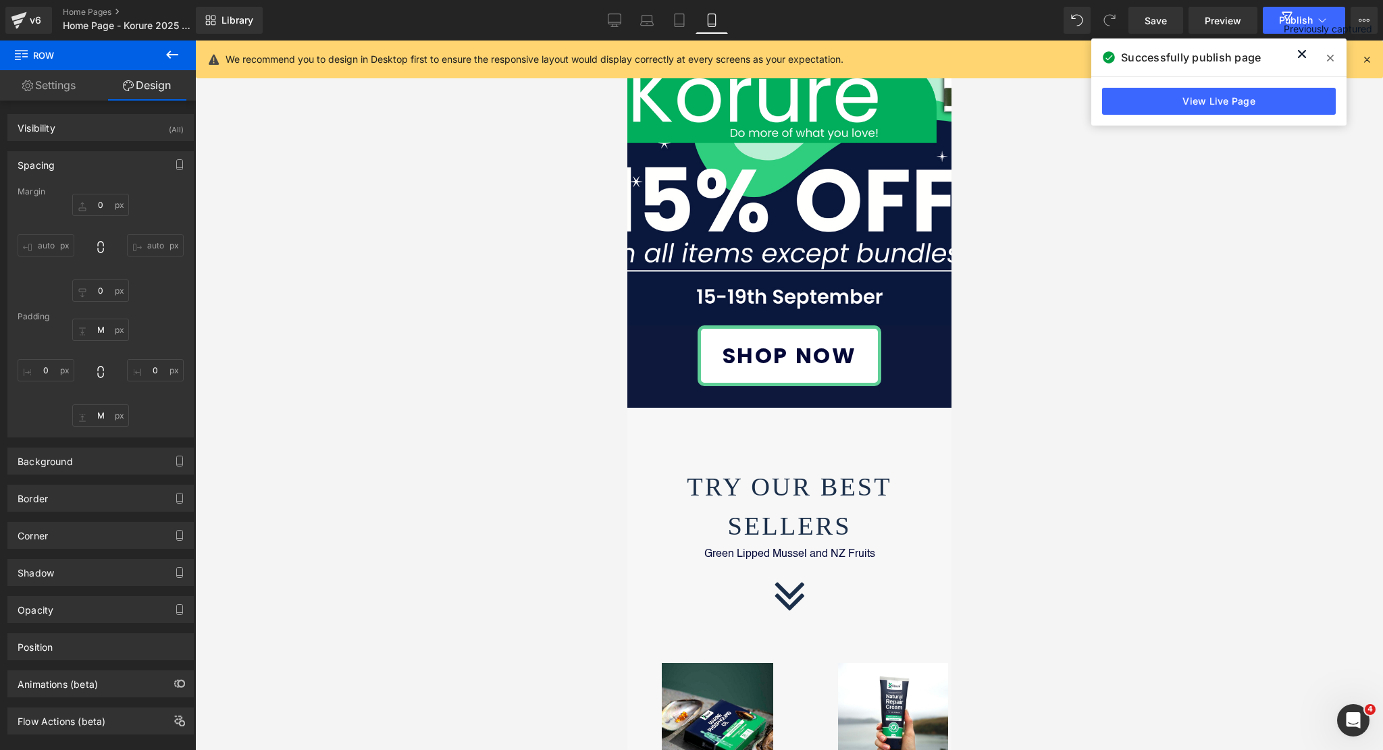
scroll to position [147, 0]
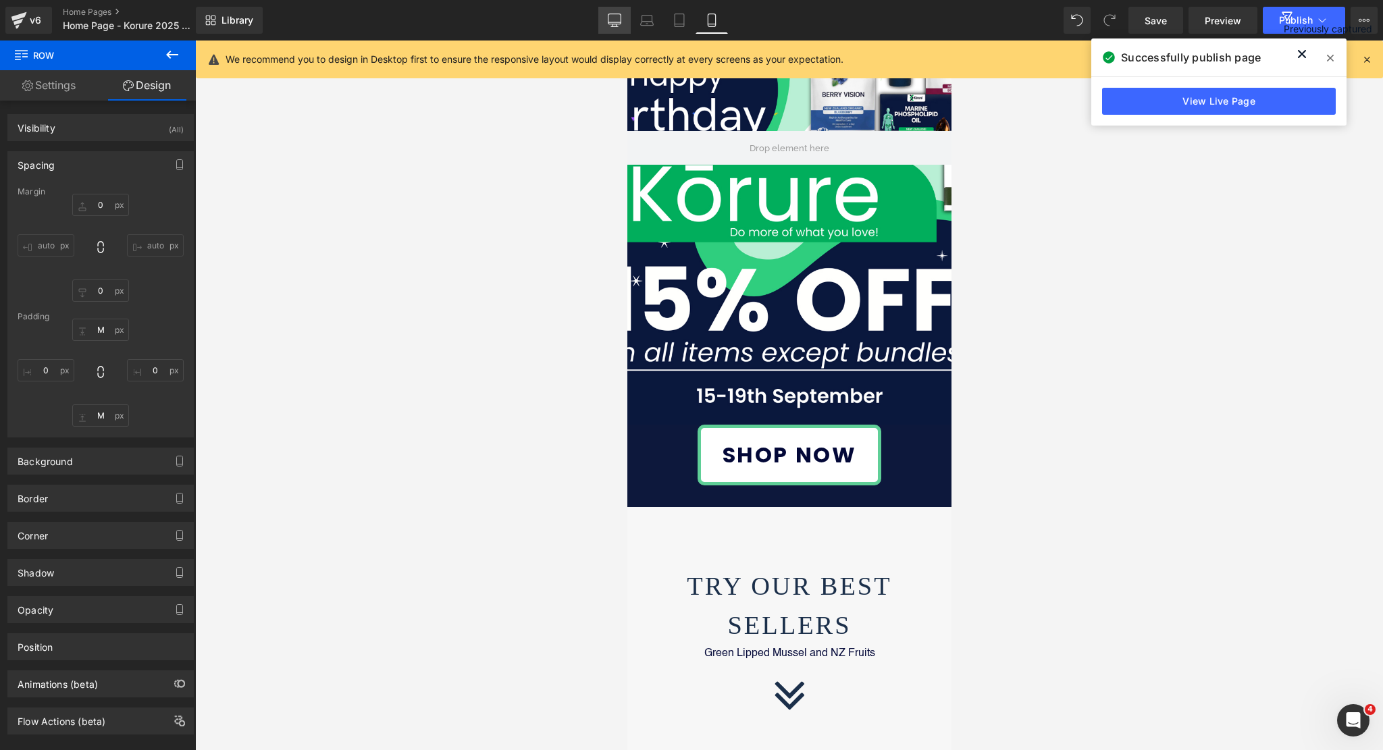
click at [621, 26] on icon at bounding box center [615, 21] width 14 height 14
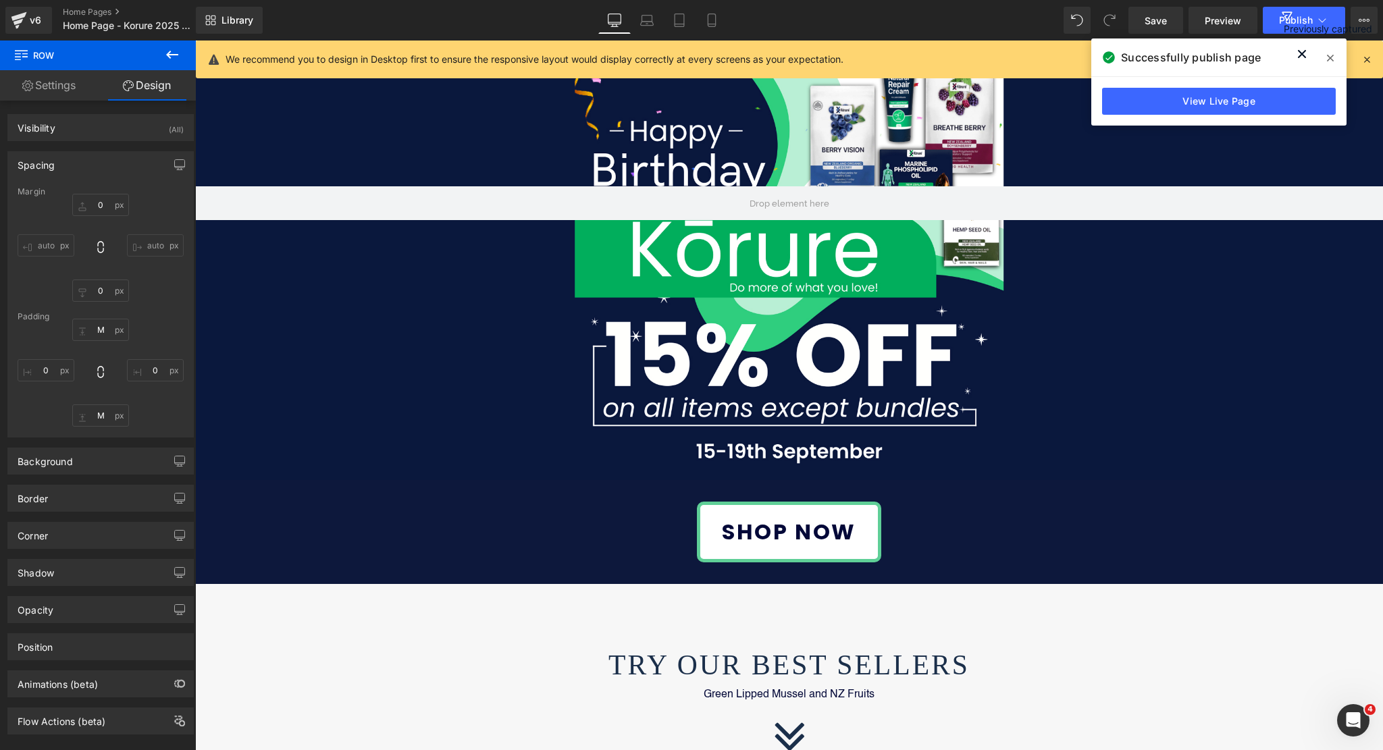
scroll to position [203, 0]
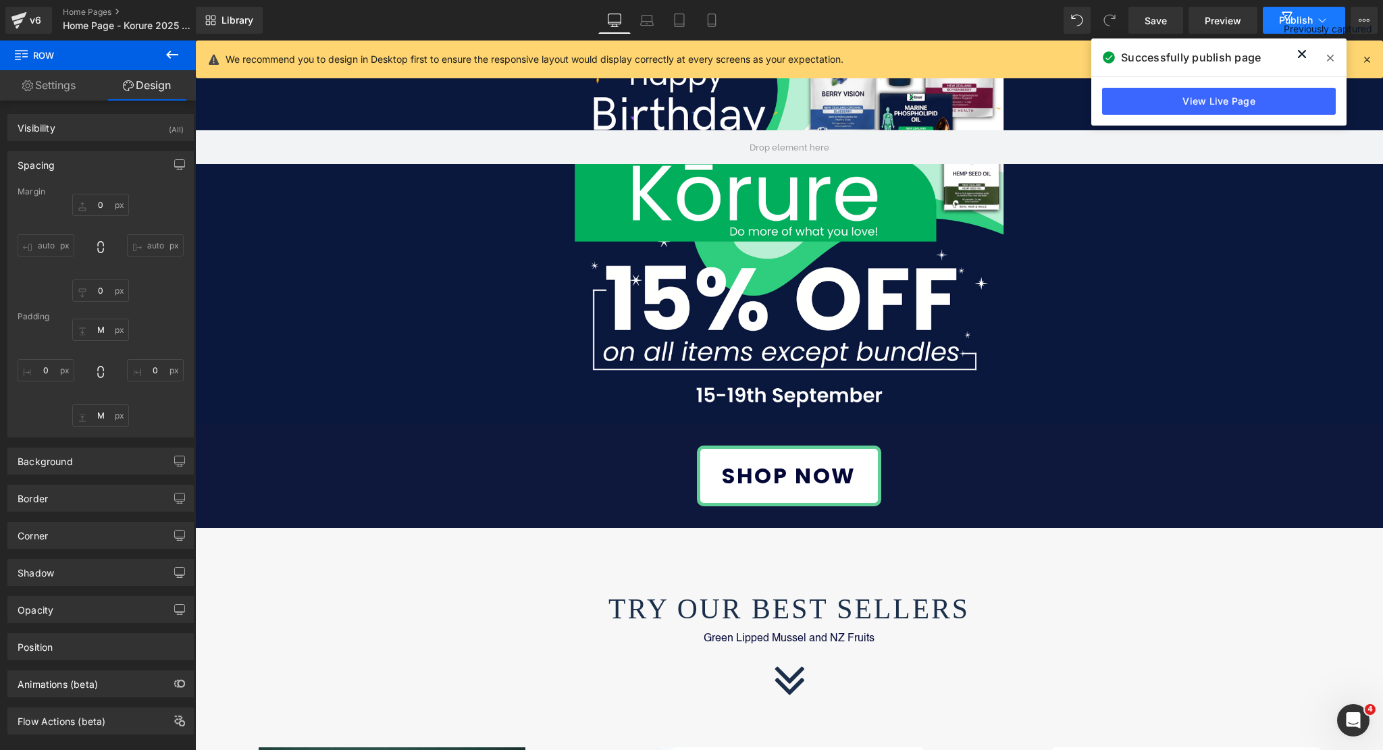
click at [1314, 18] on button "Publish" at bounding box center [1304, 20] width 82 height 27
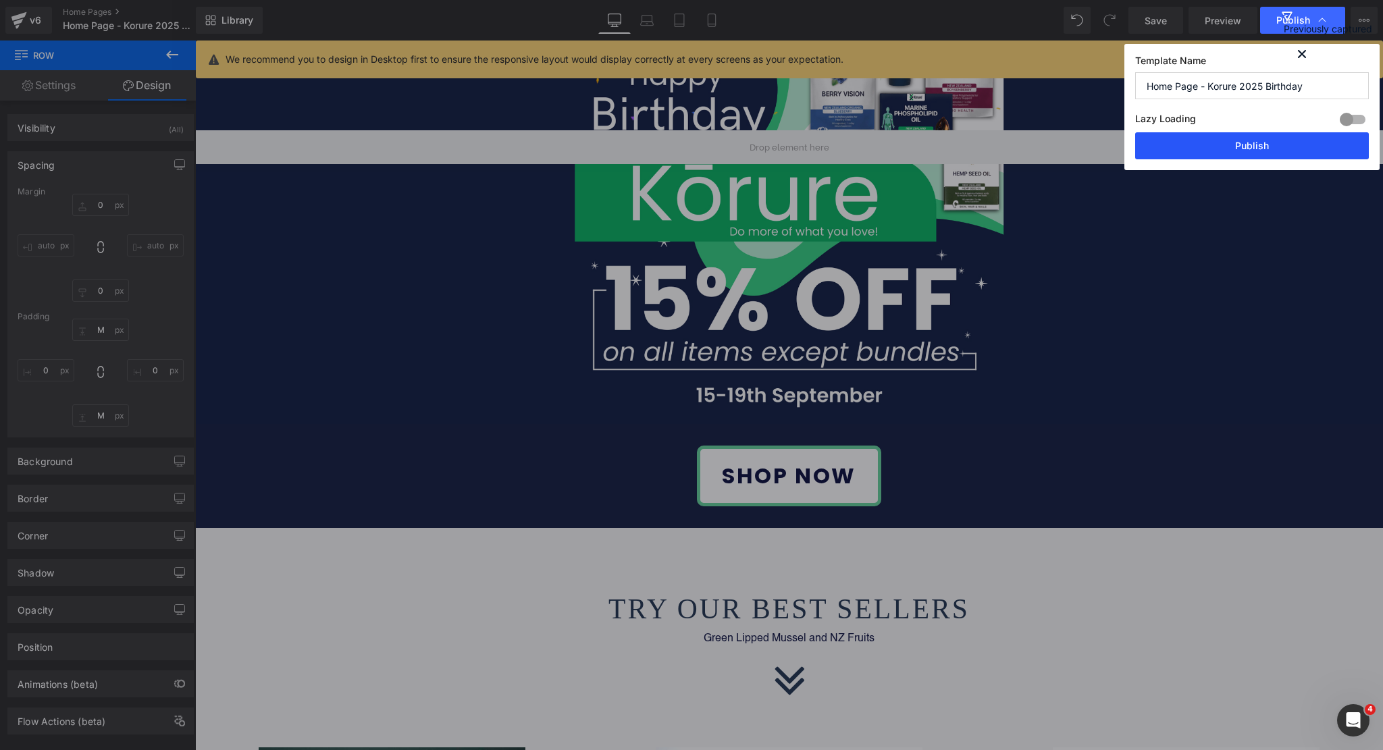
click at [1207, 150] on button "Publish" at bounding box center [1252, 145] width 234 height 27
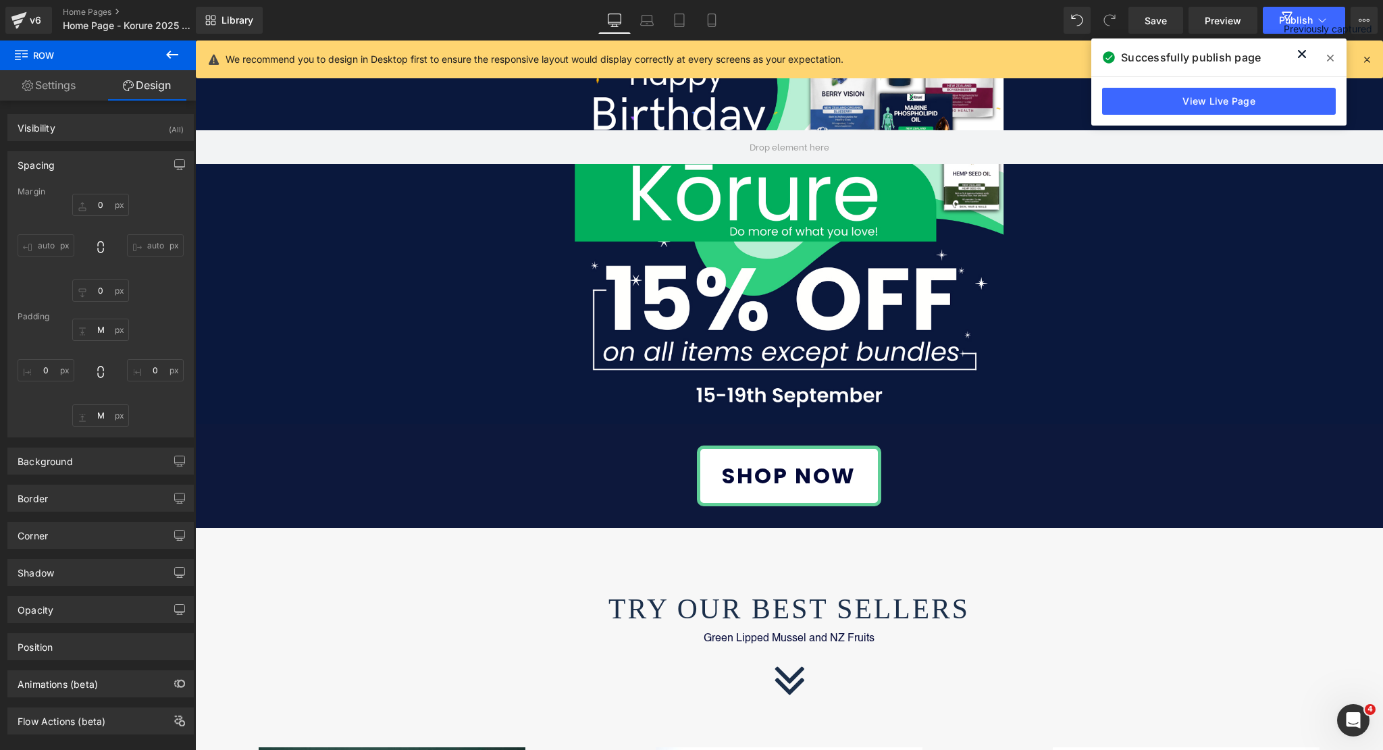
click at [1327, 49] on span at bounding box center [1331, 58] width 22 height 22
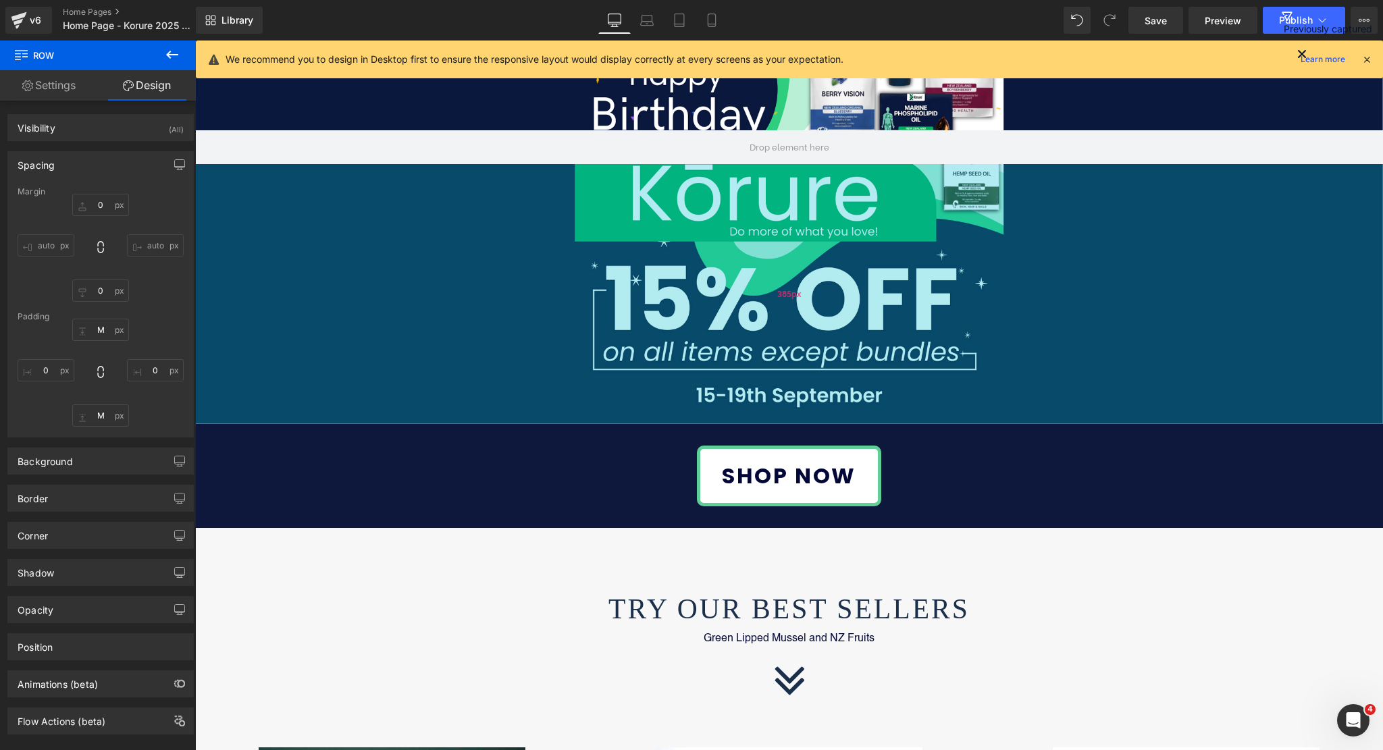
click at [764, 319] on div "385px" at bounding box center [789, 294] width 1188 height 260
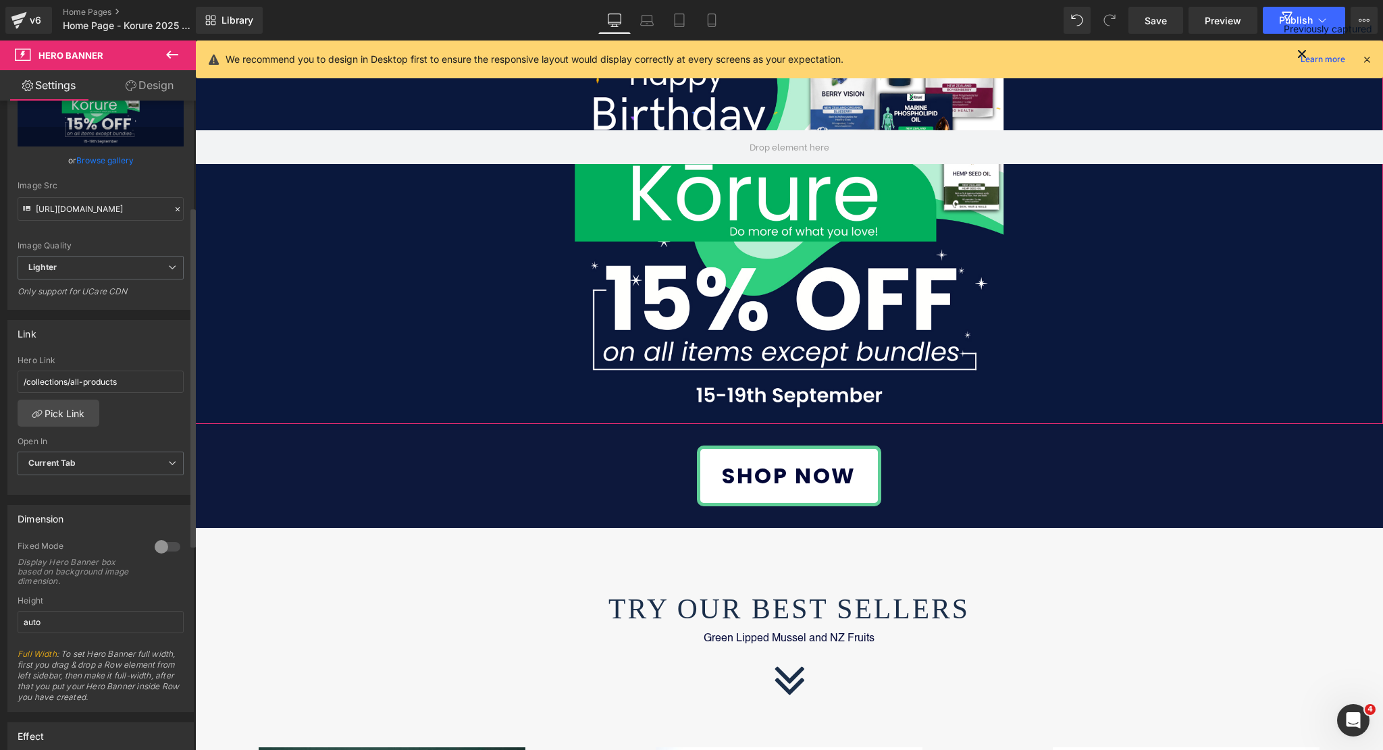
click at [166, 542] on div at bounding box center [167, 547] width 32 height 22
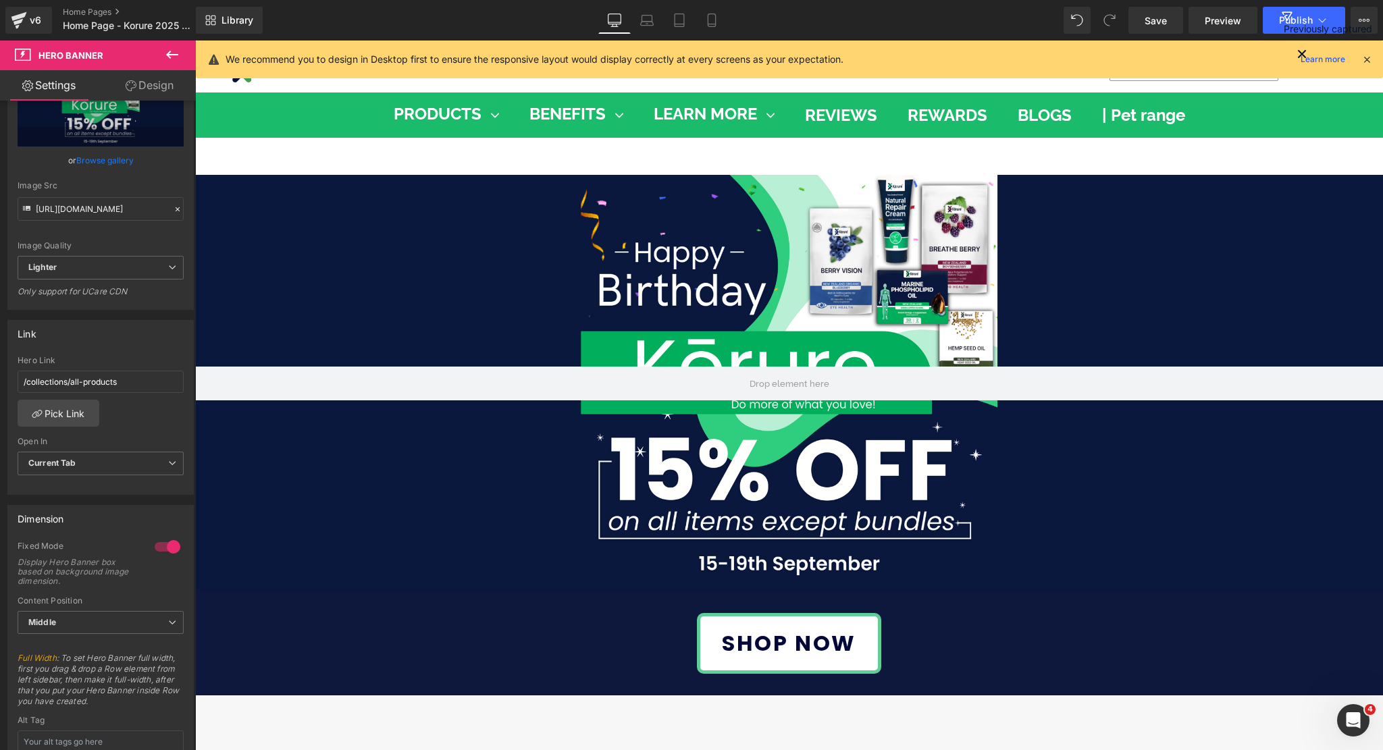
scroll to position [0, 0]
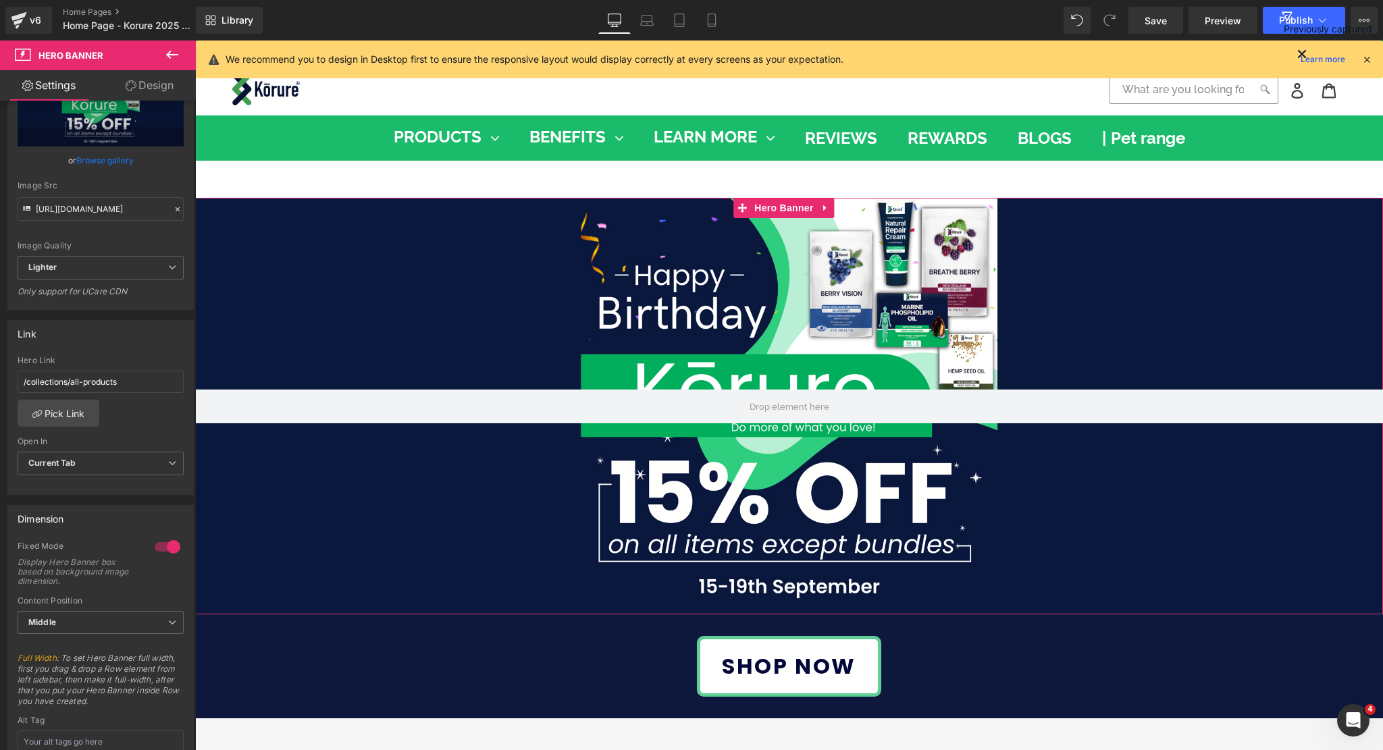
click at [744, 251] on div at bounding box center [789, 406] width 1188 height 417
click at [781, 208] on span "Hero Banner" at bounding box center [784, 208] width 66 height 20
click at [154, 543] on div at bounding box center [167, 547] width 32 height 22
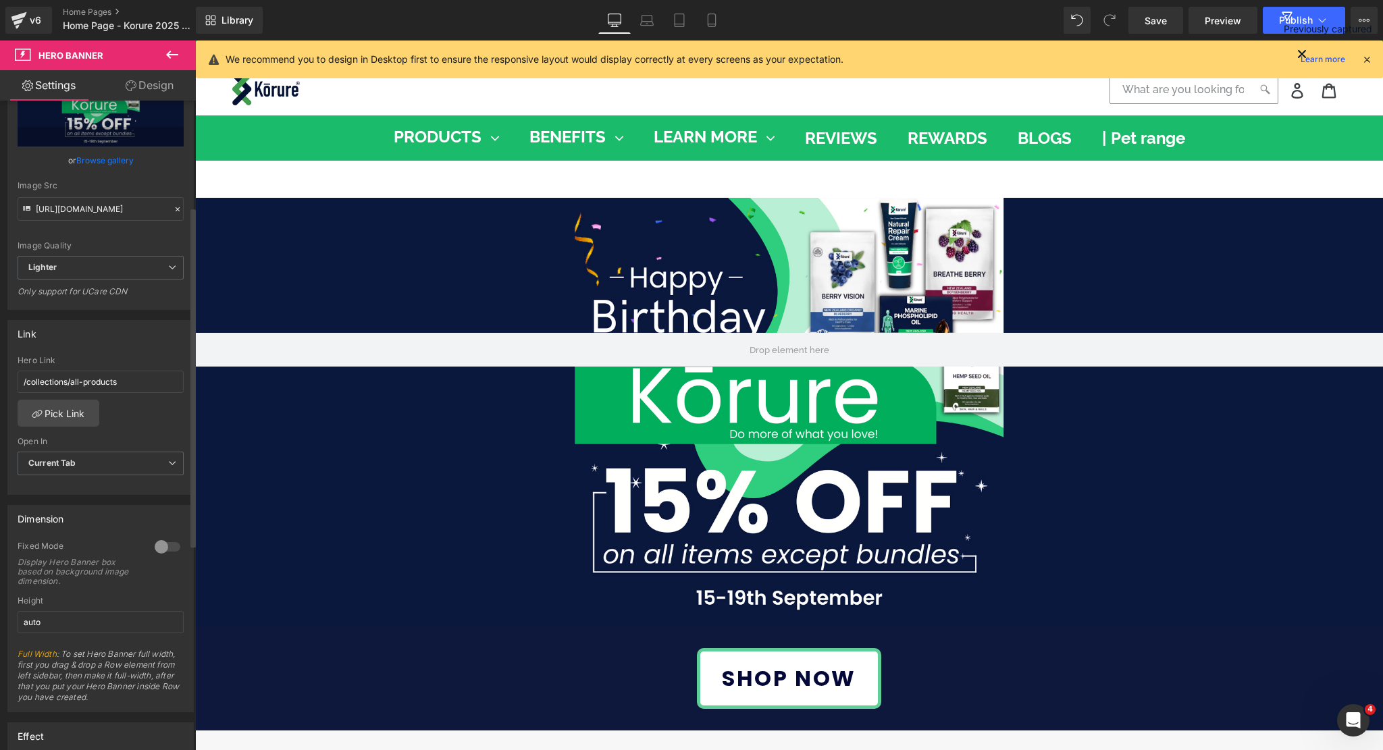
click at [154, 543] on div at bounding box center [167, 547] width 32 height 22
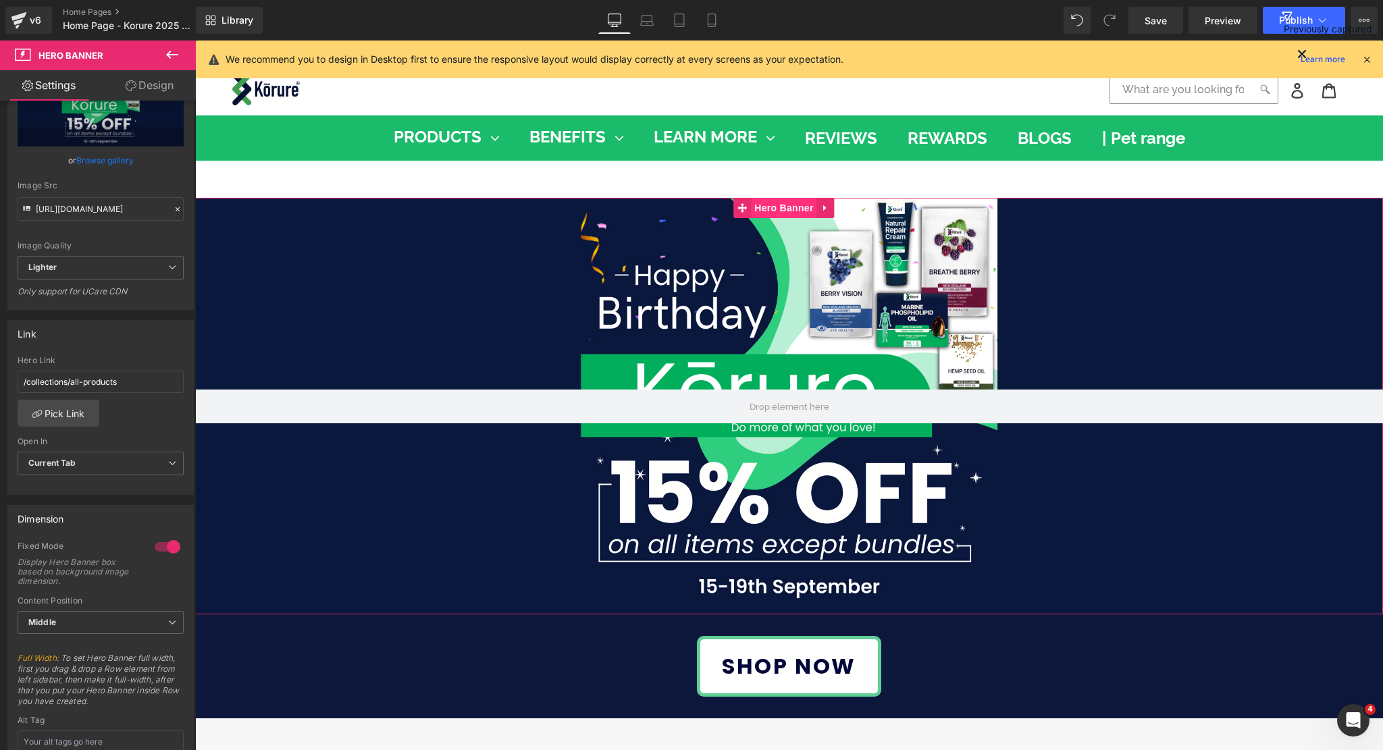
click at [798, 205] on span "Hero Banner" at bounding box center [784, 208] width 66 height 20
drag, startPoint x: 476, startPoint y: 403, endPoint x: 565, endPoint y: 428, distance: 92.4
click at [565, 428] on div at bounding box center [789, 406] width 1188 height 417
click at [145, 80] on link "Design" at bounding box center [150, 85] width 98 height 30
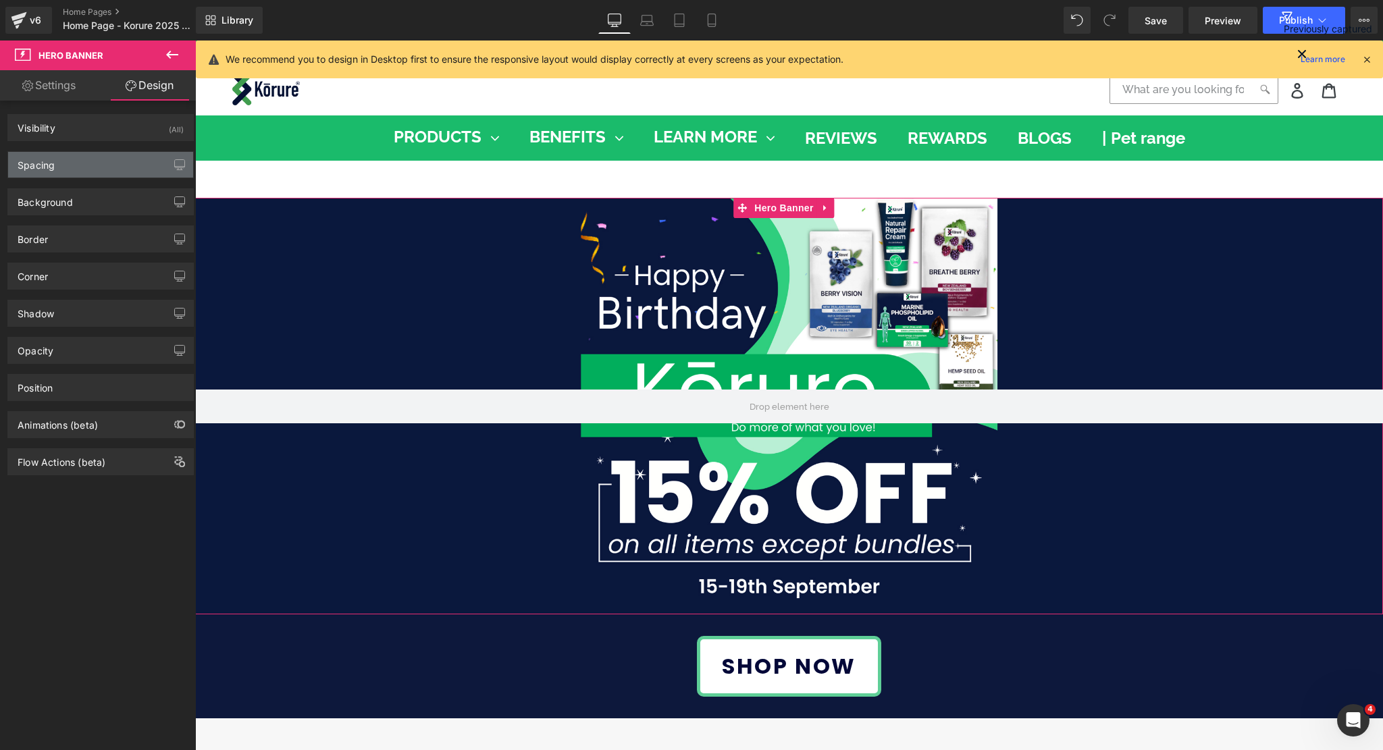
click at [88, 175] on div "Spacing" at bounding box center [100, 165] width 185 height 26
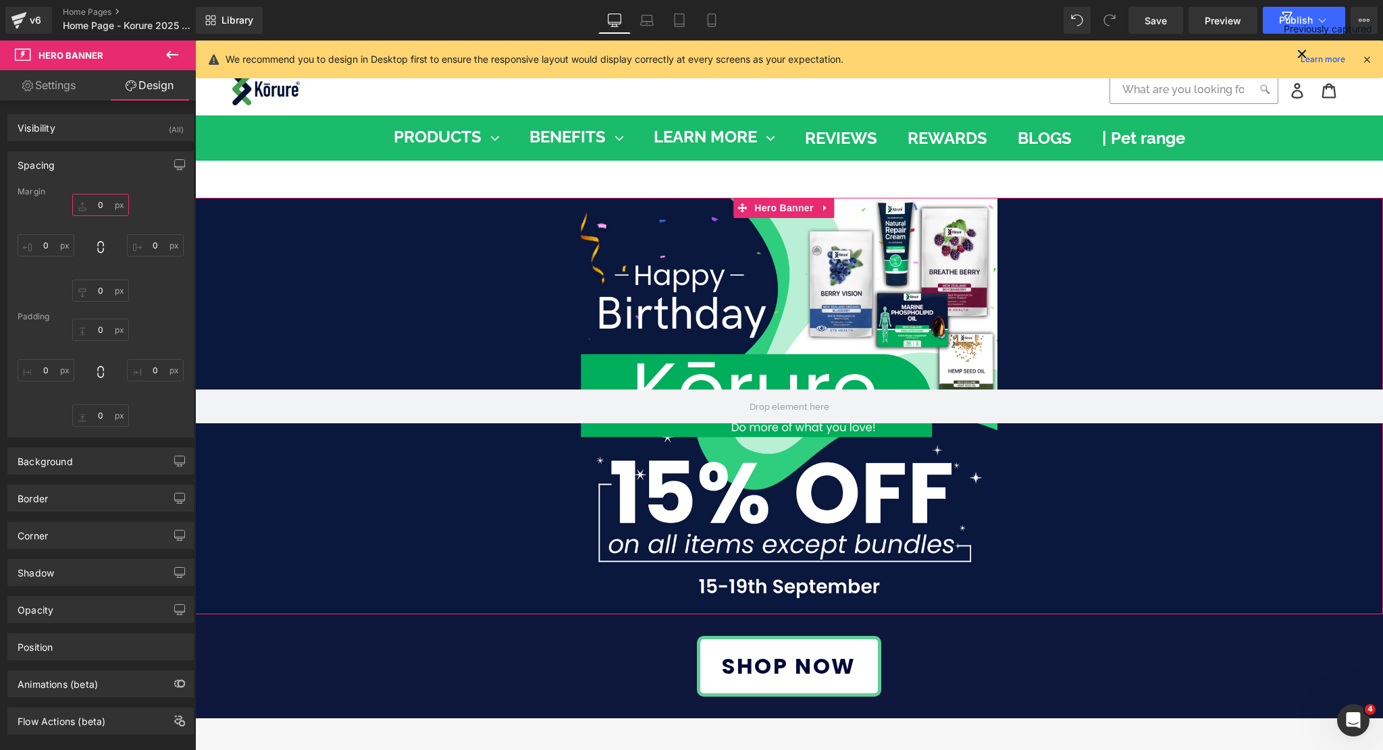
click at [108, 209] on input "0" at bounding box center [100, 205] width 57 height 22
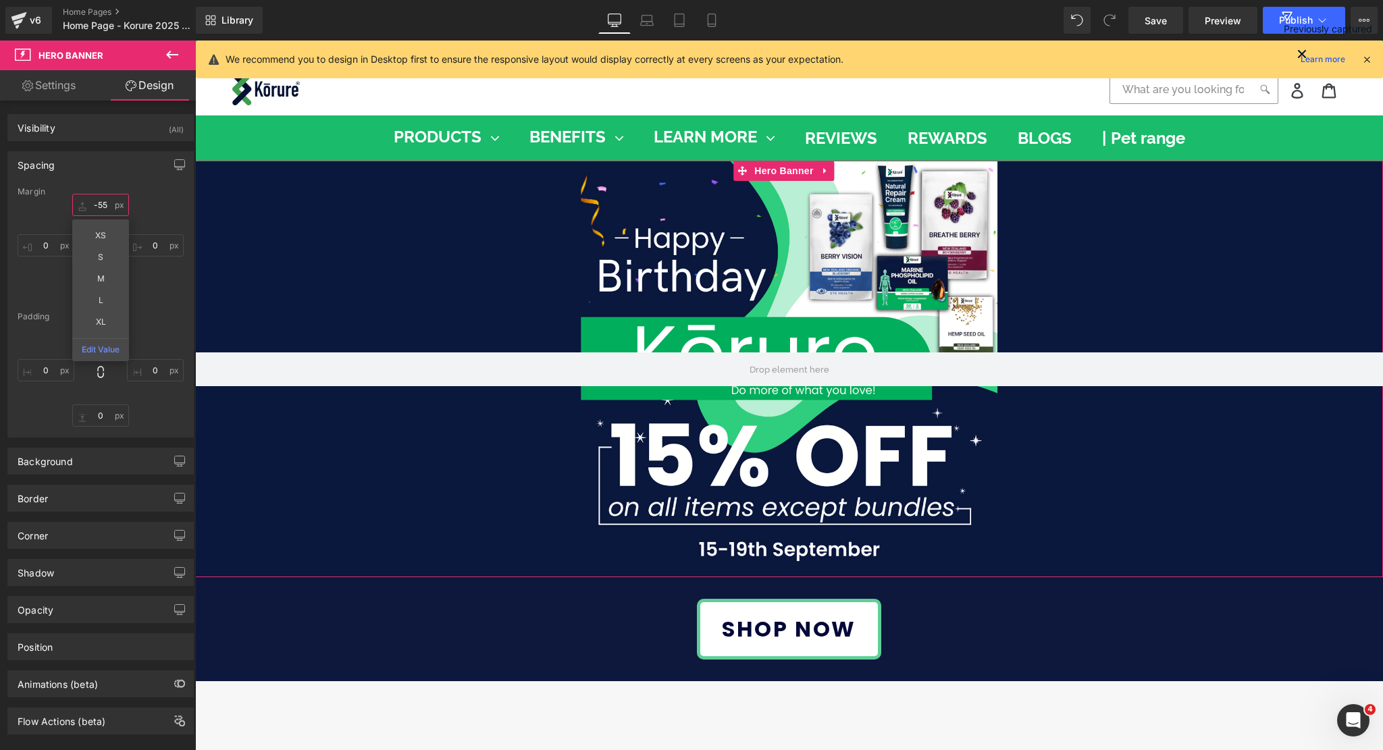
type input "-55"
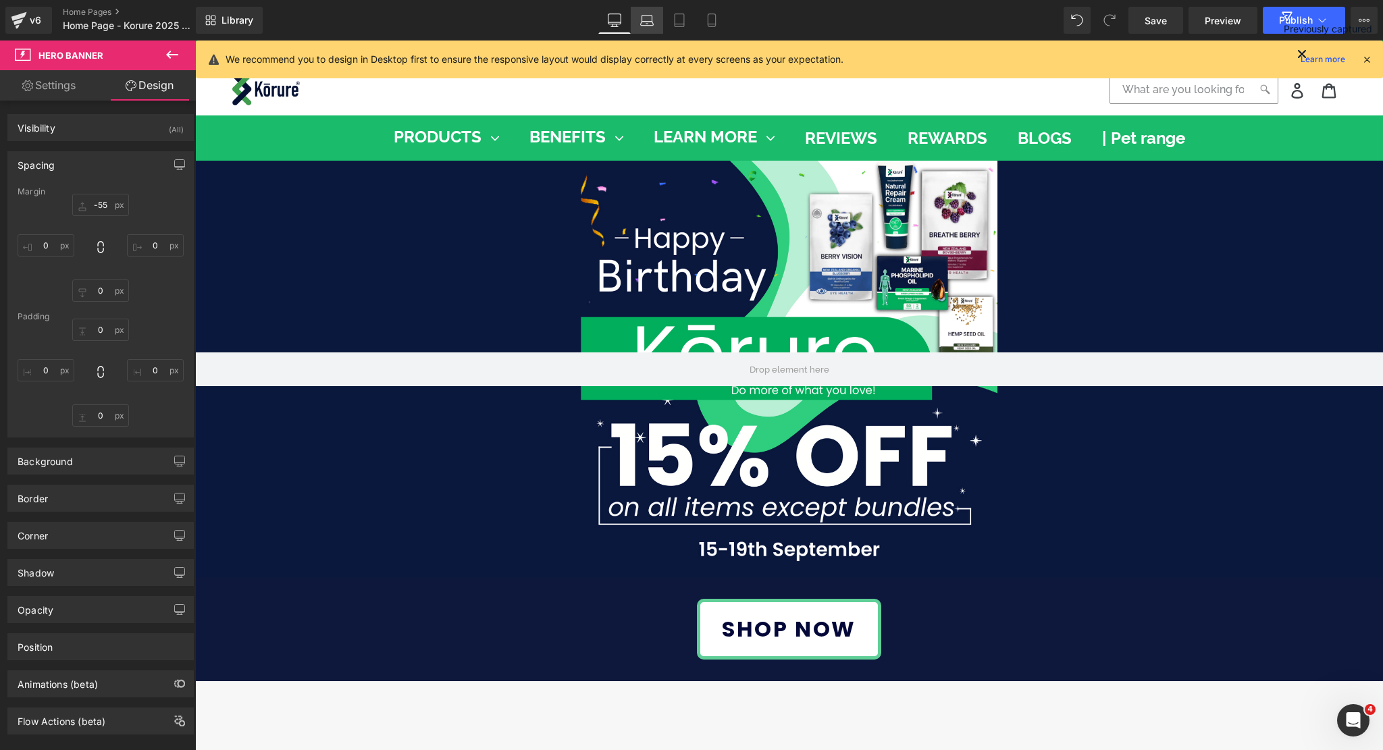
click at [651, 28] on link "Laptop" at bounding box center [647, 20] width 32 height 27
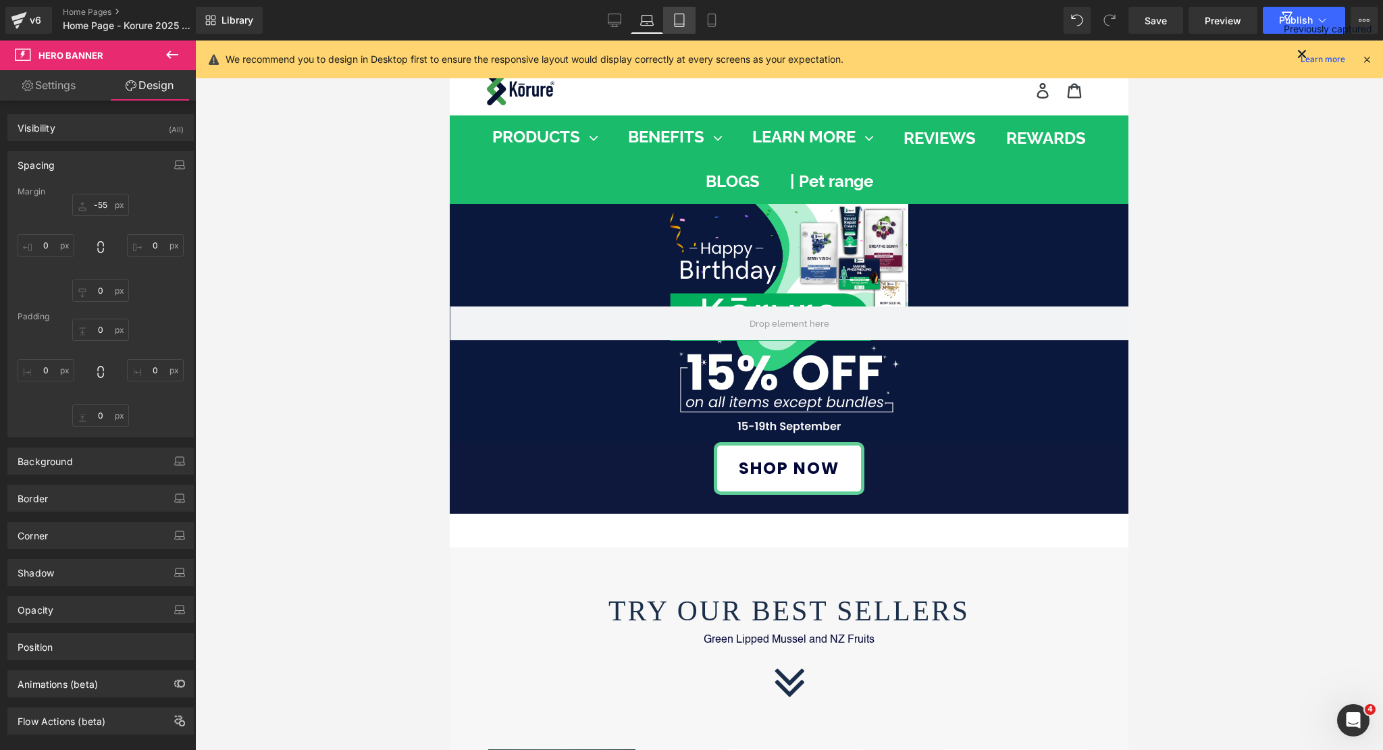
click at [675, 14] on icon at bounding box center [680, 21] width 14 height 14
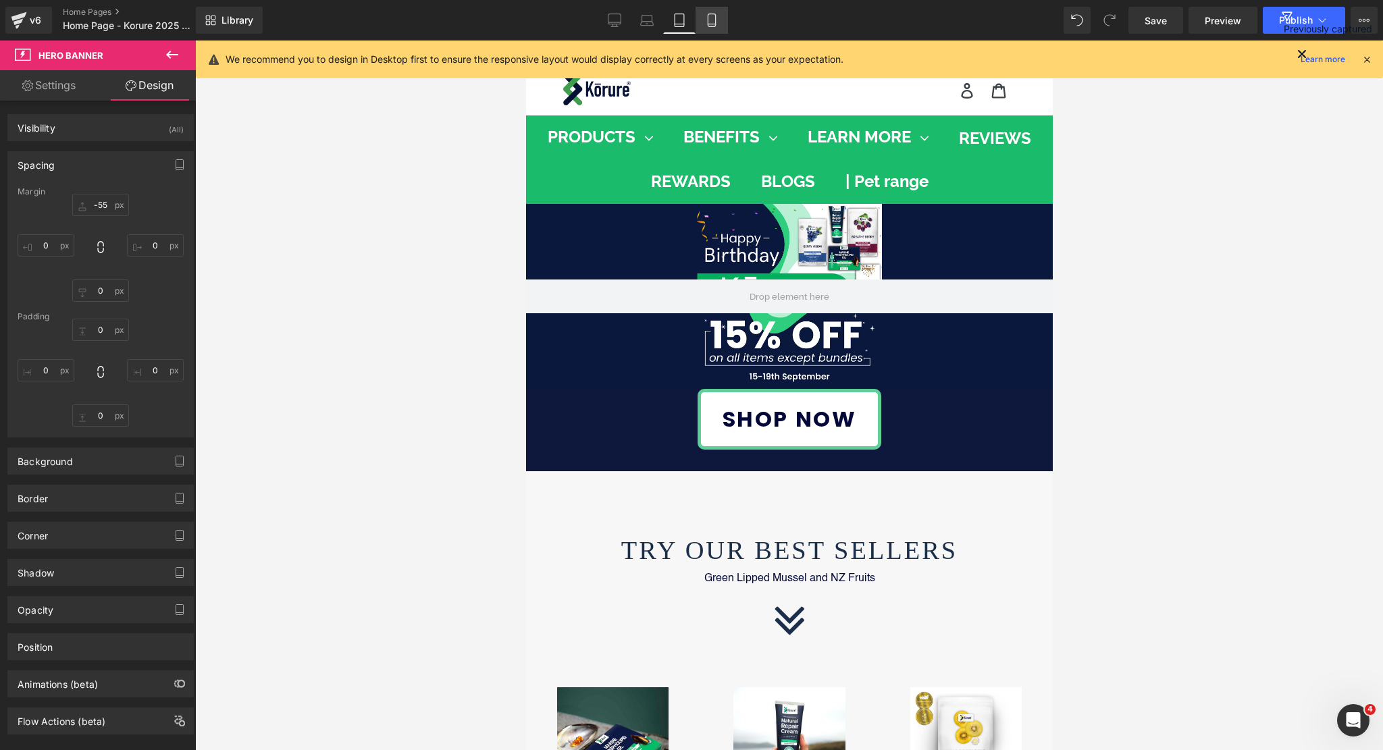
click at [710, 28] on link "Mobile" at bounding box center [712, 20] width 32 height 27
